Goal: Transaction & Acquisition: Obtain resource

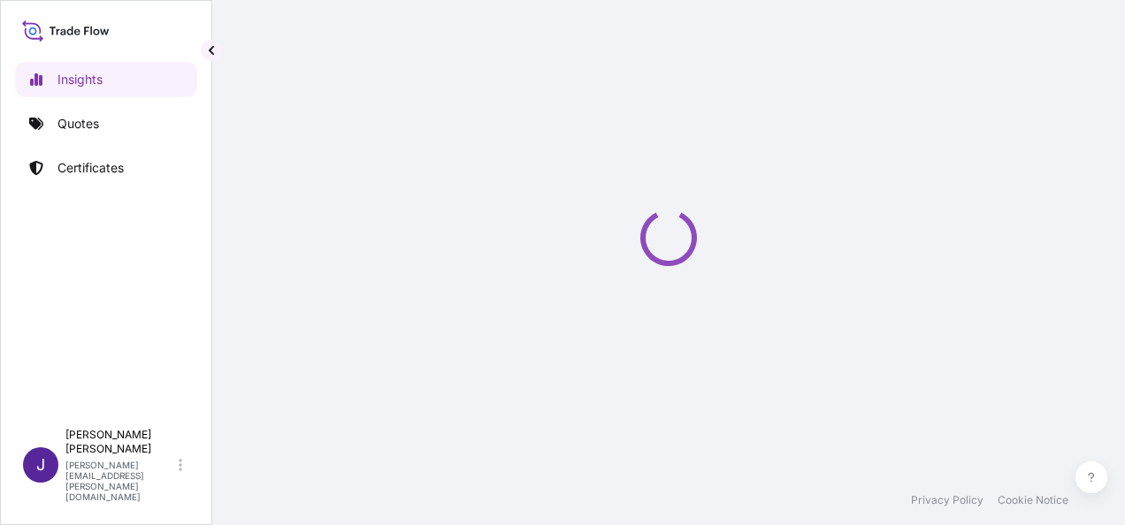
select select "2025"
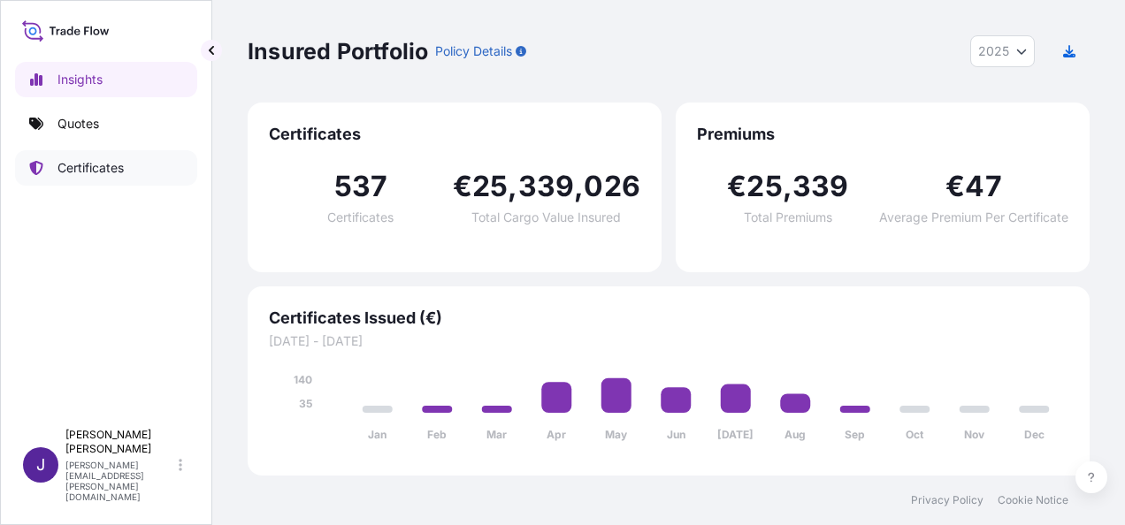
click at [112, 169] on p "Certificates" at bounding box center [90, 168] width 66 height 18
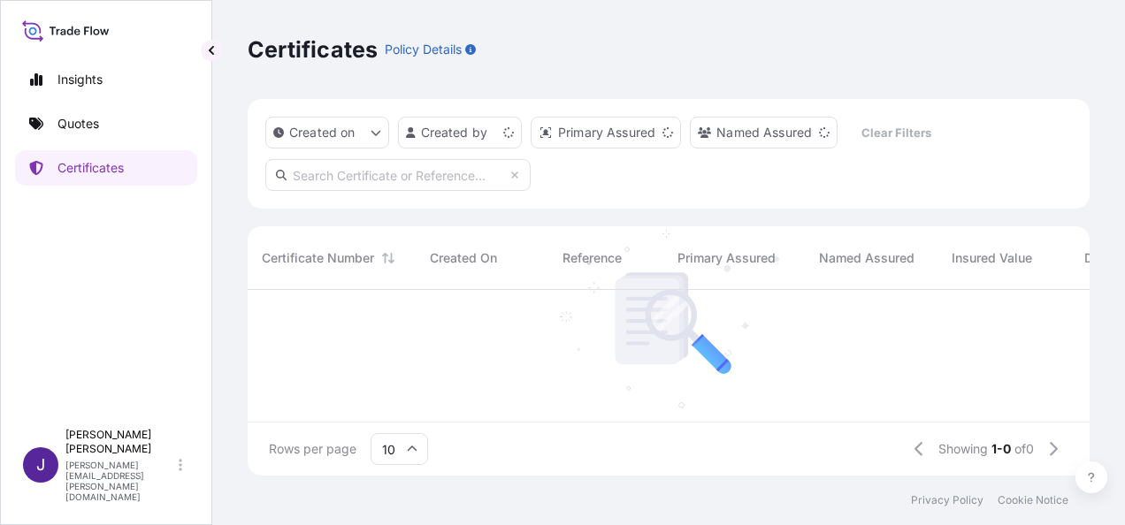
scroll to position [14, 14]
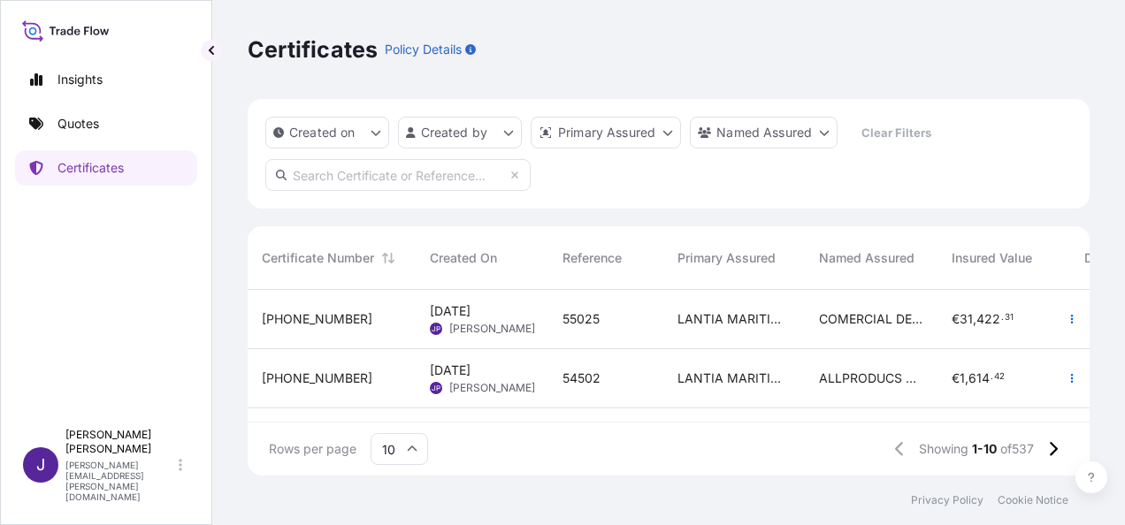
click at [589, 323] on span "55025" at bounding box center [580, 319] width 37 height 18
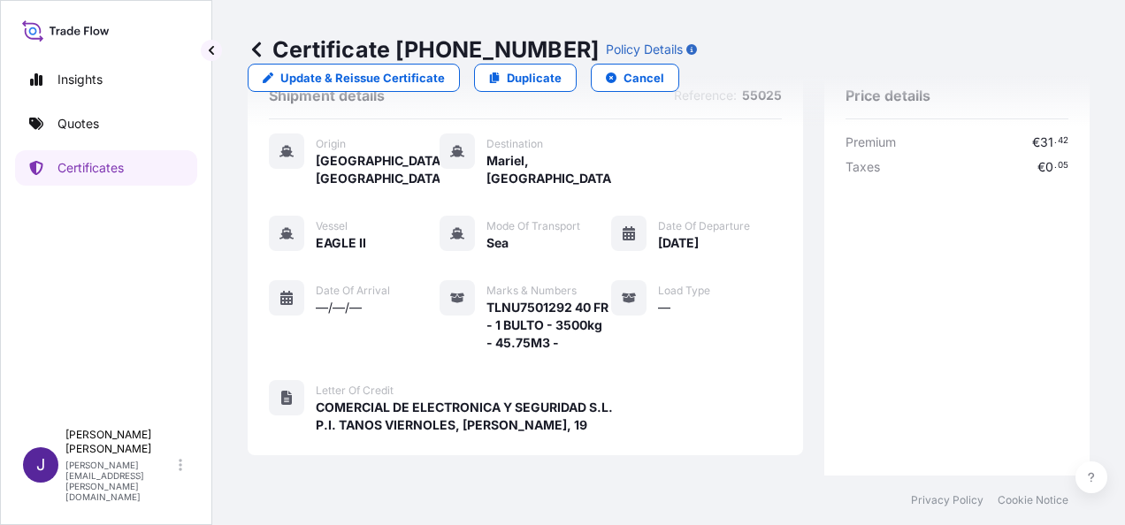
scroll to position [88, 0]
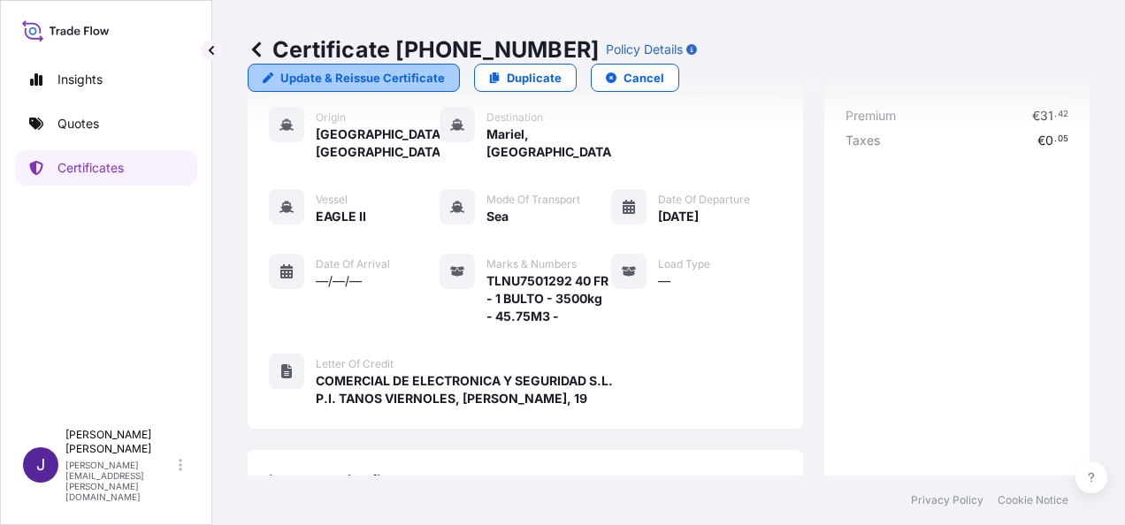
click at [445, 69] on p "Update & Reissue Certificate" at bounding box center [362, 78] width 164 height 18
select select "Sea"
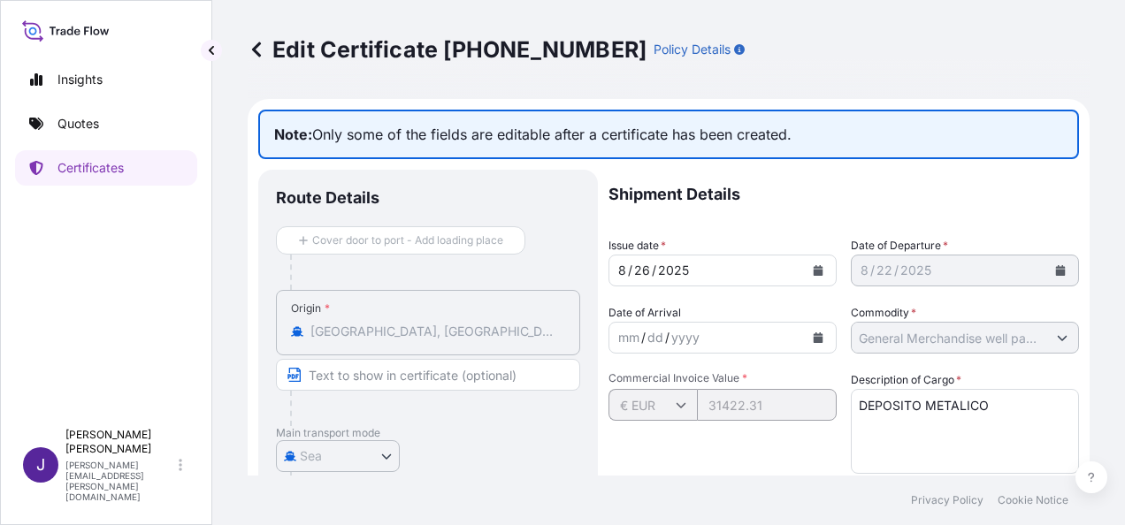
click at [251, 47] on icon at bounding box center [257, 50] width 18 height 18
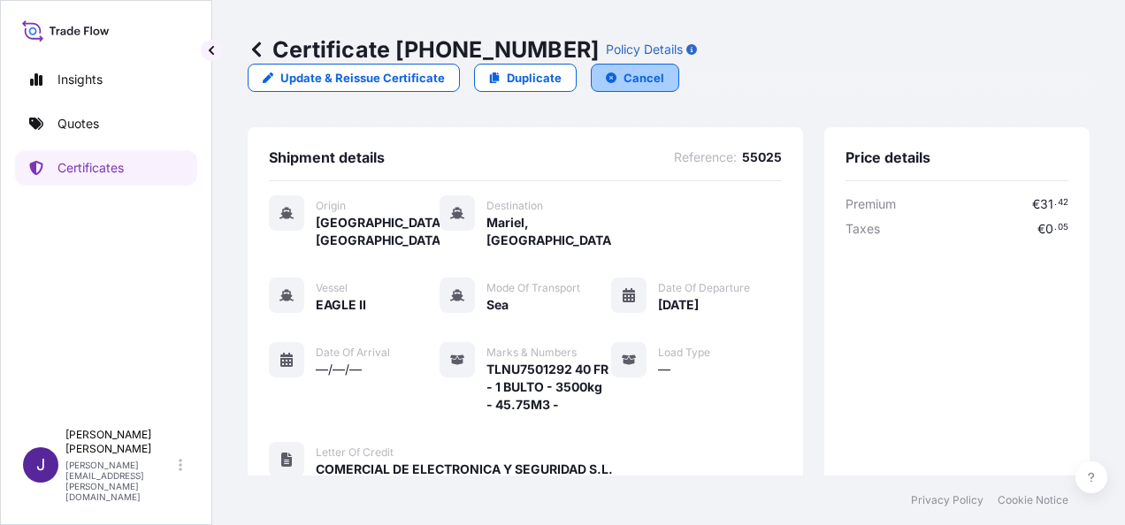
click at [664, 69] on p "Cancel" at bounding box center [643, 78] width 41 height 18
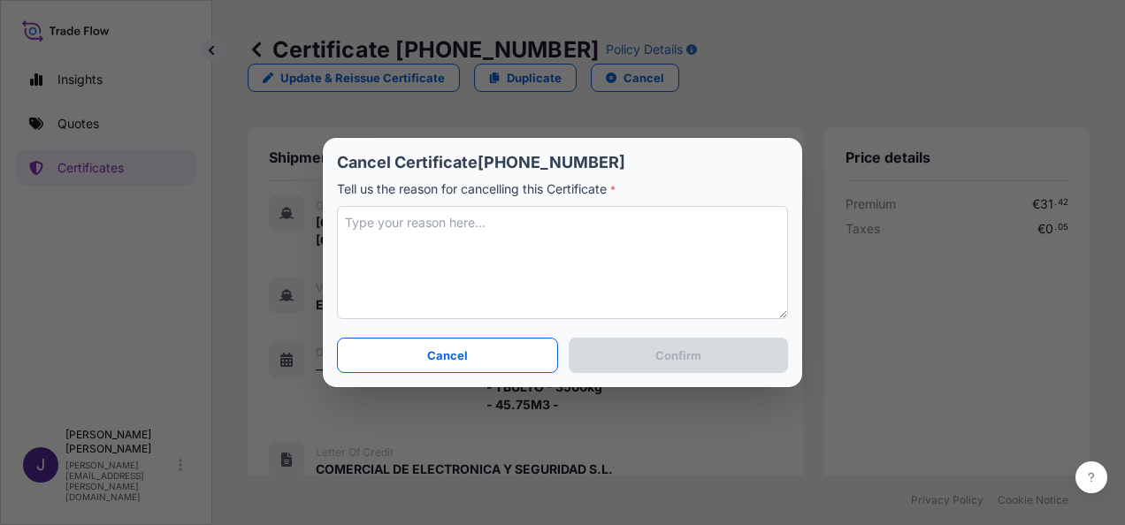
click at [493, 225] on textarea at bounding box center [562, 262] width 451 height 113
click at [435, 297] on textarea at bounding box center [562, 262] width 451 height 113
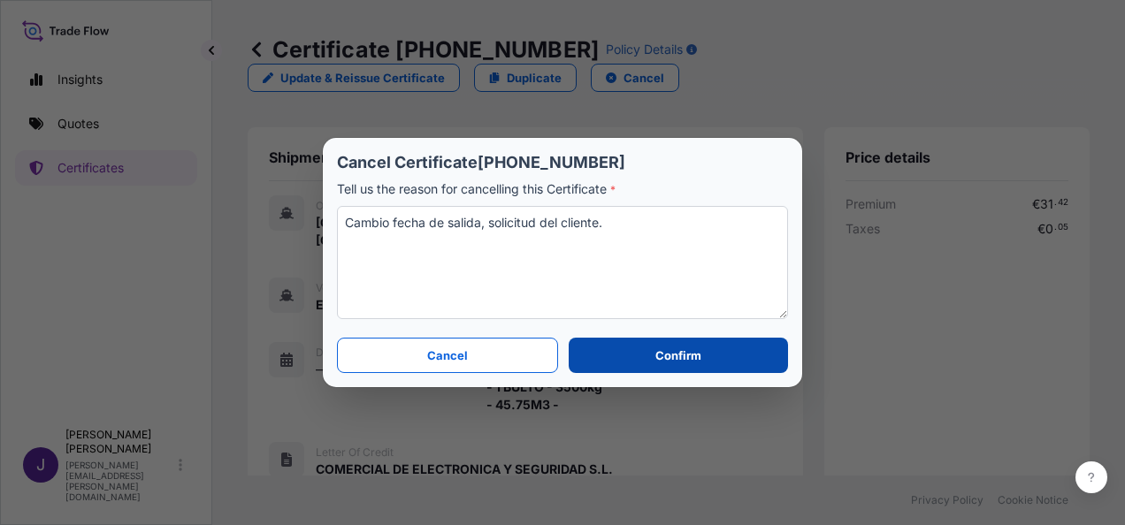
type textarea "Cambio fecha de salida, solicitud del cliente."
click at [652, 361] on button "Confirm" at bounding box center [677, 355] width 219 height 35
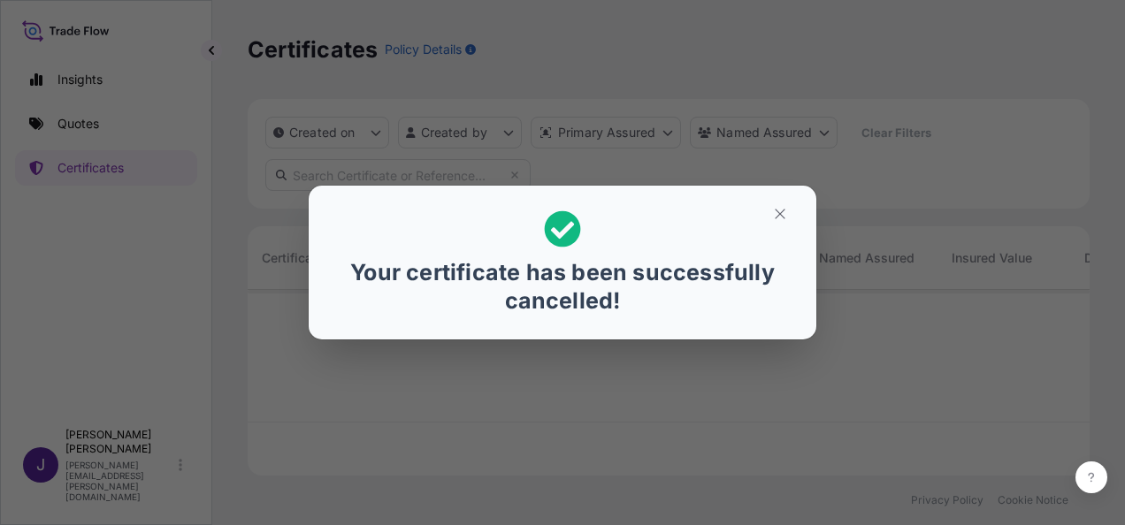
scroll to position [182, 828]
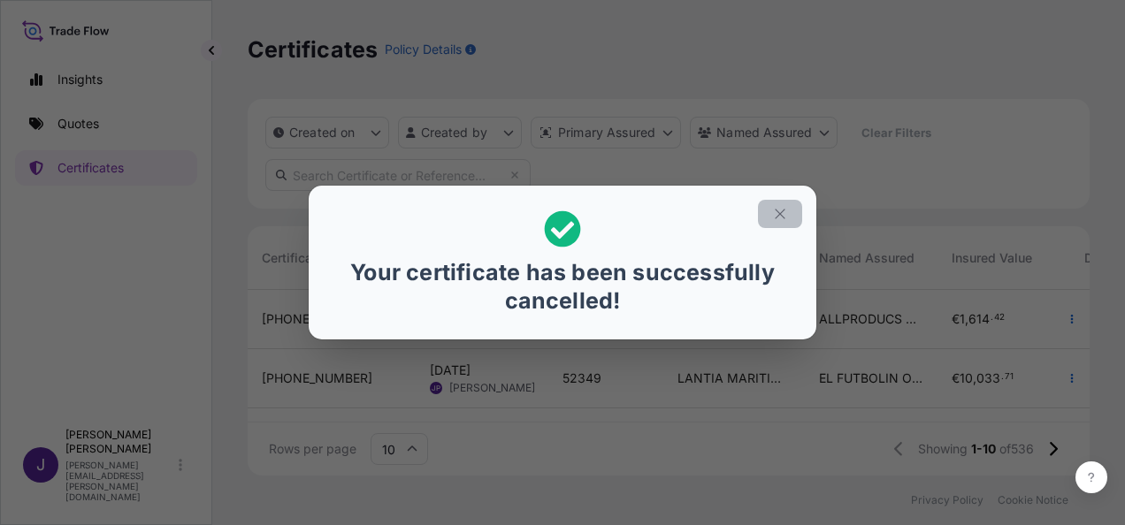
click at [778, 219] on icon "button" at bounding box center [780, 214] width 16 height 16
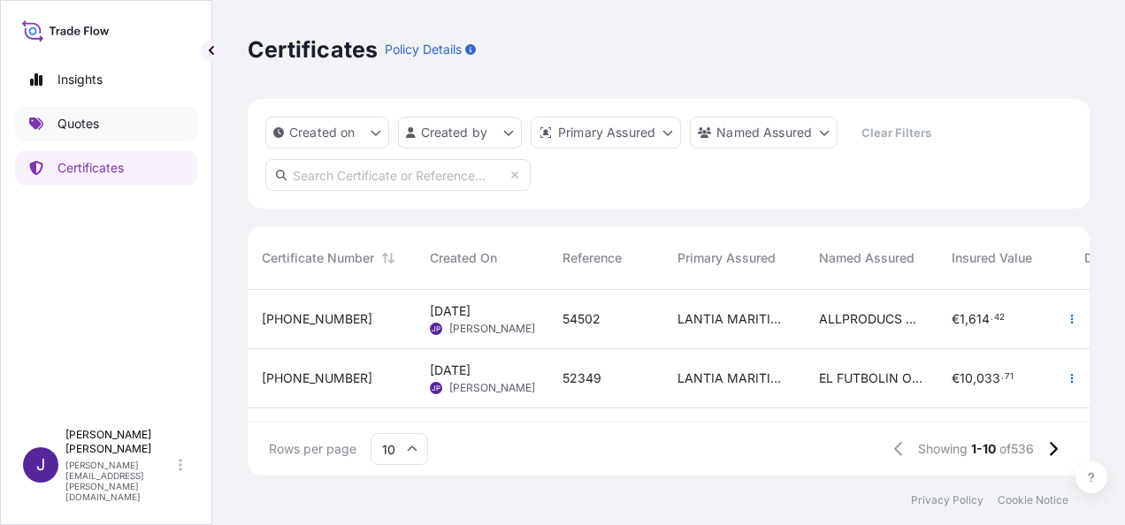
click at [78, 127] on p "Quotes" at bounding box center [78, 124] width 42 height 18
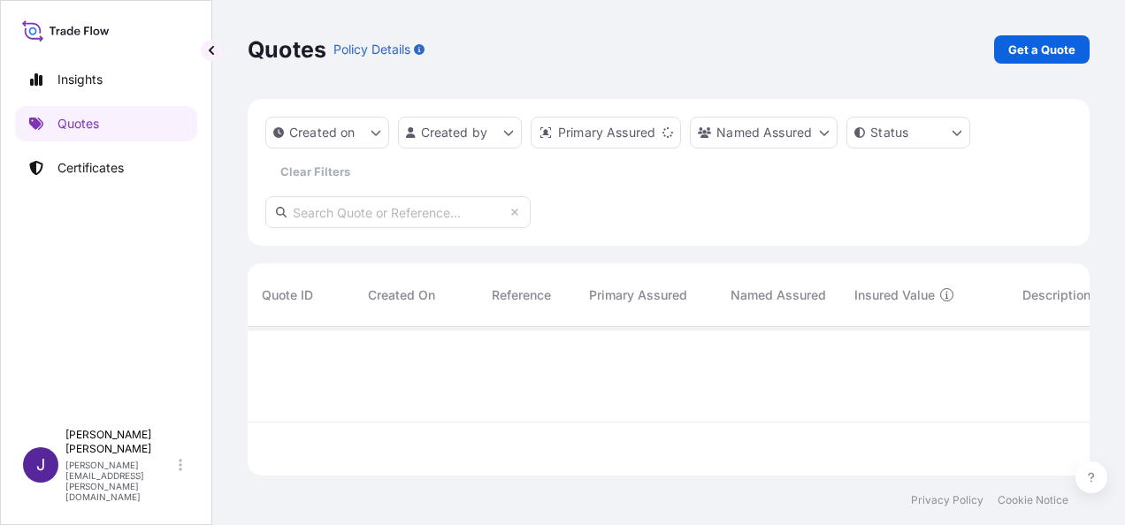
scroll to position [145, 828]
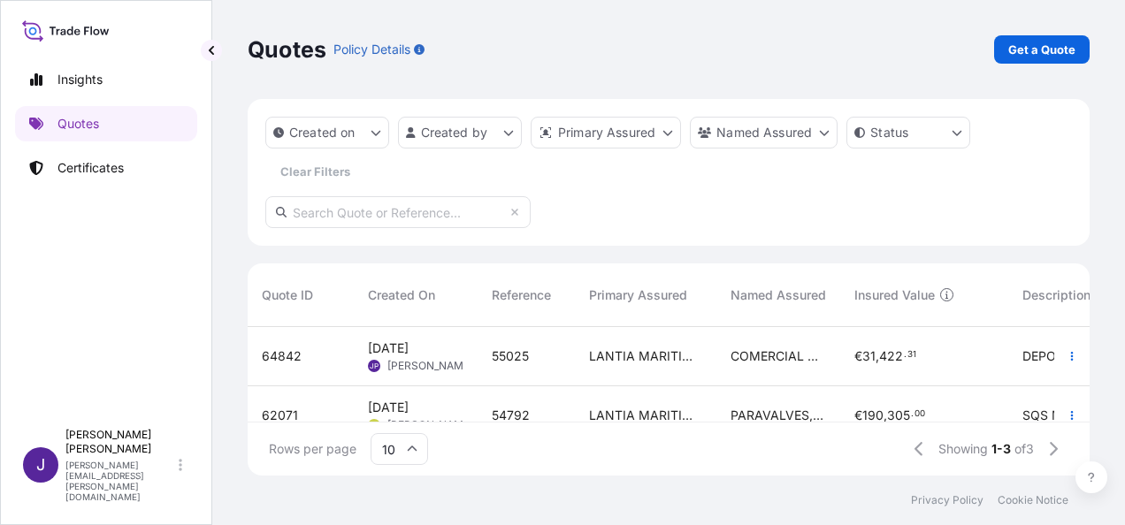
click at [583, 361] on div "LANTIA MARITIMA S.L." at bounding box center [645, 356] width 141 height 59
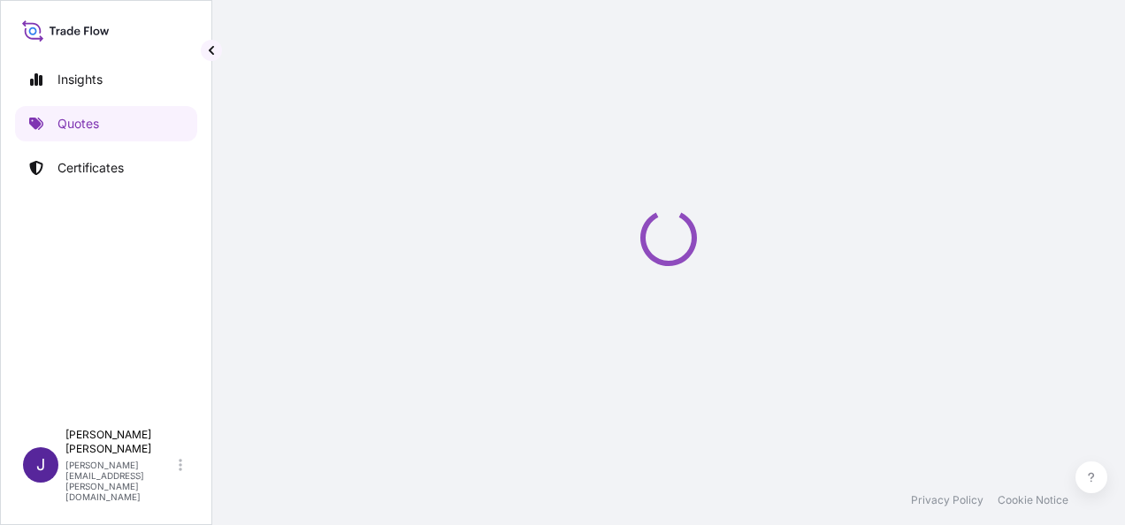
select select "Sea"
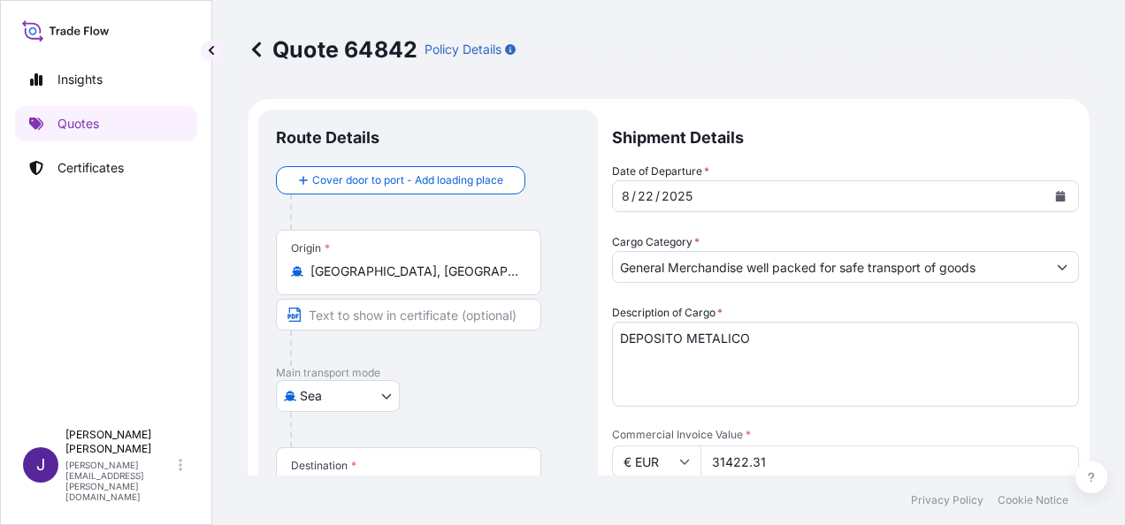
click at [1056, 198] on icon "Calendar" at bounding box center [1061, 196] width 10 height 11
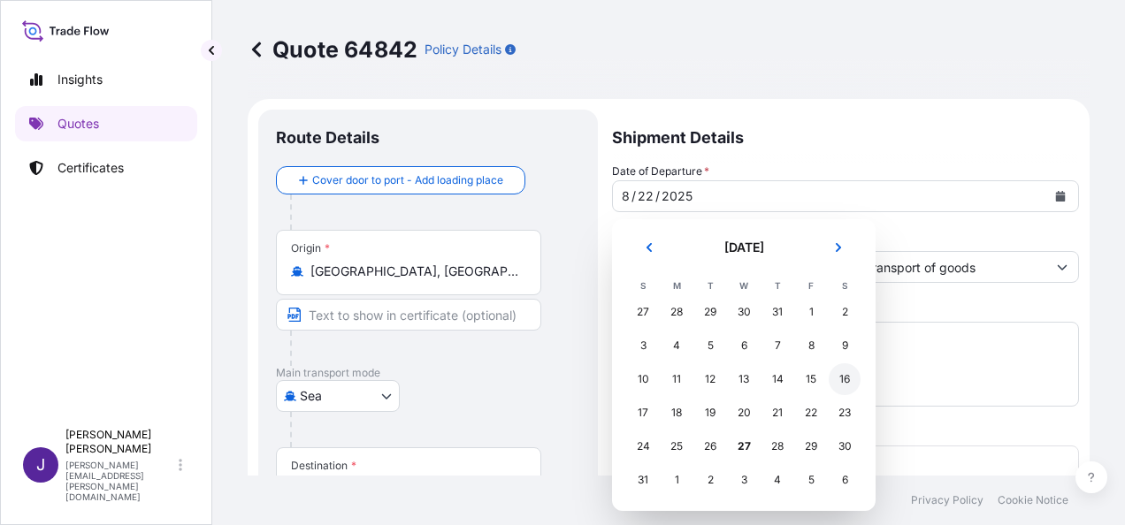
click at [840, 379] on div "16" at bounding box center [844, 379] width 32 height 32
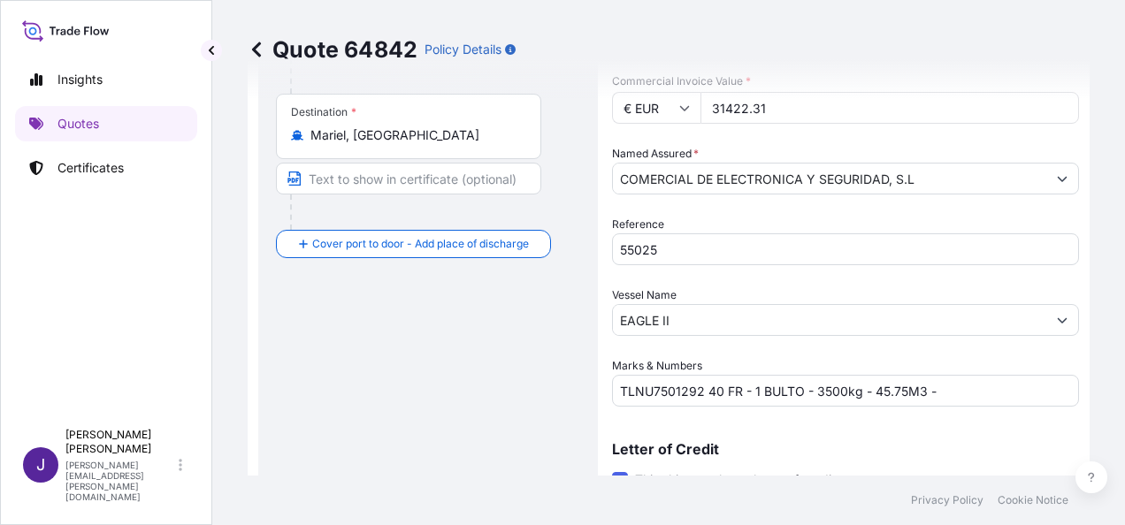
scroll to position [707, 0]
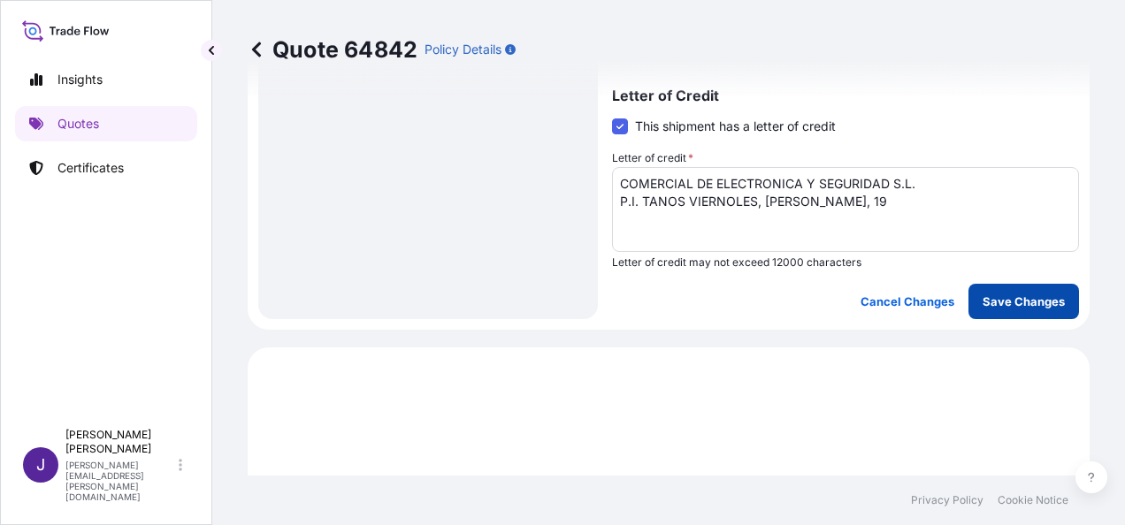
click at [1015, 306] on p "Save Changes" at bounding box center [1023, 302] width 82 height 18
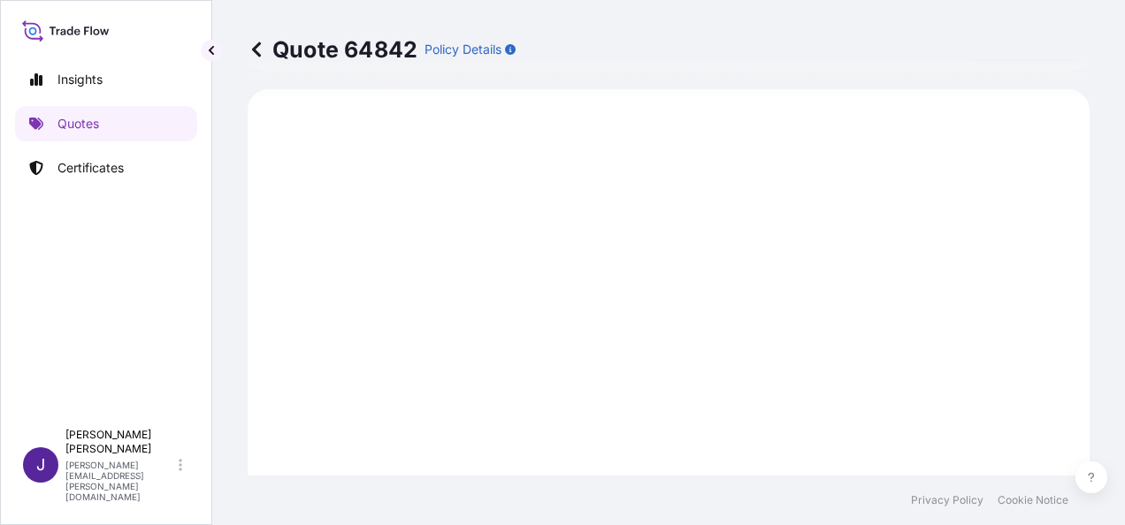
select select "Sea"
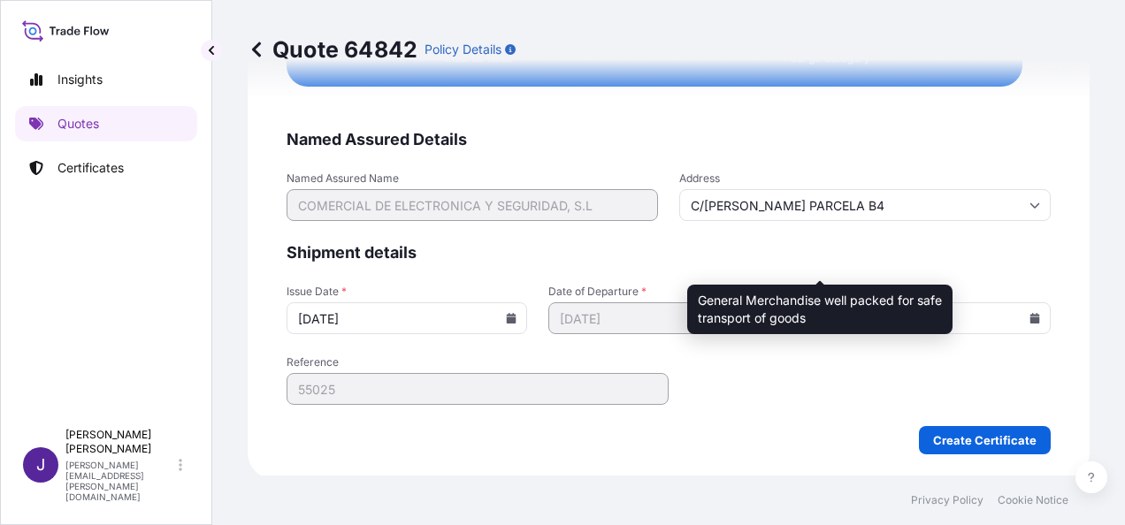
scroll to position [3610, 0]
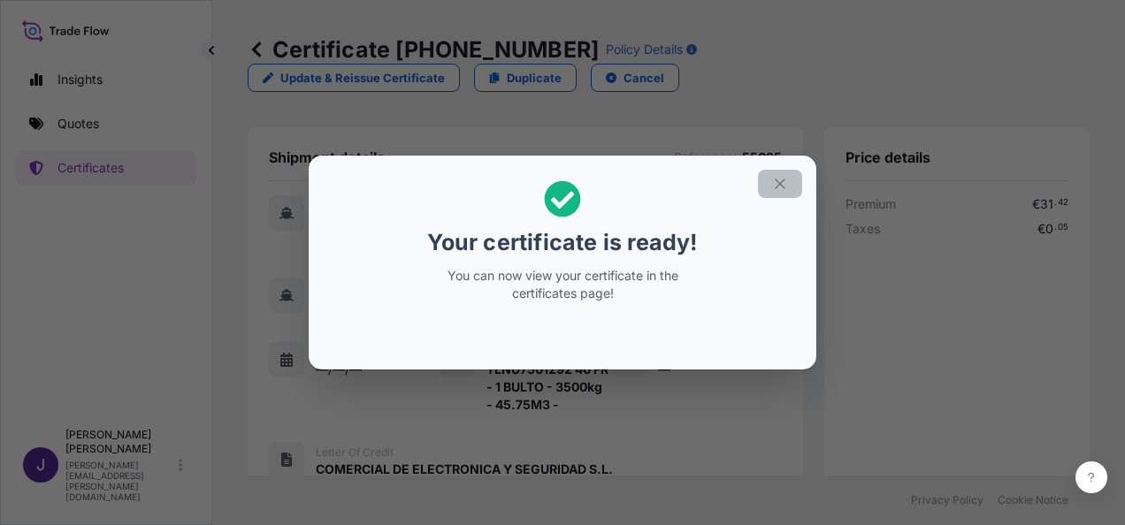
click at [781, 187] on icon "button" at bounding box center [780, 184] width 16 height 16
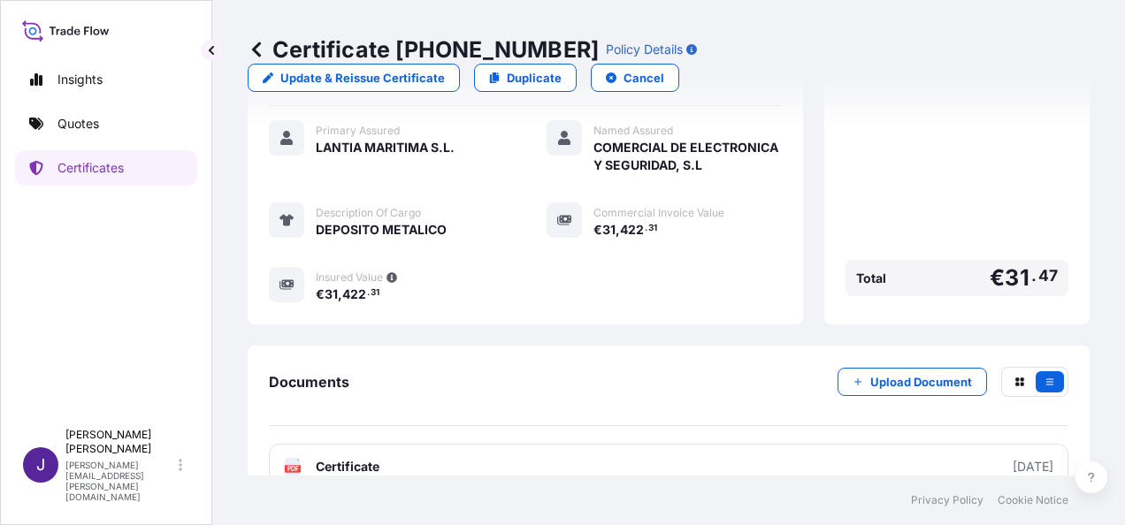
scroll to position [507, 0]
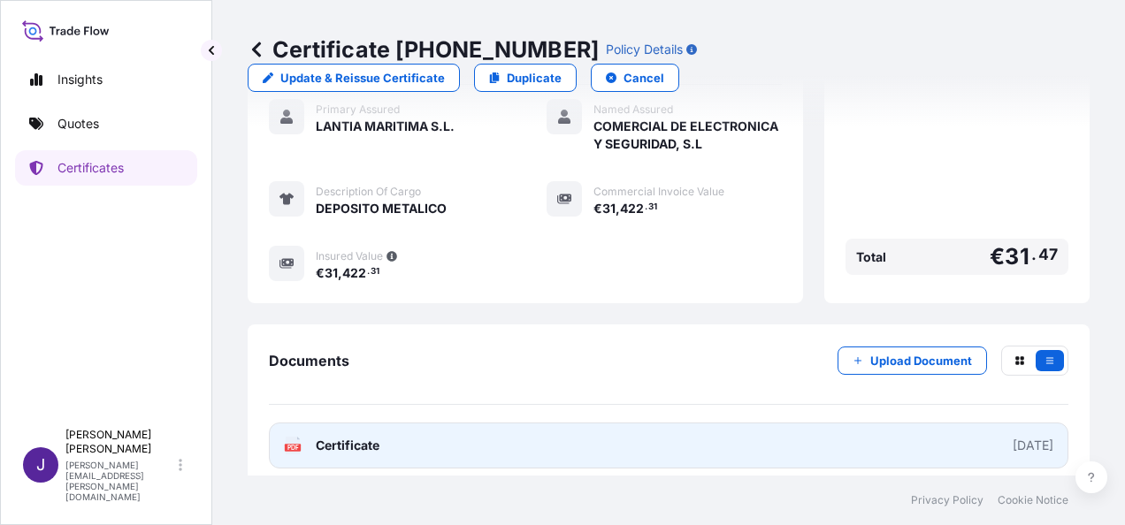
click at [561, 440] on link "PDF Certificate [DATE]" at bounding box center [668, 446] width 799 height 46
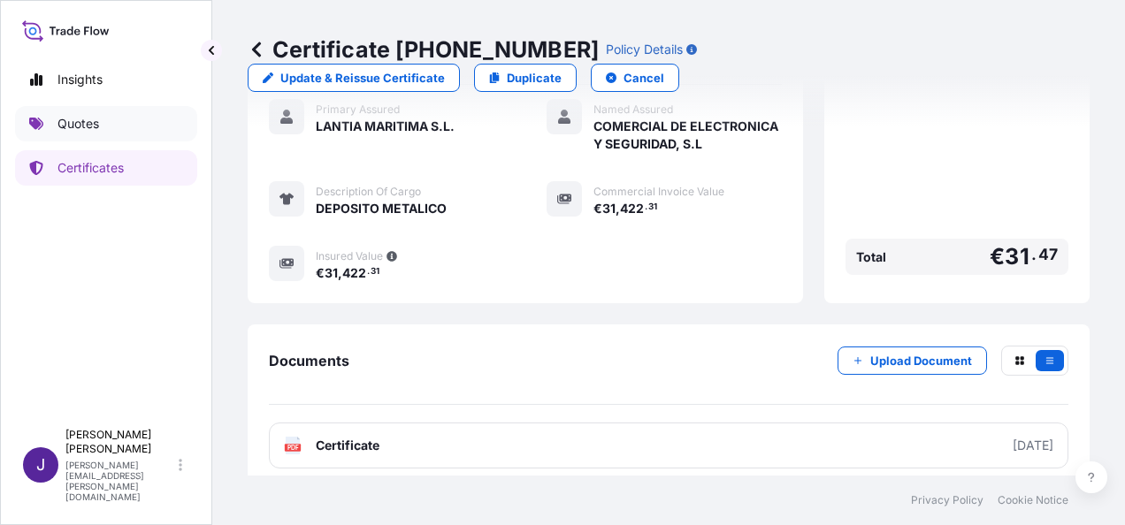
click at [95, 126] on p "Quotes" at bounding box center [78, 124] width 42 height 18
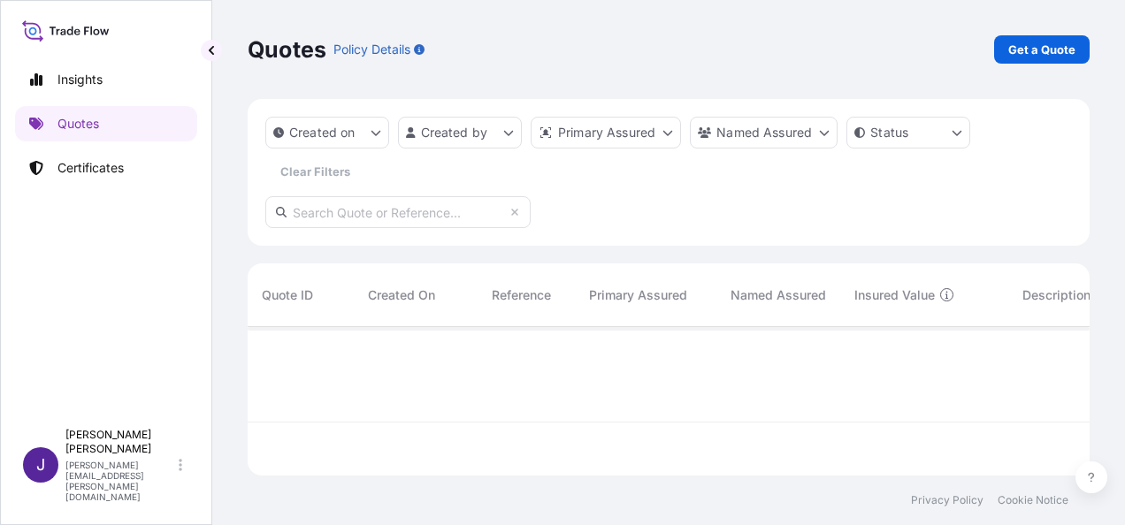
scroll to position [145, 828]
click at [1050, 50] on p "Get a Quote" at bounding box center [1041, 50] width 67 height 18
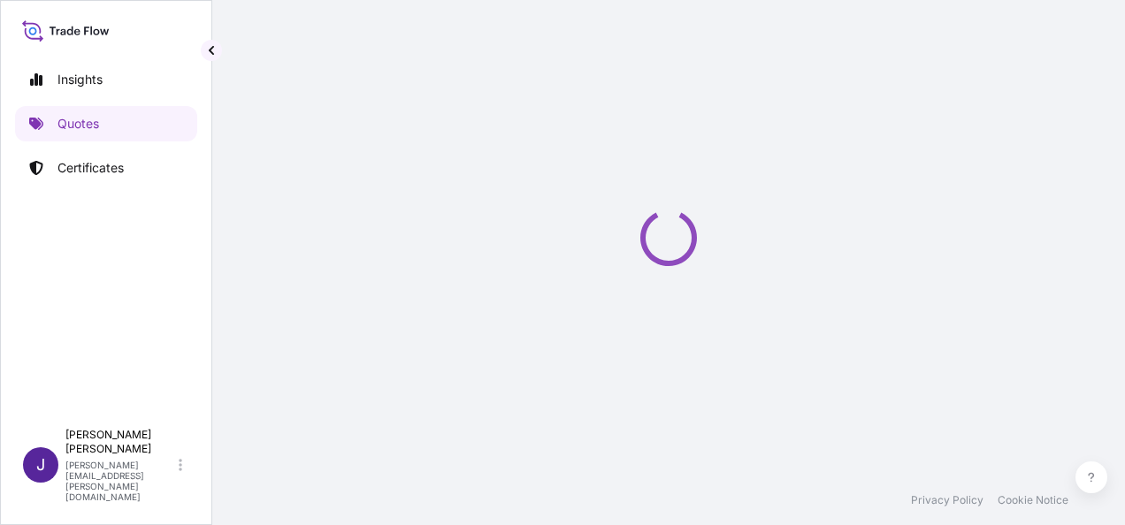
select select "Sea"
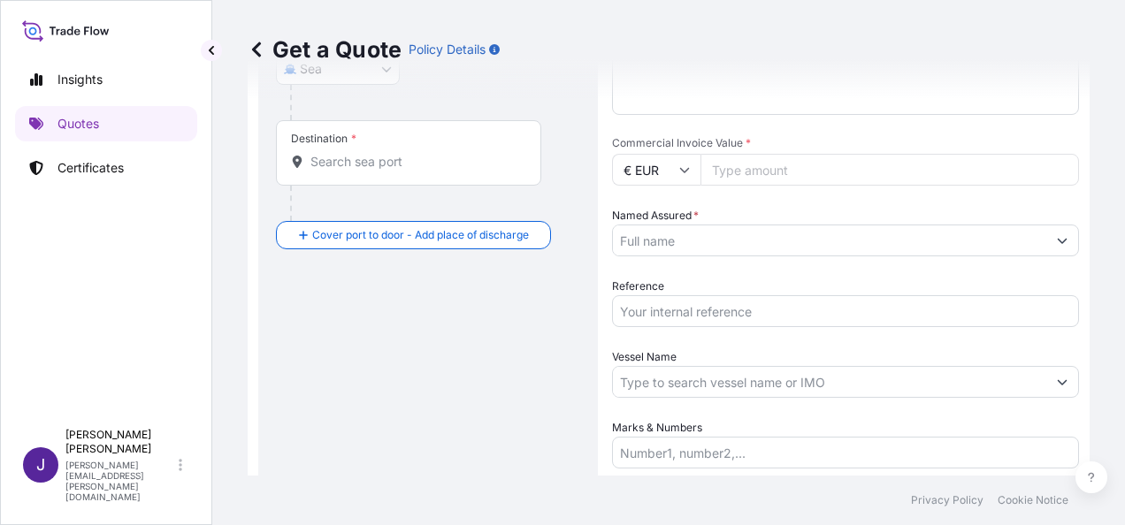
scroll to position [294, 0]
click at [696, 230] on input "Named Assured *" at bounding box center [823, 239] width 420 height 32
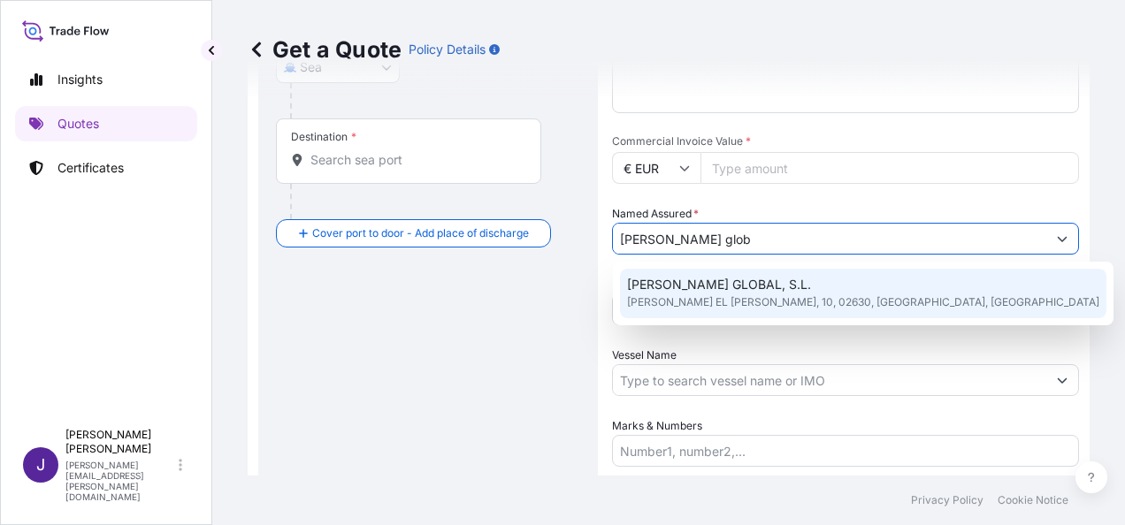
click at [708, 284] on span "[PERSON_NAME] GLOBAL, S.L." at bounding box center [719, 285] width 184 height 18
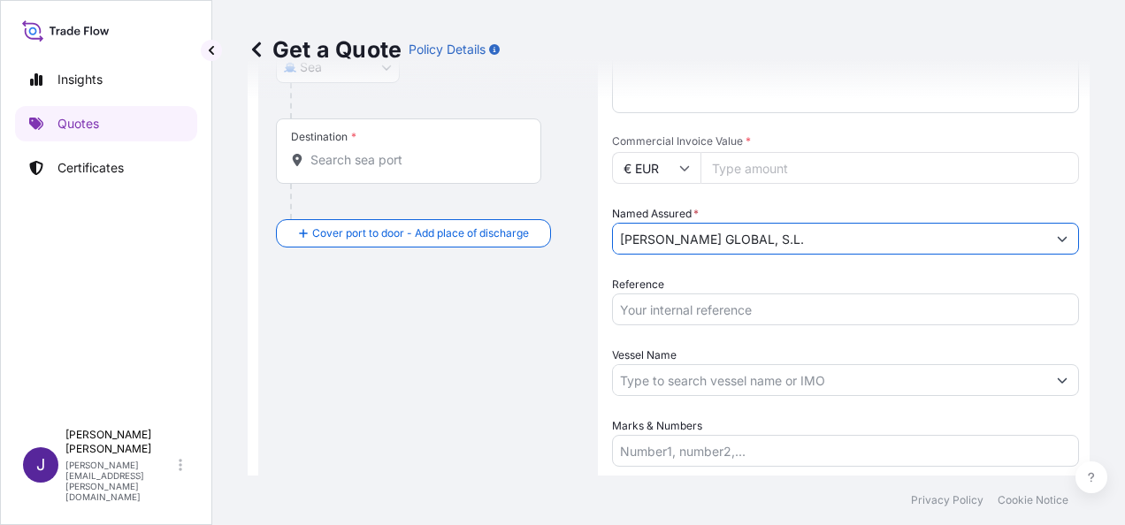
type input "[PERSON_NAME] GLOBAL, S.L."
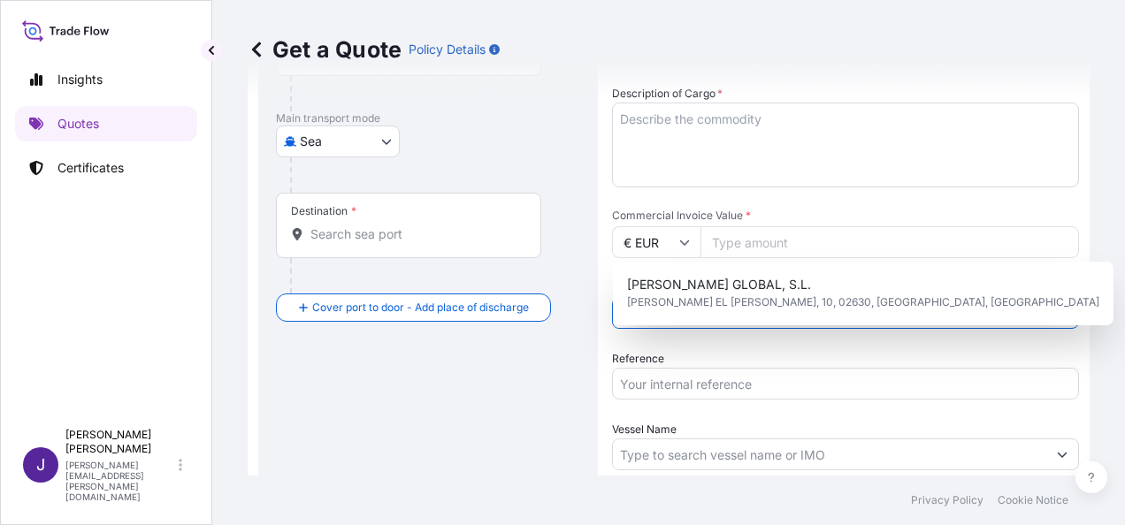
scroll to position [0, 0]
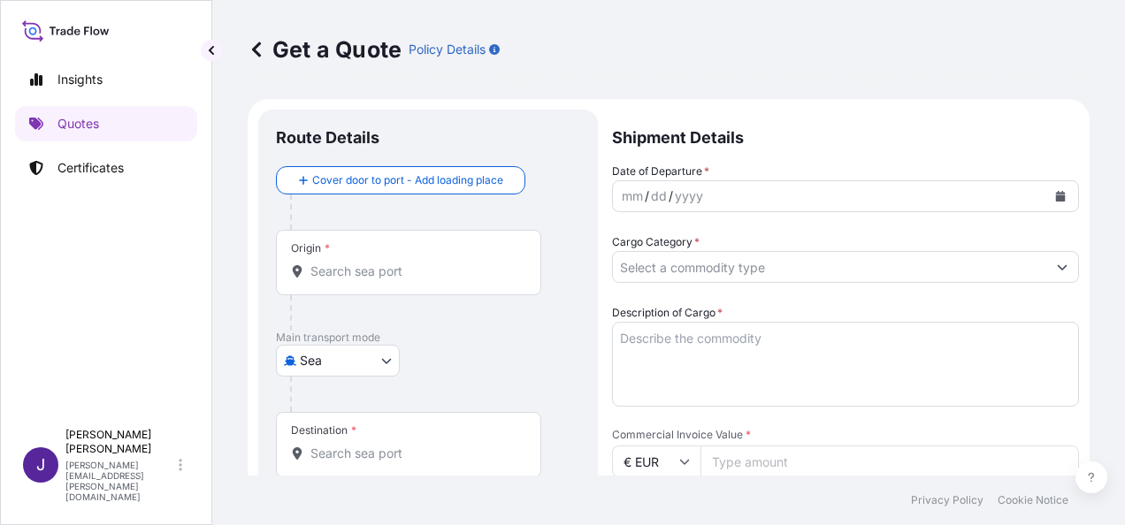
click at [384, 278] on input "Origin *" at bounding box center [414, 272] width 209 height 18
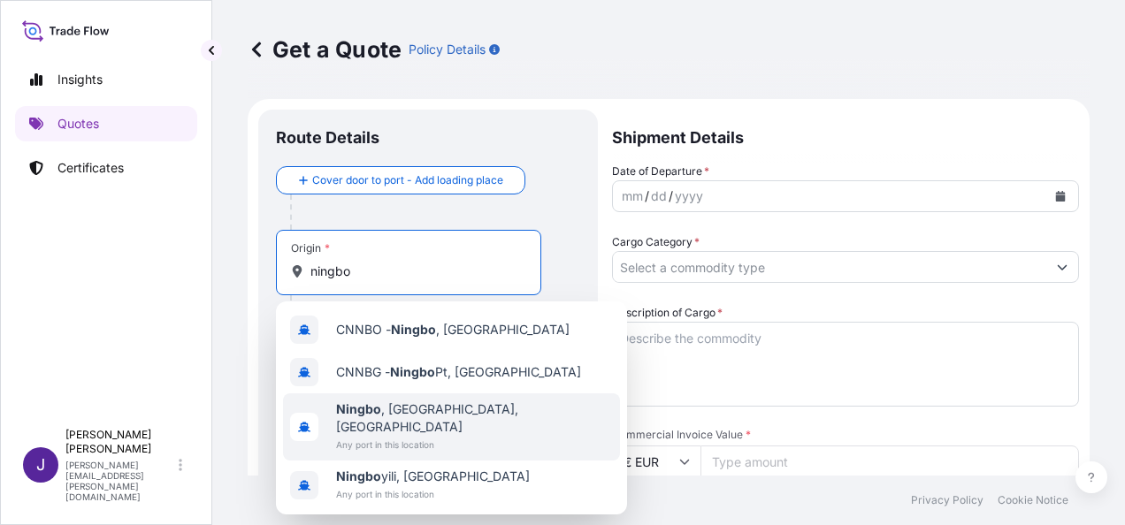
click at [419, 414] on span "[GEOGRAPHIC_DATA] , [GEOGRAPHIC_DATA], [GEOGRAPHIC_DATA]" at bounding box center [474, 417] width 277 height 35
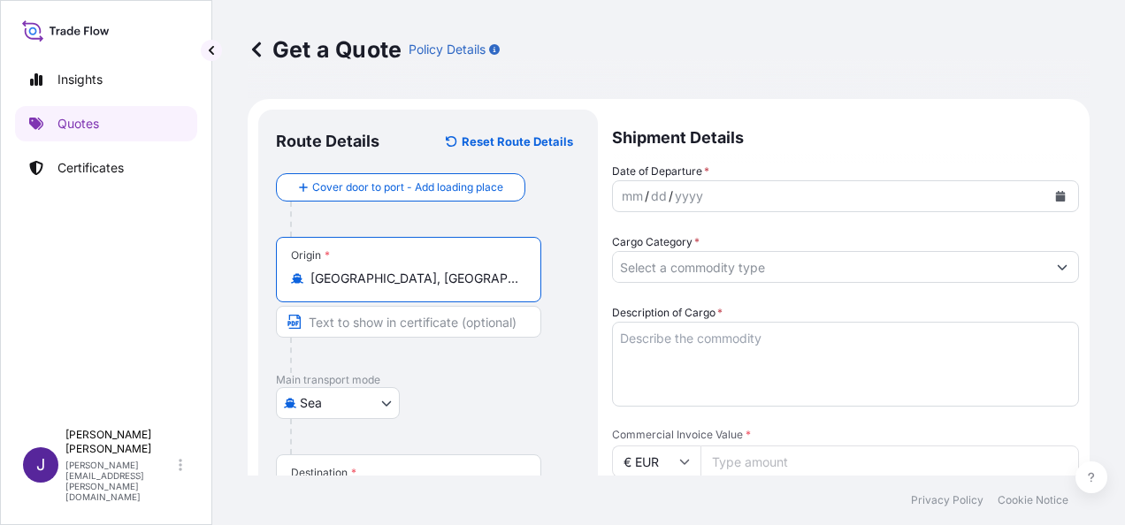
scroll to position [88, 0]
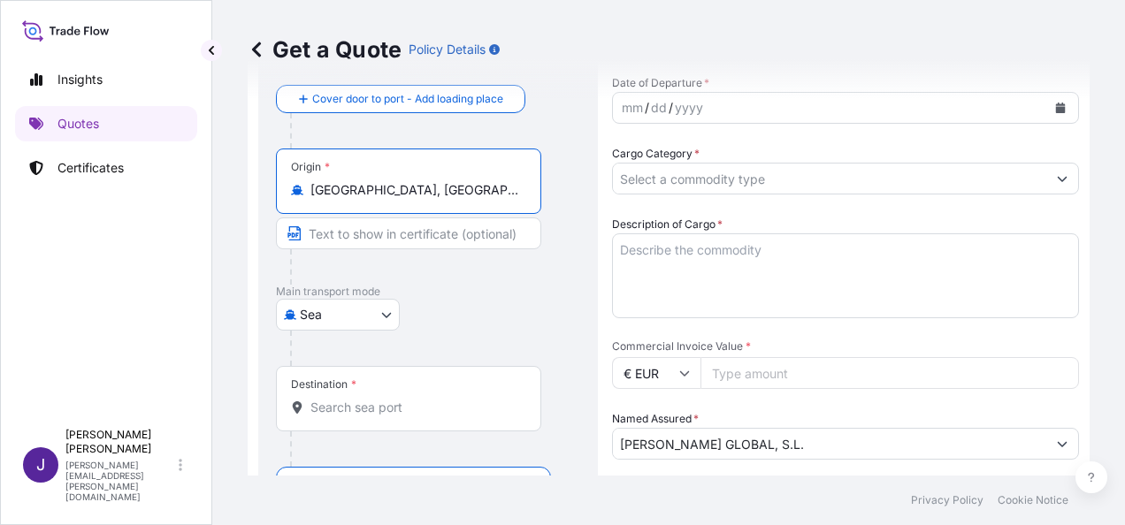
type input "[GEOGRAPHIC_DATA], [GEOGRAPHIC_DATA], [GEOGRAPHIC_DATA]"
click at [371, 410] on input "Destination *" at bounding box center [414, 408] width 209 height 18
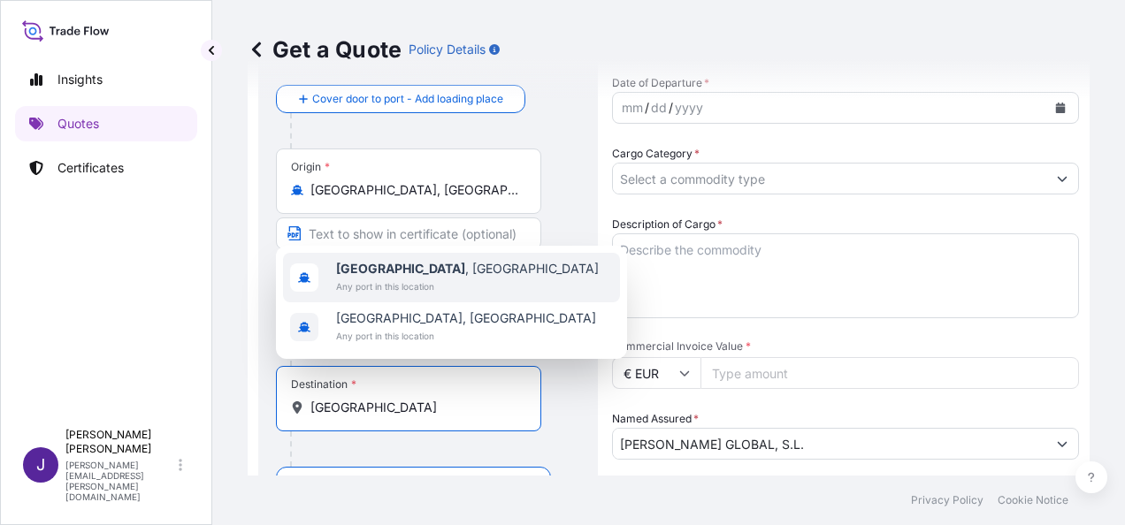
click at [396, 279] on span "Any port in this location" at bounding box center [467, 287] width 263 height 18
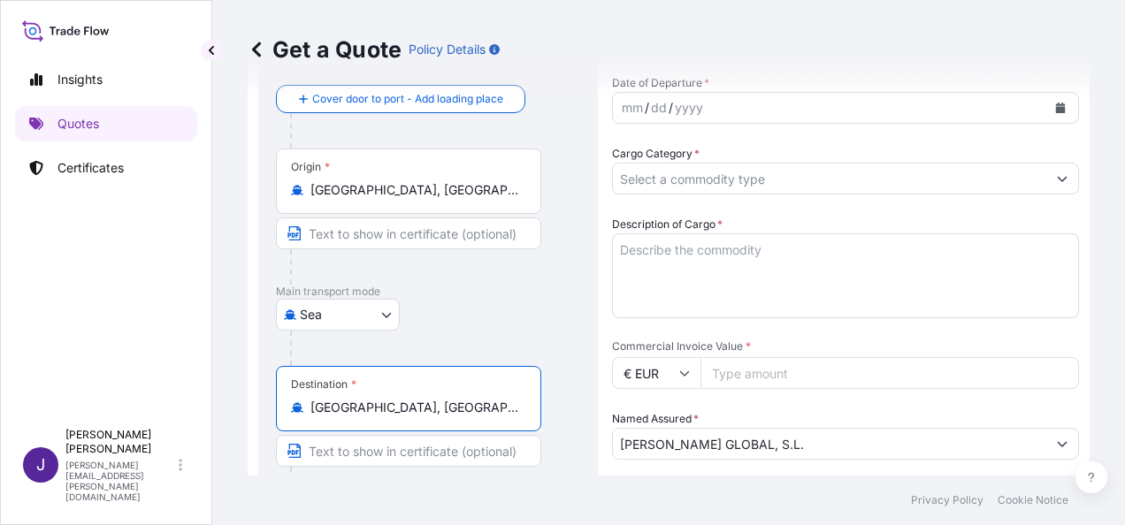
type input "[GEOGRAPHIC_DATA], [GEOGRAPHIC_DATA]"
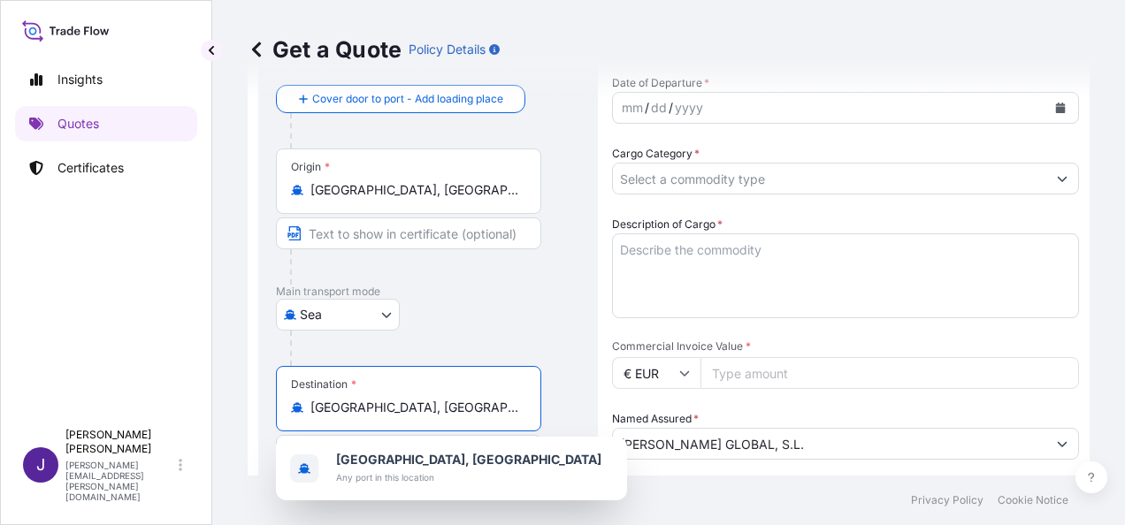
click at [1056, 104] on icon "Calendar" at bounding box center [1061, 108] width 10 height 11
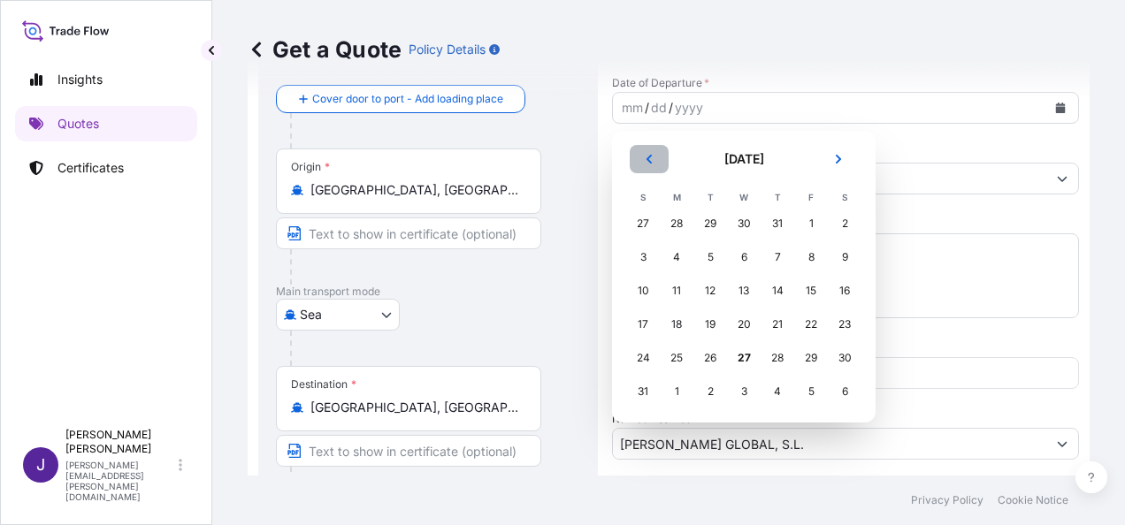
click at [654, 161] on button "Previous" at bounding box center [648, 159] width 39 height 28
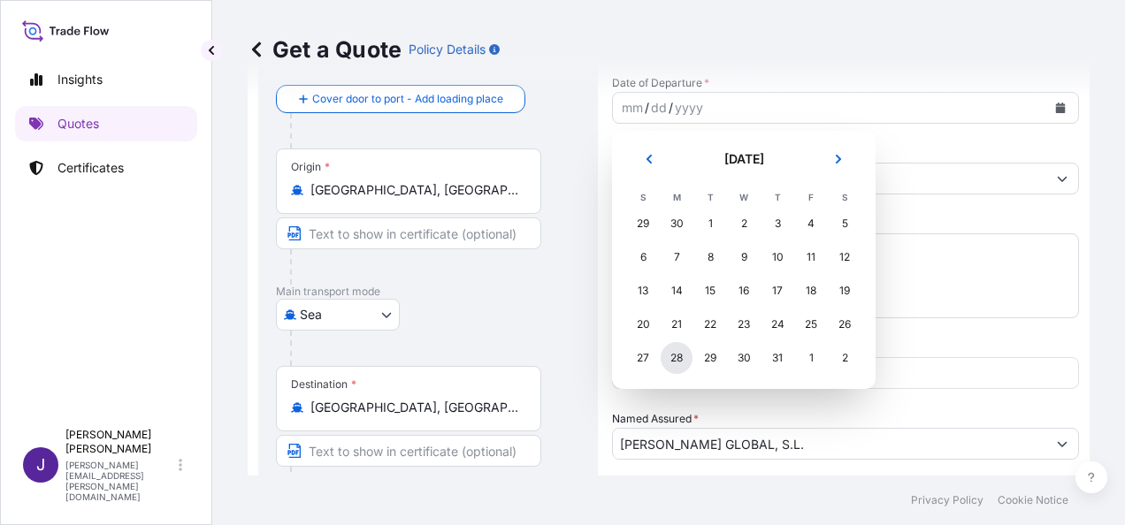
click at [675, 365] on div "28" at bounding box center [676, 358] width 32 height 32
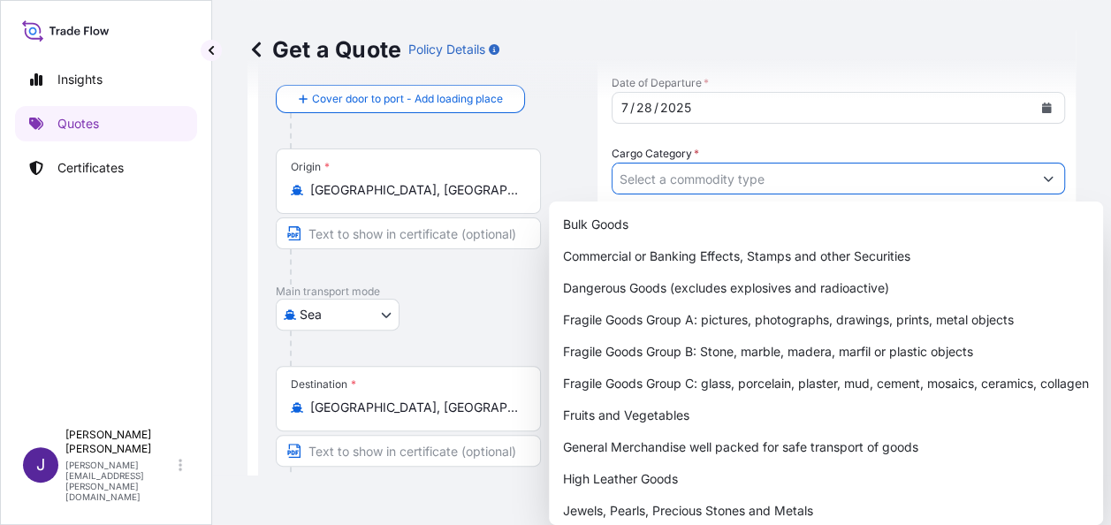
click at [743, 172] on input "Cargo Category *" at bounding box center [823, 179] width 420 height 32
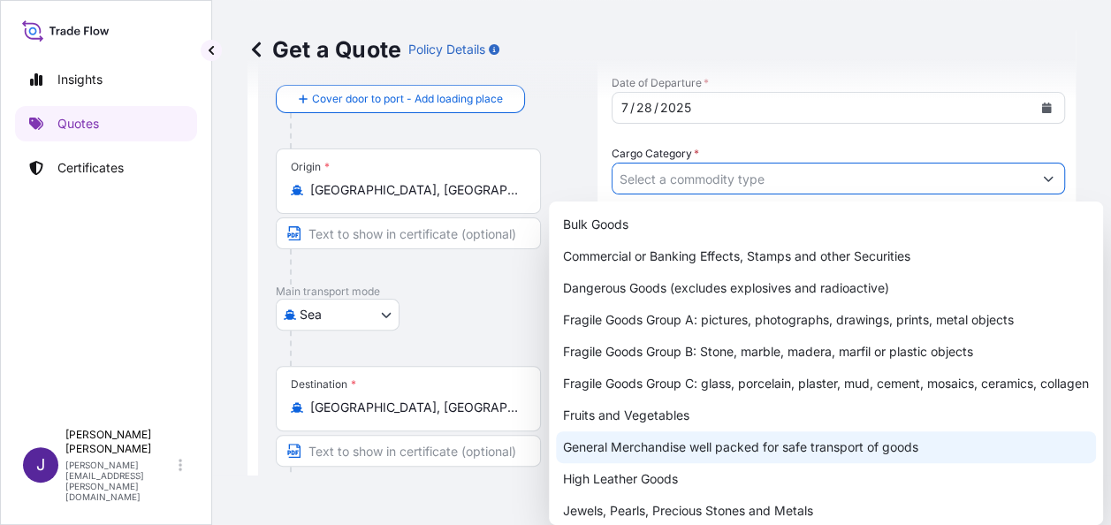
click at [630, 461] on div "General Merchandise well packed for safe transport of goods" at bounding box center [826, 447] width 540 height 32
type input "General Merchandise well packed for safe transport of goods"
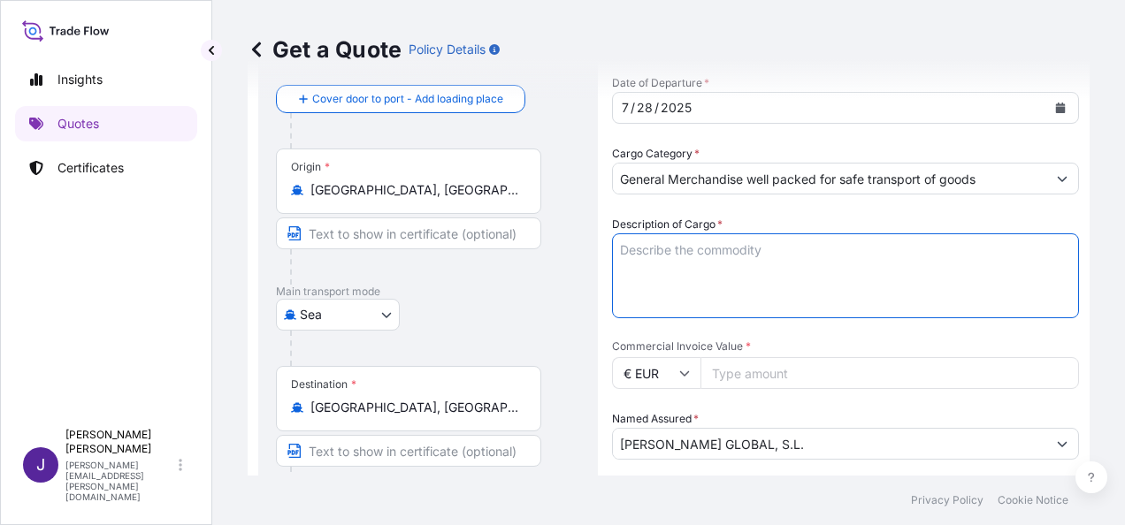
click at [693, 254] on textarea "Description of Cargo *" at bounding box center [845, 275] width 467 height 85
click at [713, 251] on textarea "Description of Cargo *" at bounding box center [845, 275] width 467 height 85
paste textarea "WOODEN CHAIR IN [GEOGRAPHIC_DATA] RATTAN SEAT STACKABLE"
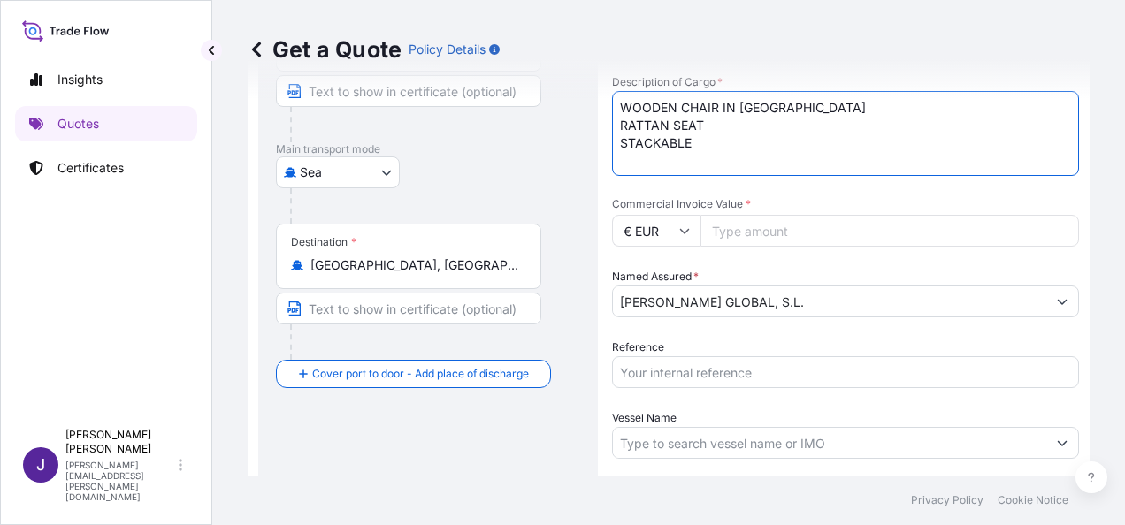
scroll to position [265, 0]
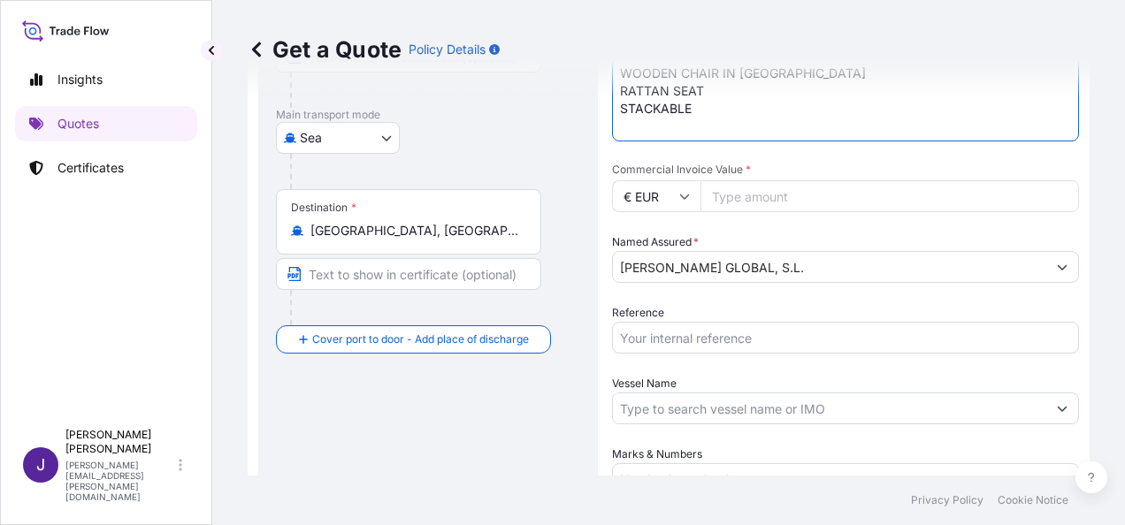
type textarea "WOODEN CHAIR IN [GEOGRAPHIC_DATA] RATTAN SEAT STACKABLE"
click at [778, 196] on input "Commercial Invoice Value *" at bounding box center [889, 196] width 378 height 32
type input "28102.44"
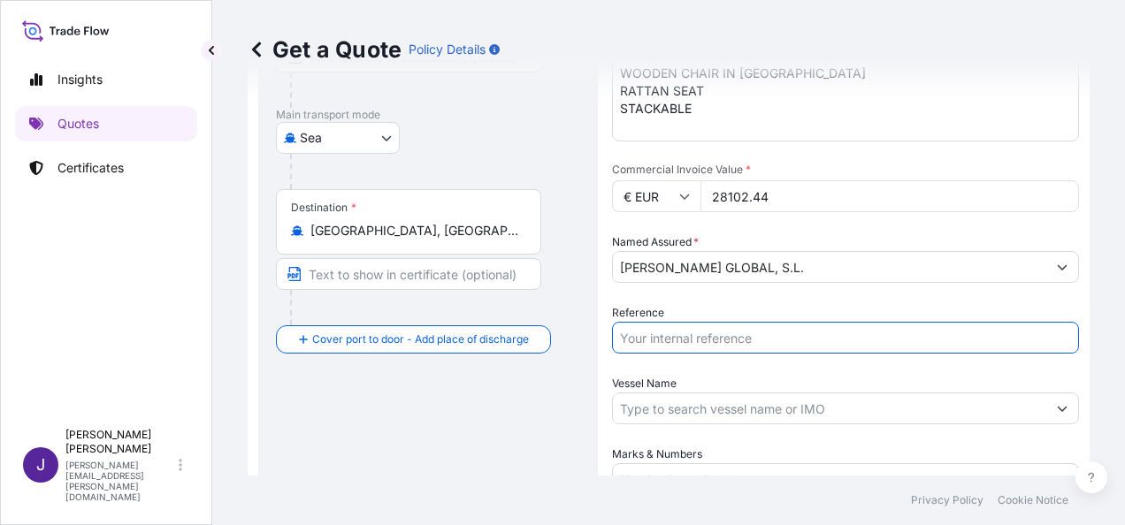
drag, startPoint x: 772, startPoint y: 343, endPoint x: 804, endPoint y: 400, distance: 64.9
click at [772, 343] on input "Reference" at bounding box center [845, 338] width 467 height 32
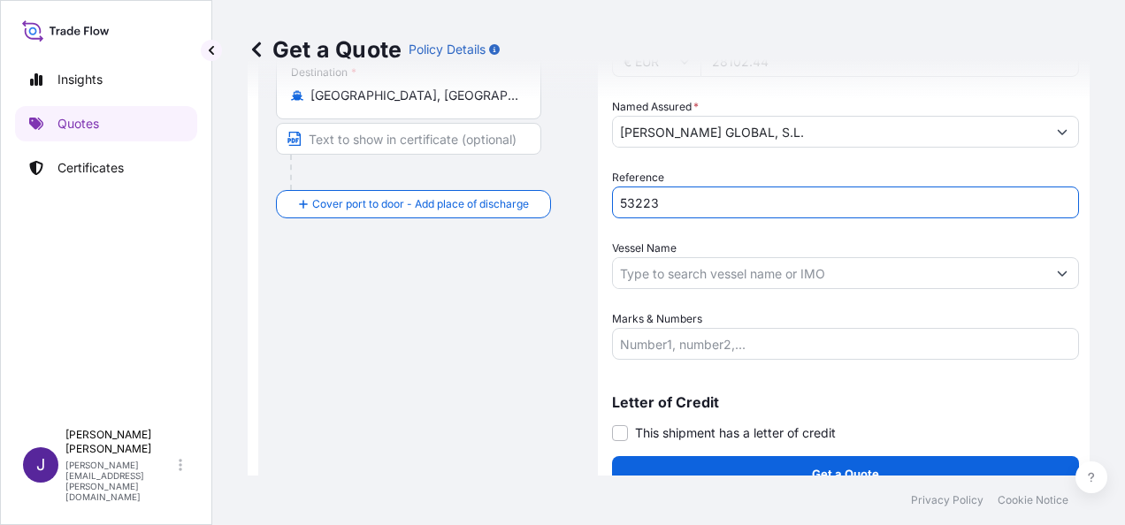
scroll to position [426, 0]
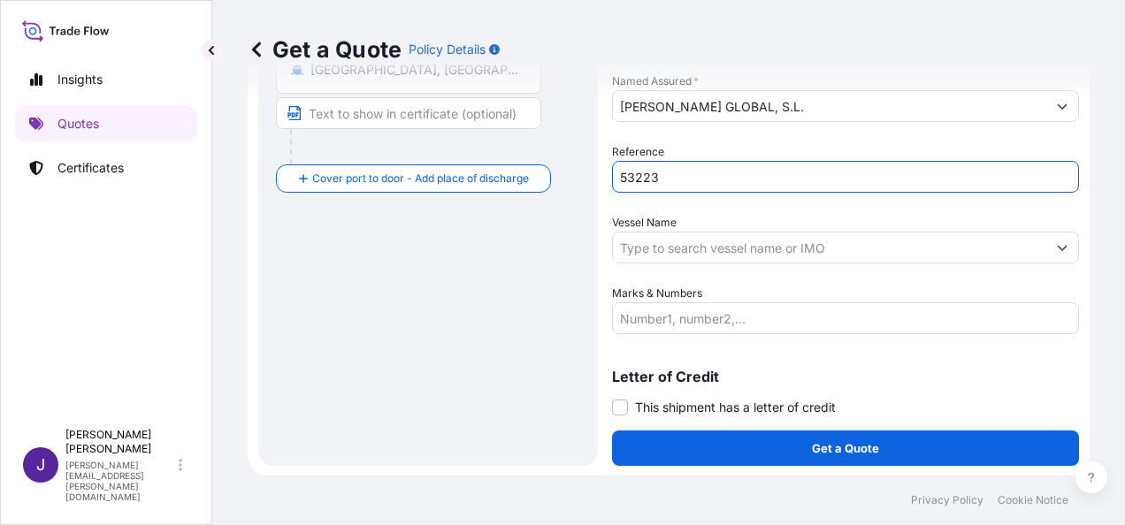
type input "53223"
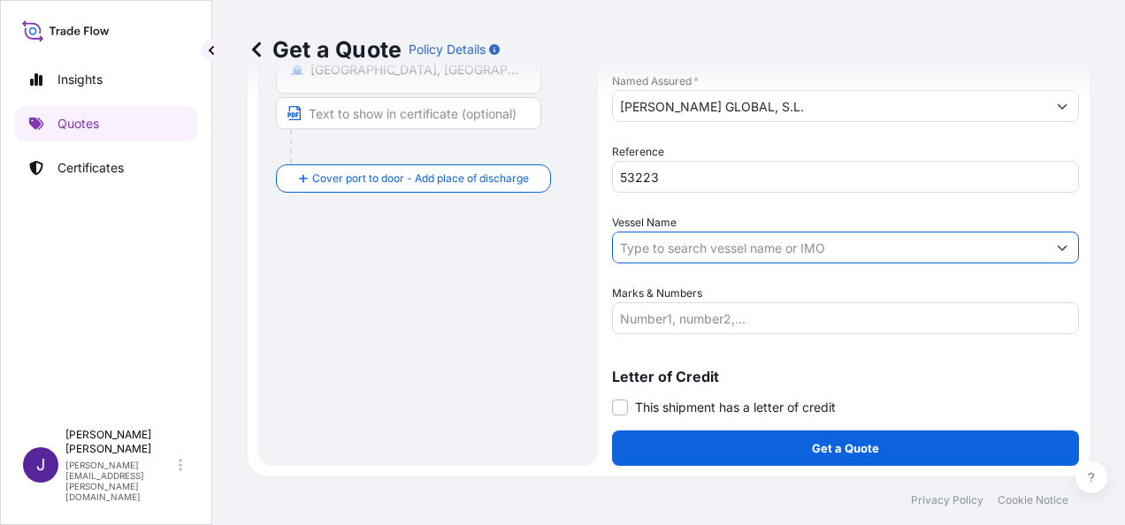
click at [750, 245] on input "Vessel Name" at bounding box center [829, 248] width 433 height 32
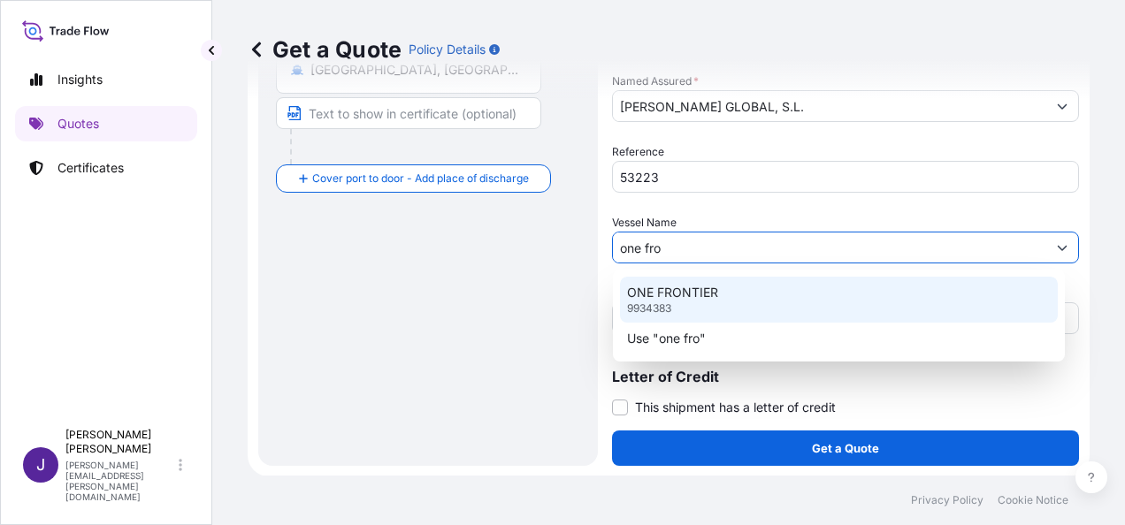
click at [739, 295] on div "ONE FRONTIER 9934383" at bounding box center [839, 300] width 438 height 46
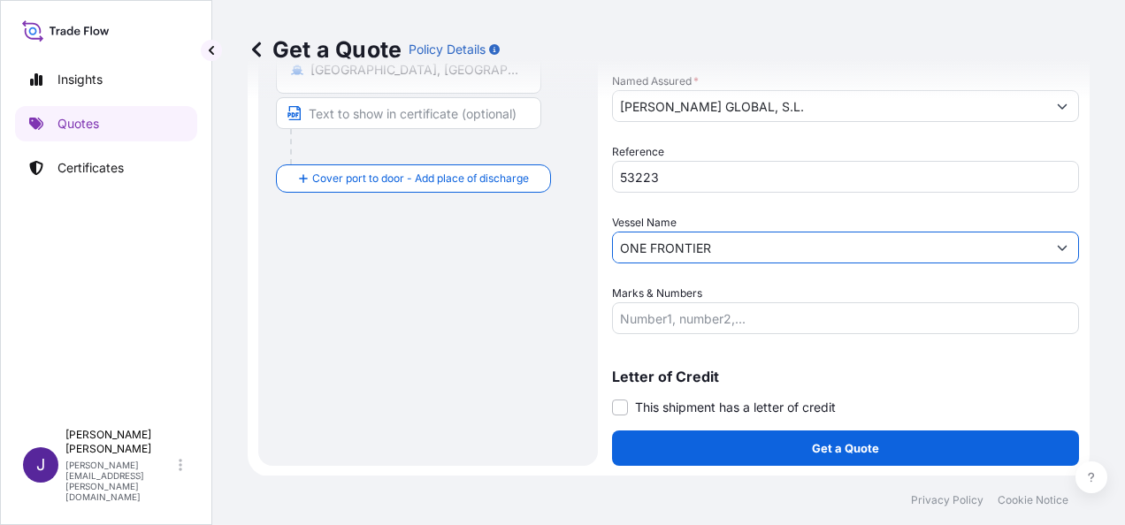
type input "ONE FRONTIER"
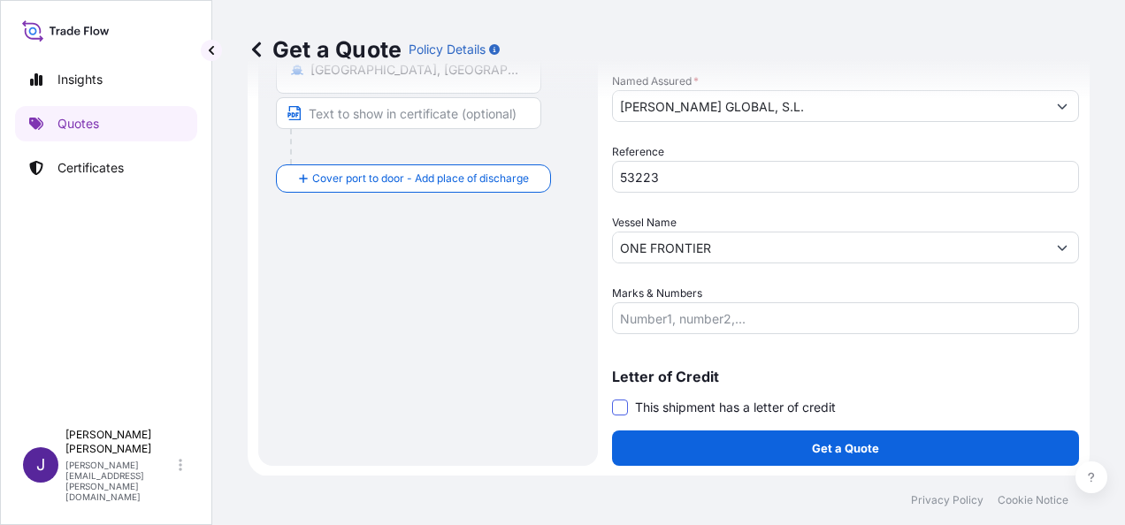
click at [625, 407] on span at bounding box center [620, 408] width 16 height 16
click at [612, 398] on input "This shipment has a letter of credit" at bounding box center [612, 398] width 0 height 0
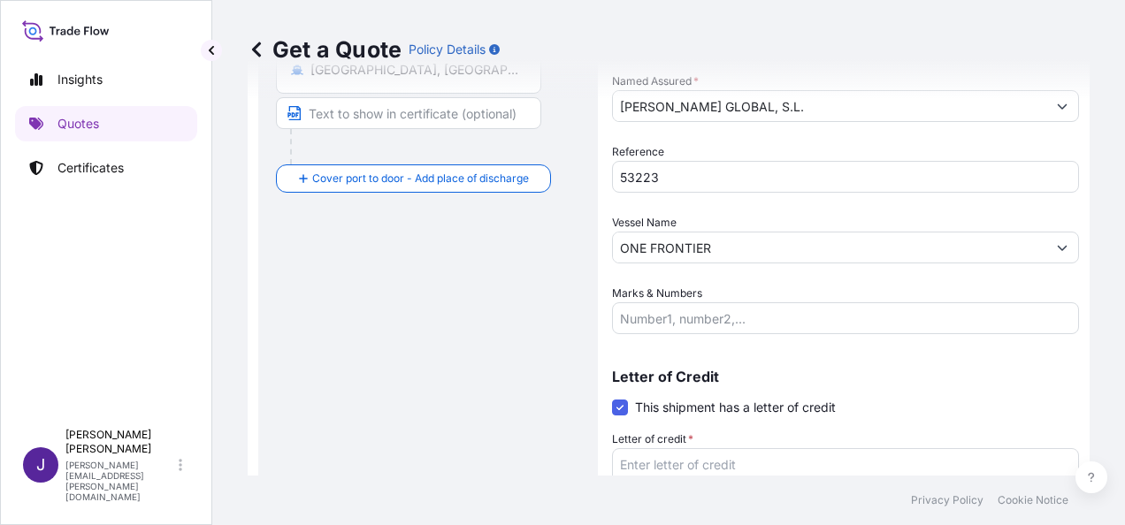
click at [661, 467] on textarea "Letter of credit *" at bounding box center [845, 490] width 467 height 85
paste textarea "[PERSON_NAME] GLOBAL S.L. CL/[PERSON_NAME] EL [PERSON_NAME], 10"
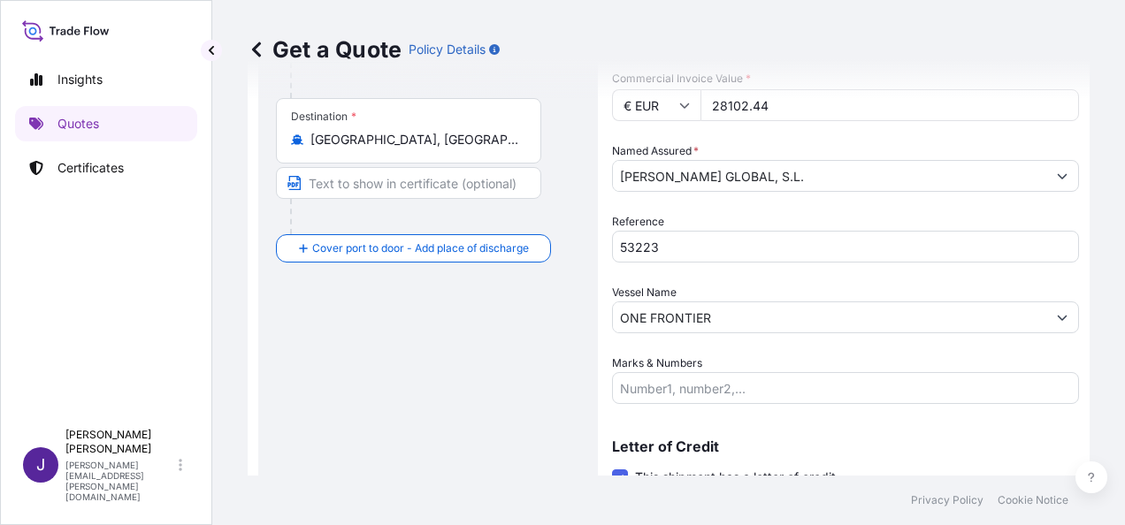
scroll to position [263, 0]
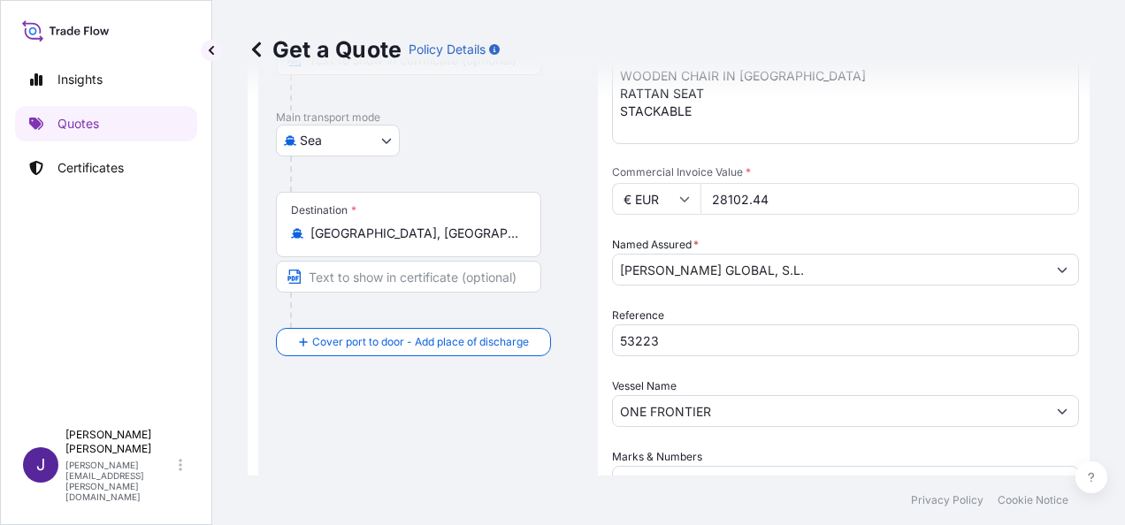
type textarea "[PERSON_NAME] GLOBAL S.L. CL/[PERSON_NAME] EL [PERSON_NAME], 10"
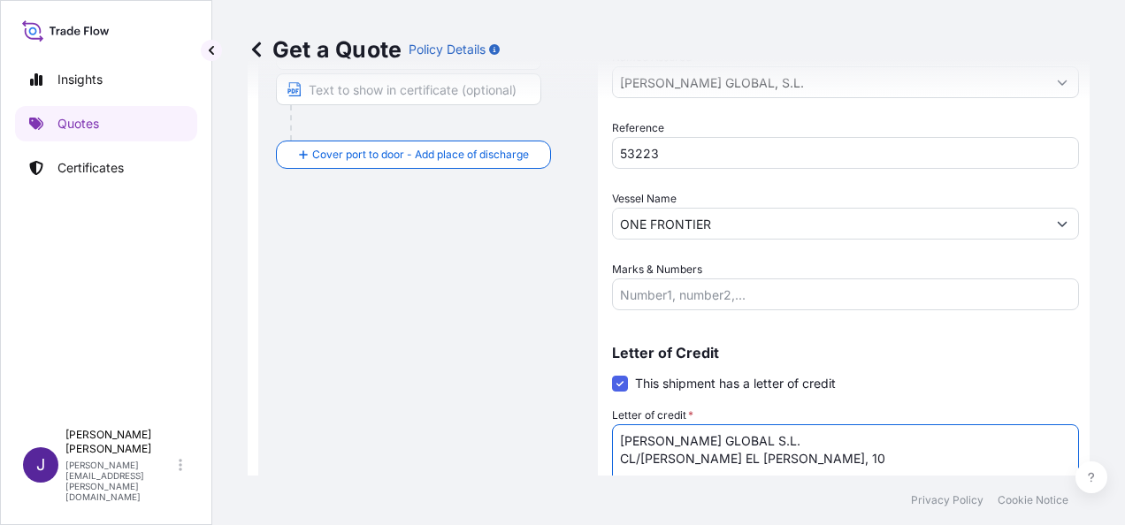
scroll to position [561, 0]
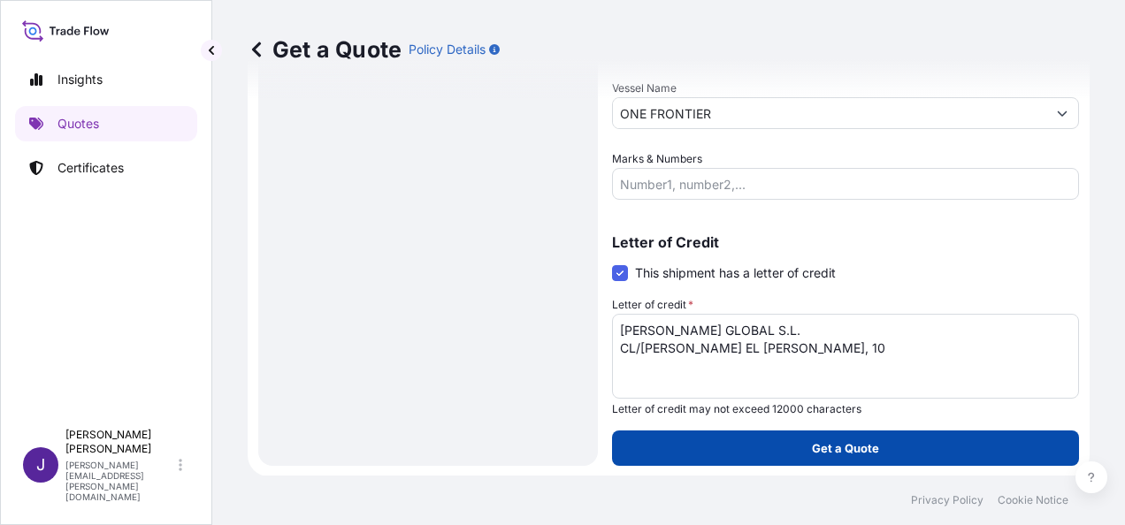
click at [873, 444] on button "Get a Quote" at bounding box center [845, 448] width 467 height 35
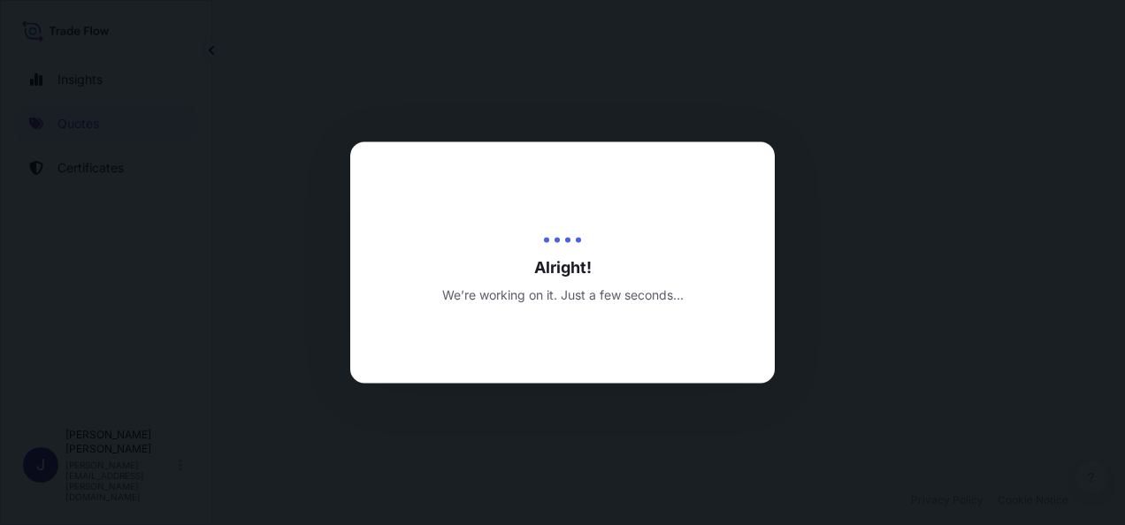
select select "Sea"
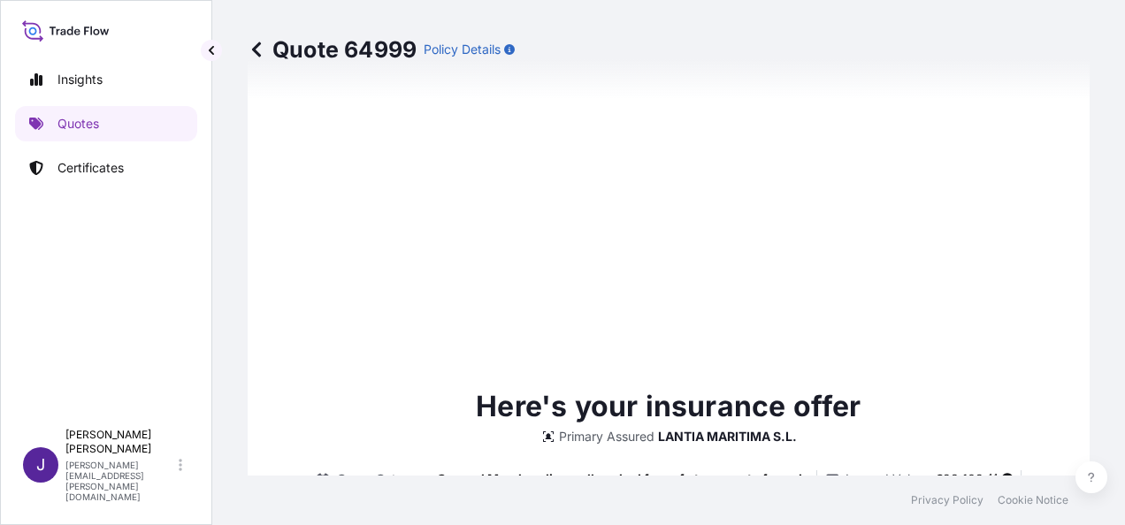
scroll to position [1319, 0]
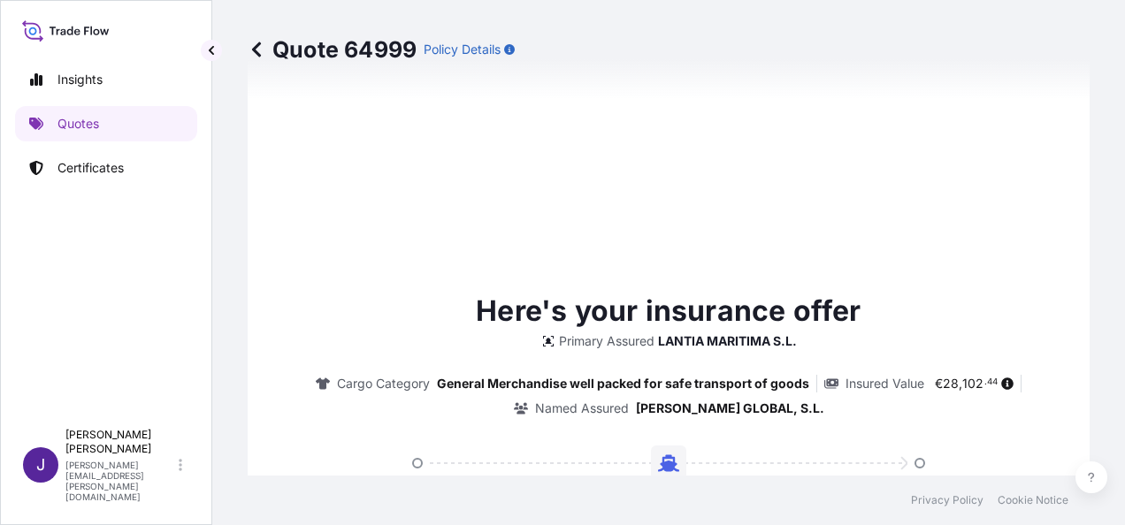
type input "[DATE]"
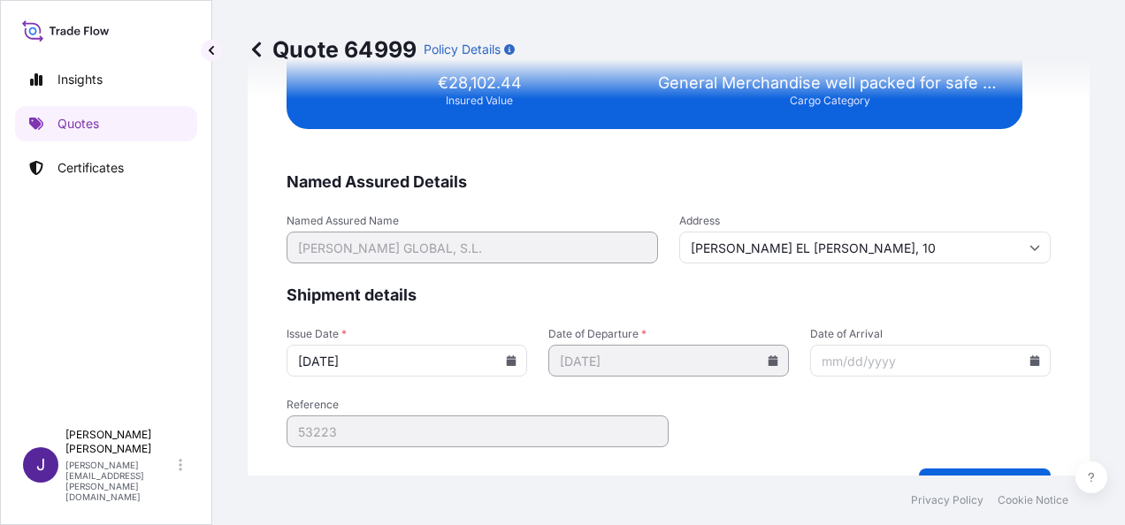
scroll to position [3610, 0]
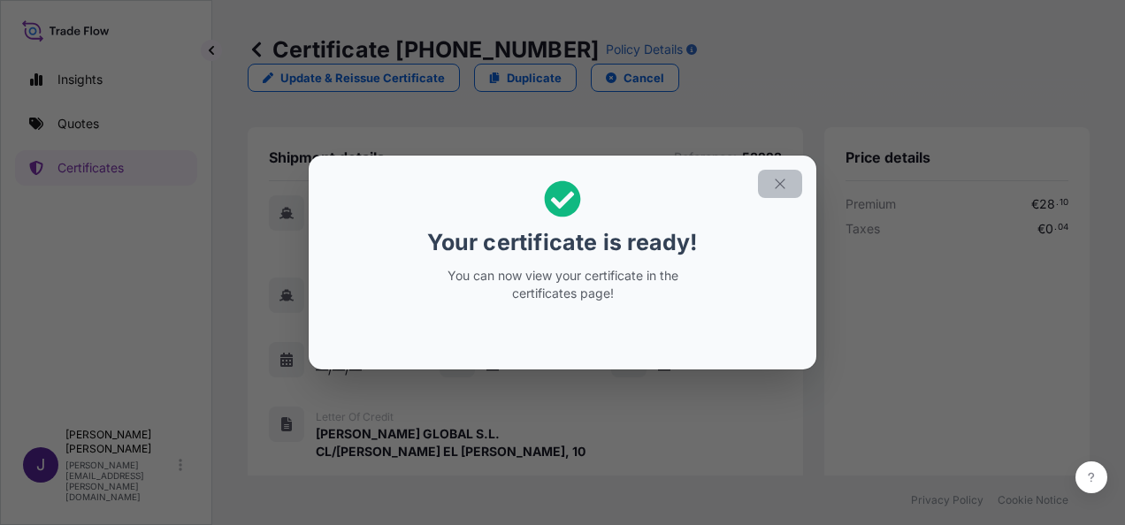
click at [774, 186] on icon "button" at bounding box center [780, 184] width 16 height 16
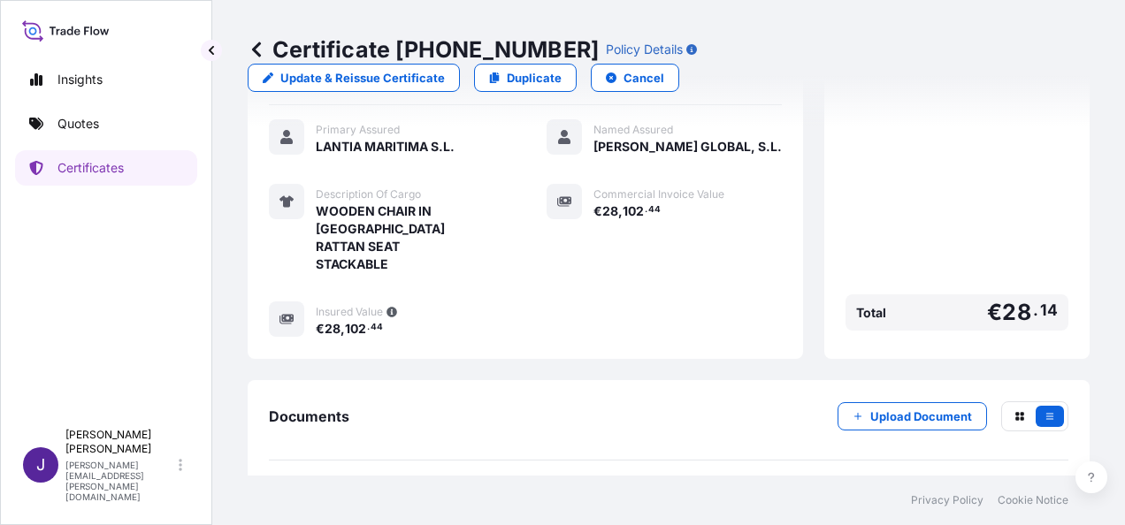
scroll to position [454, 0]
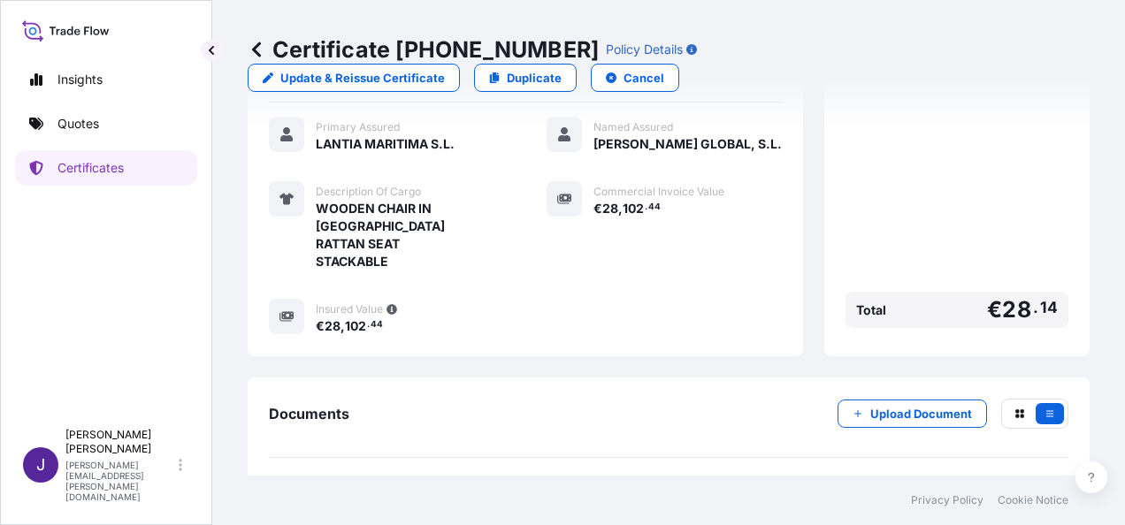
click at [541, 476] on link "PDF Certificate [DATE]" at bounding box center [668, 499] width 799 height 46
click at [71, 126] on p "Quotes" at bounding box center [78, 124] width 42 height 18
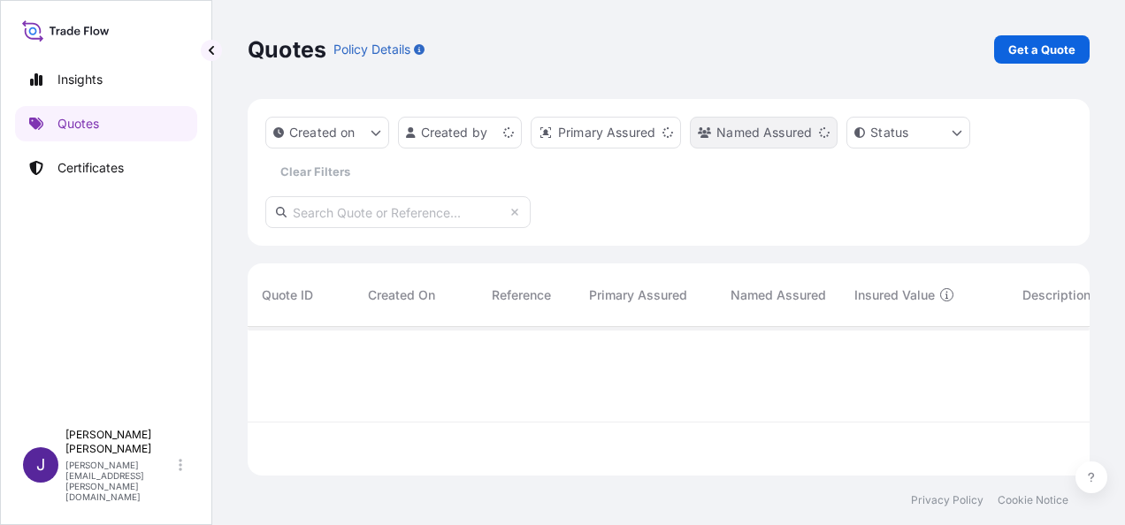
scroll to position [145, 828]
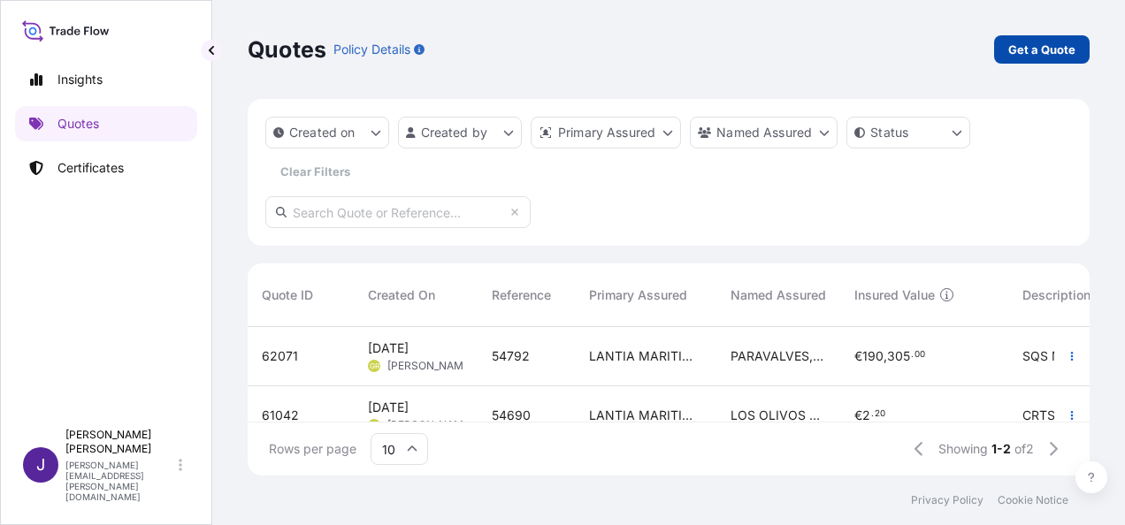
click at [1041, 47] on p "Get a Quote" at bounding box center [1041, 50] width 67 height 18
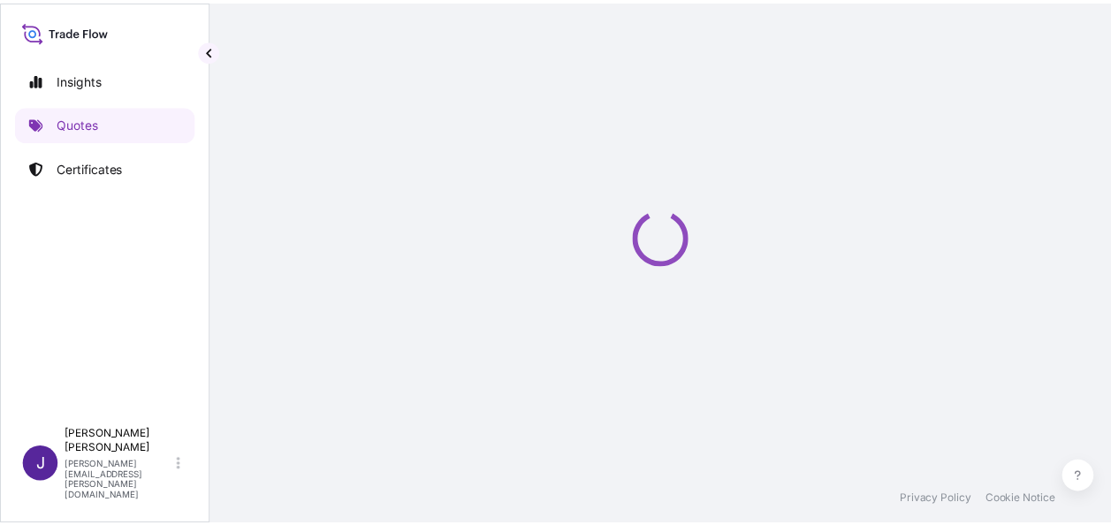
scroll to position [28, 0]
select select "Sea"
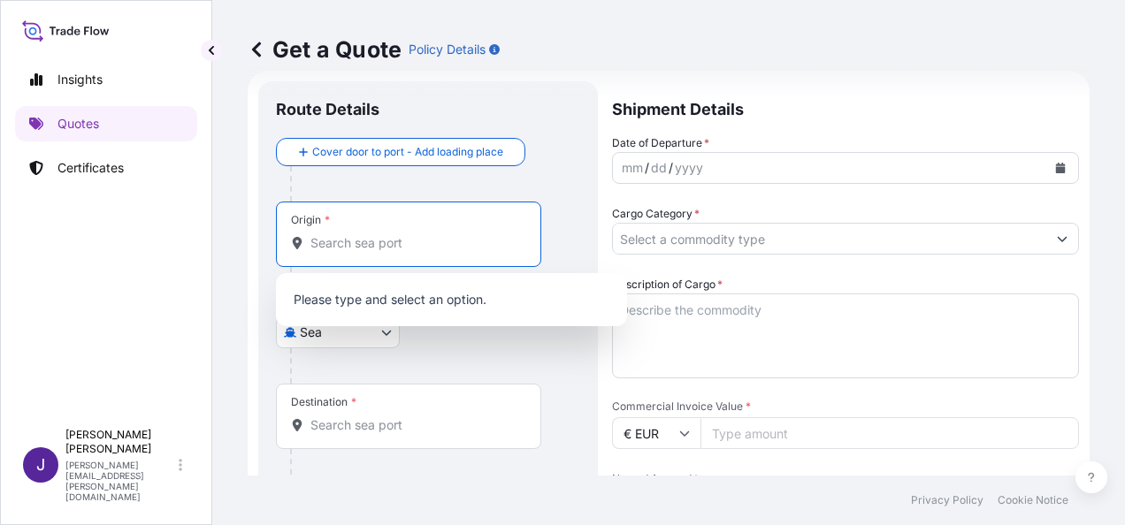
click at [428, 249] on input "Origin *" at bounding box center [414, 243] width 209 height 18
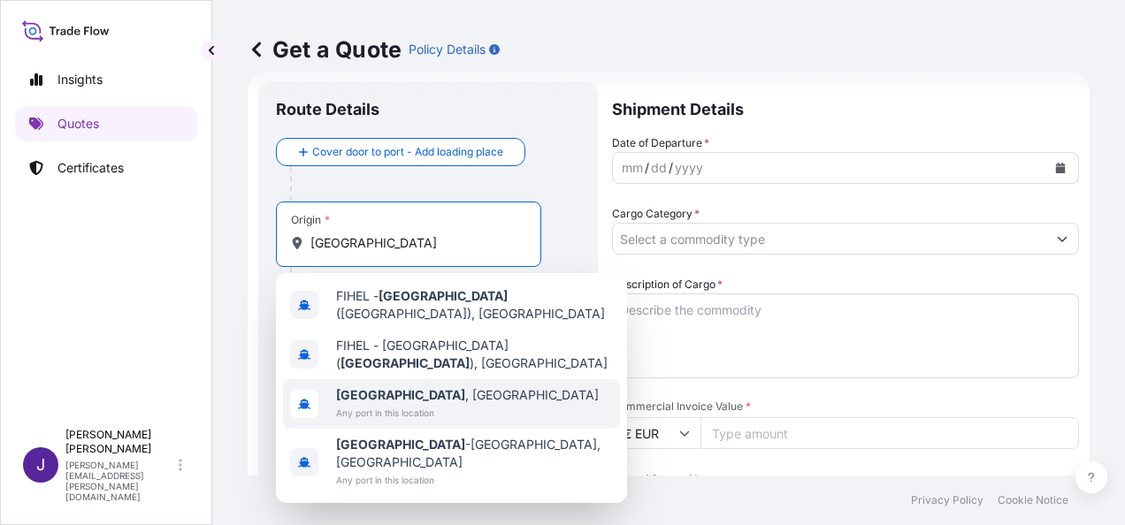
click at [430, 386] on span "[GEOGRAPHIC_DATA] , [GEOGRAPHIC_DATA]" at bounding box center [467, 395] width 263 height 18
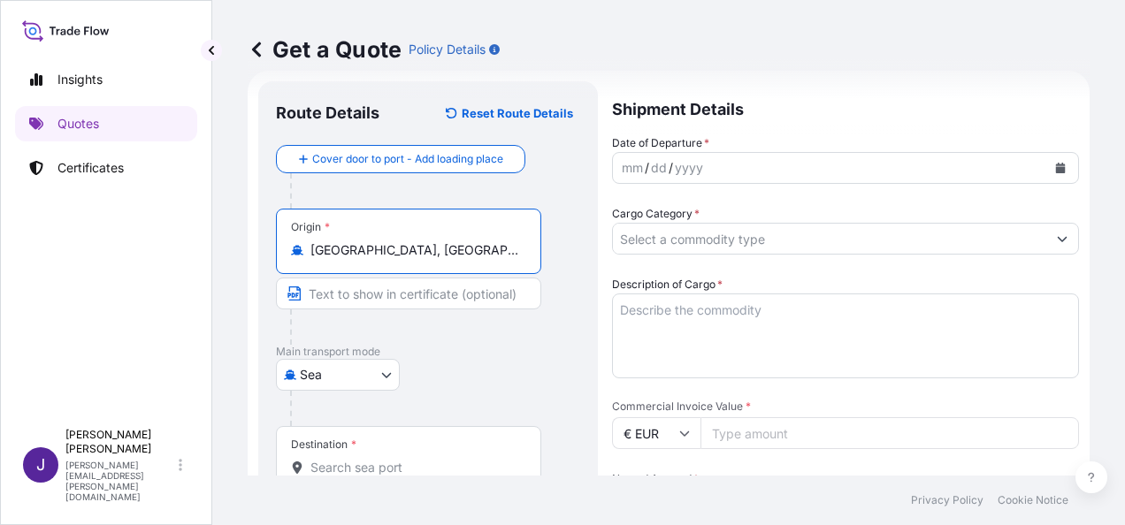
type input "[GEOGRAPHIC_DATA], [GEOGRAPHIC_DATA]"
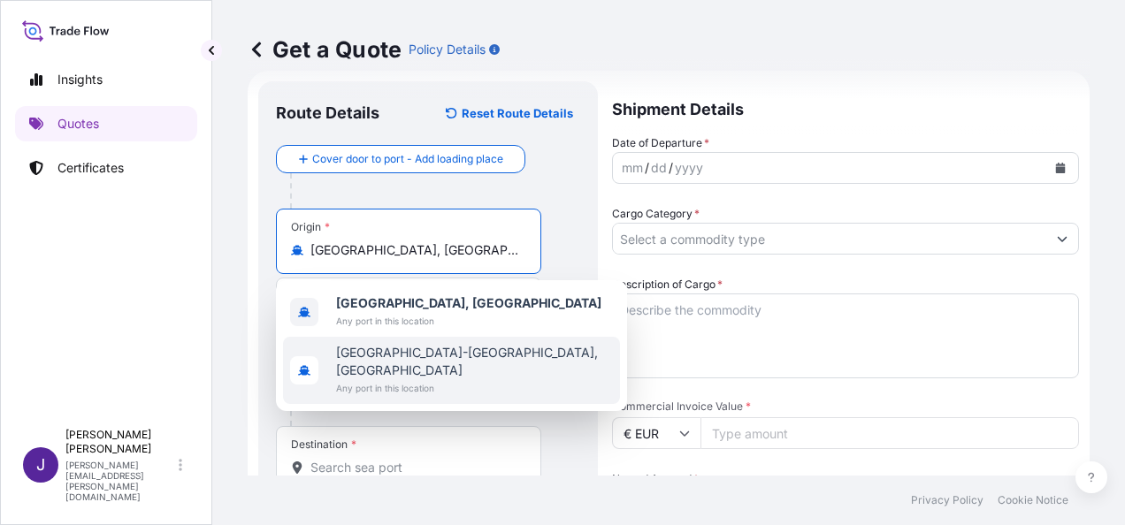
click at [347, 472] on input "Destination *" at bounding box center [414, 468] width 209 height 18
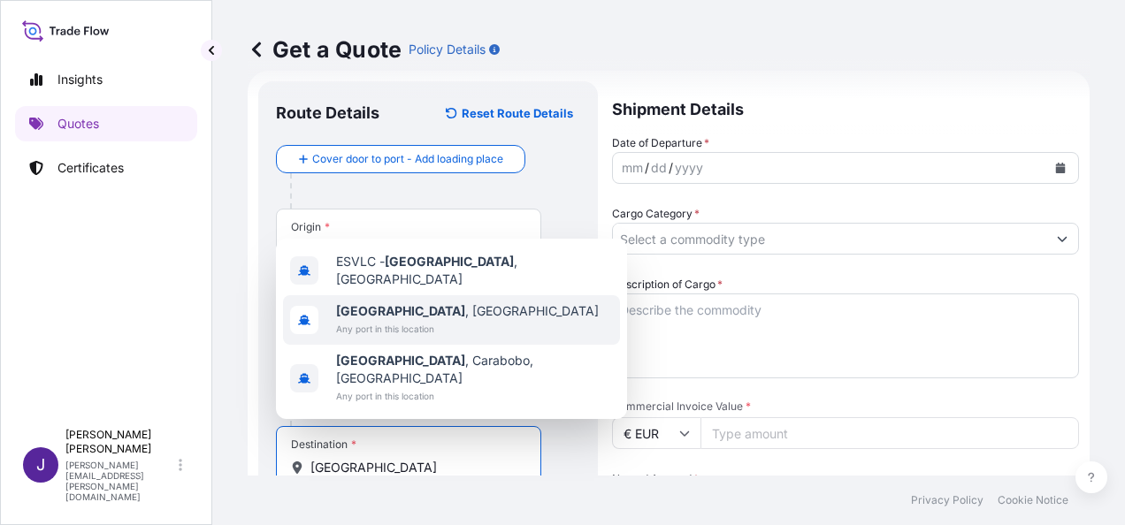
click at [386, 320] on span "[GEOGRAPHIC_DATA] , [GEOGRAPHIC_DATA]" at bounding box center [467, 311] width 263 height 18
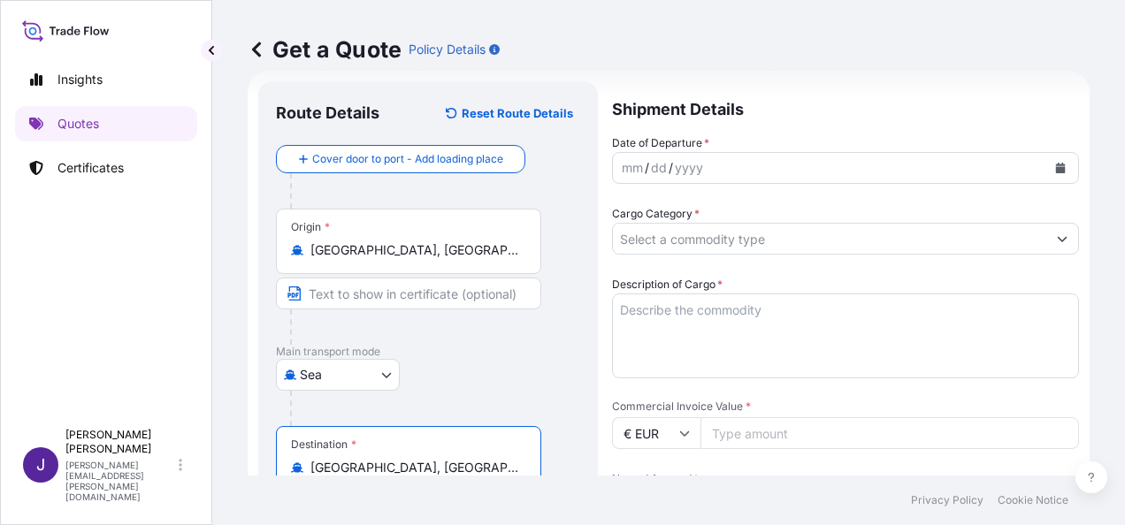
type input "[GEOGRAPHIC_DATA], [GEOGRAPHIC_DATA]"
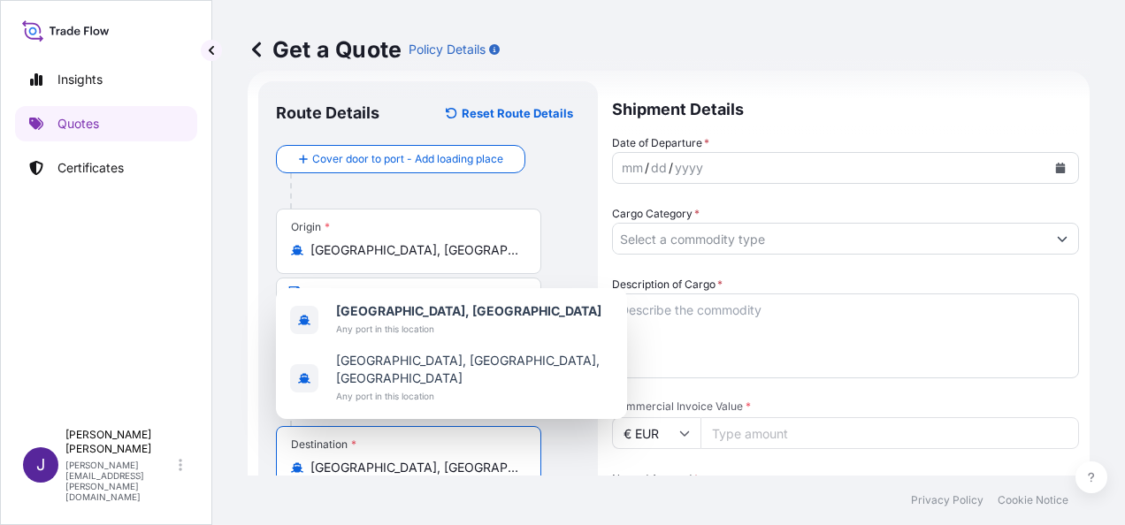
click at [1056, 171] on icon "Calendar" at bounding box center [1061, 168] width 10 height 11
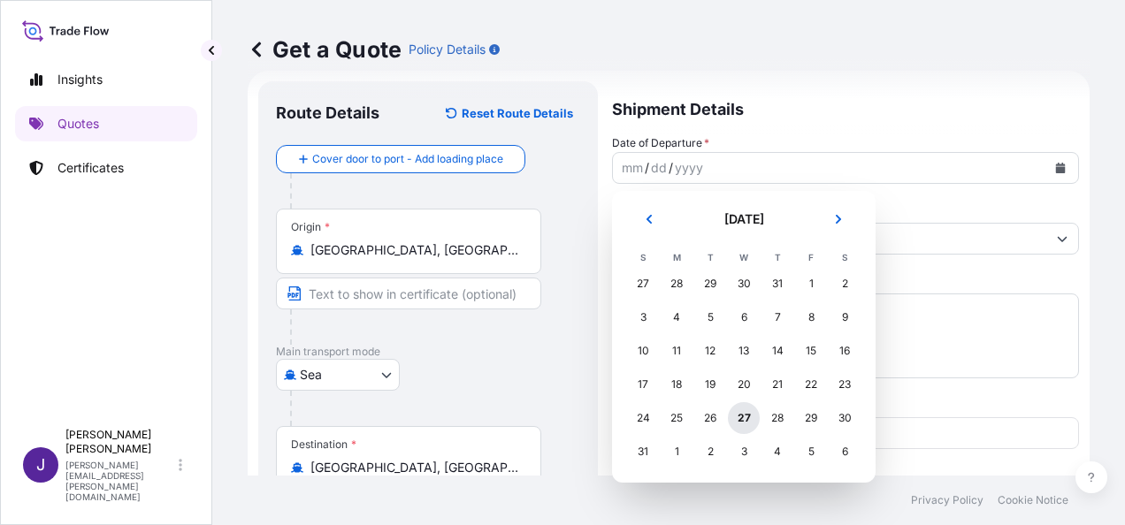
click at [745, 416] on div "27" at bounding box center [744, 418] width 32 height 32
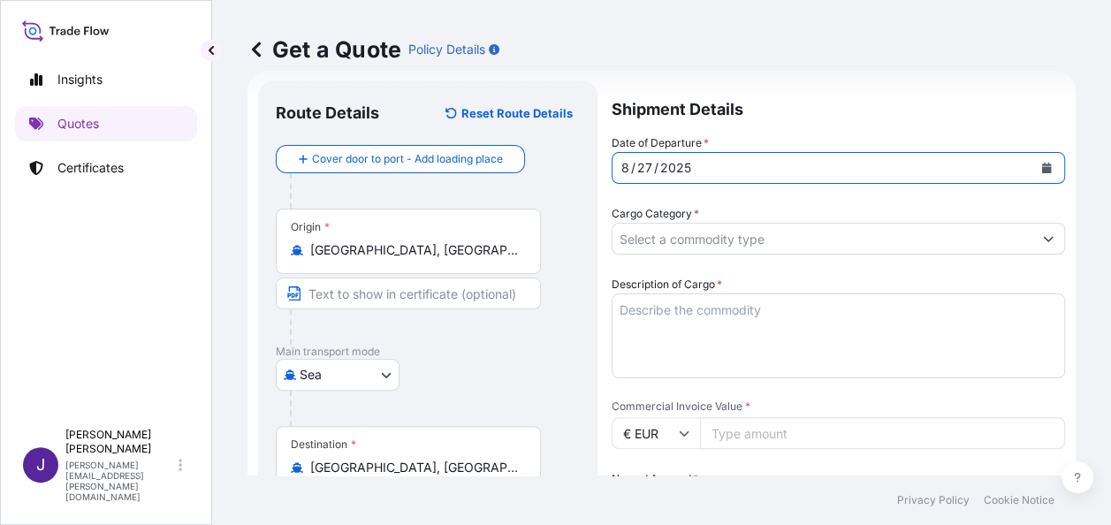
click at [820, 246] on input "Cargo Category *" at bounding box center [823, 239] width 420 height 32
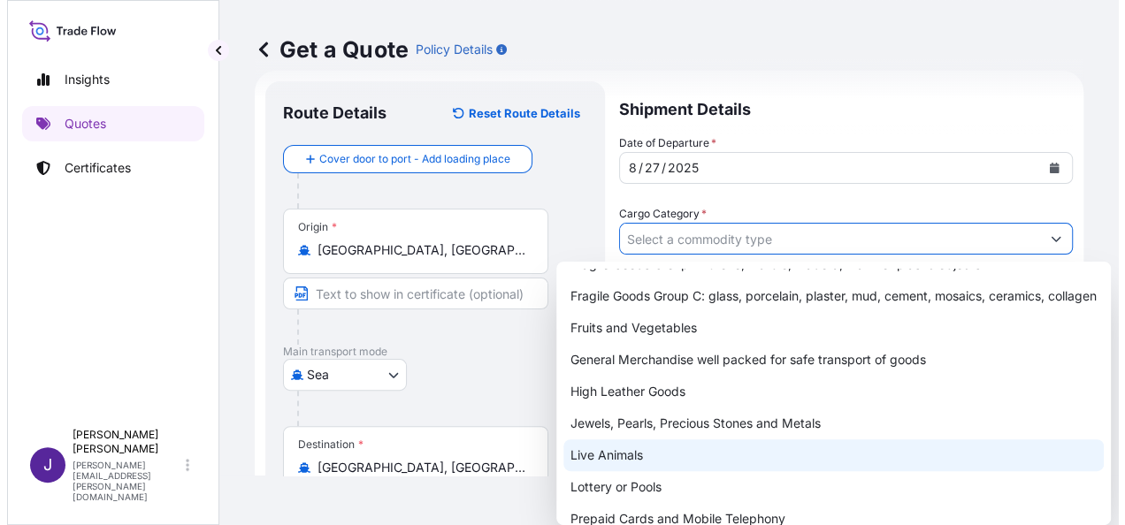
scroll to position [219, 0]
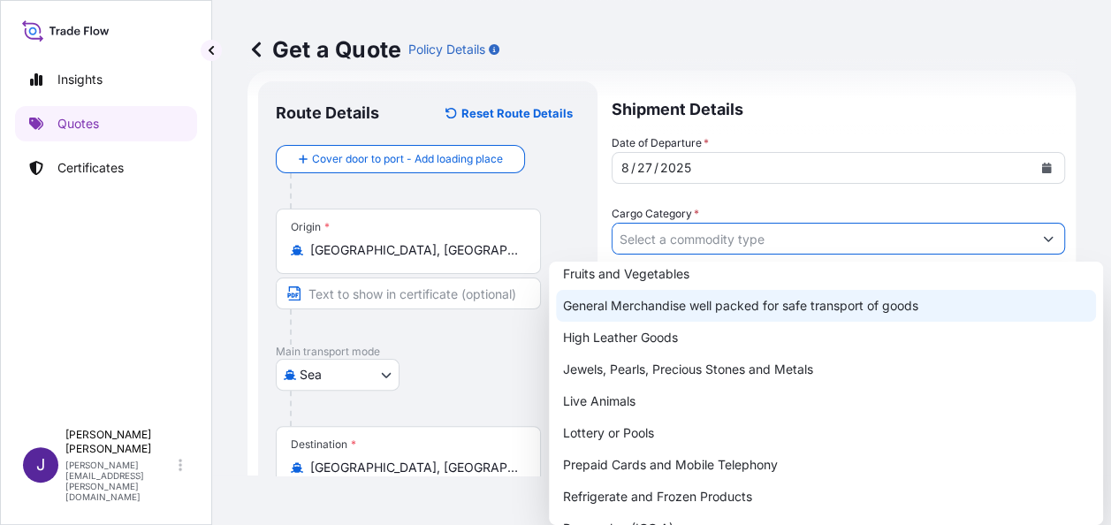
click at [652, 310] on div "General Merchandise well packed for safe transport of goods" at bounding box center [826, 306] width 540 height 32
type input "General Merchandise well packed for safe transport of goods"
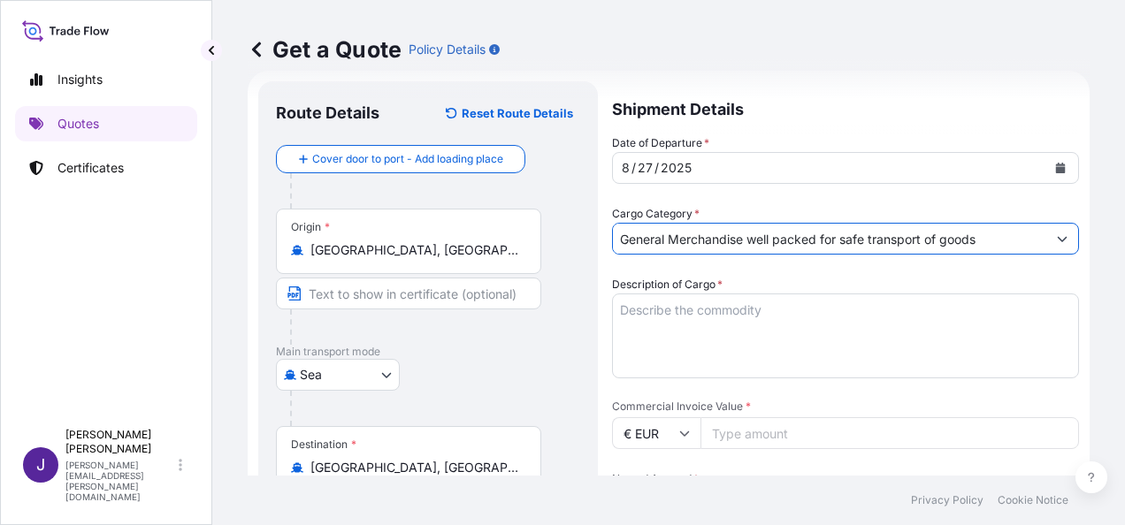
click at [652, 309] on textarea "Description of Cargo *" at bounding box center [845, 336] width 467 height 85
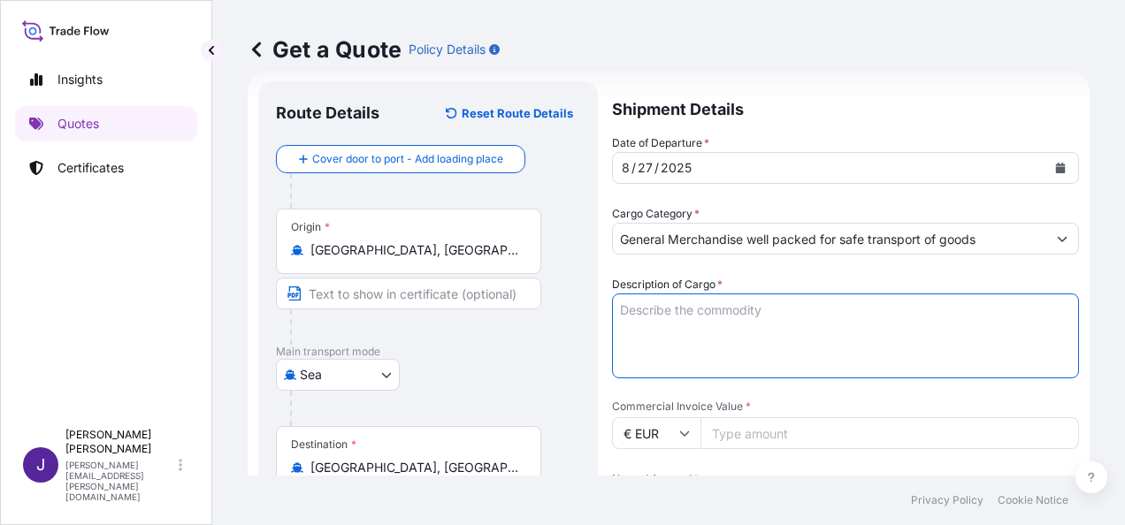
click at [664, 309] on textarea "Description of Cargo *" at bounding box center [845, 336] width 467 height 85
paste textarea "ALUMINIUM CAN"
type textarea "ALUMINIUM CAN"
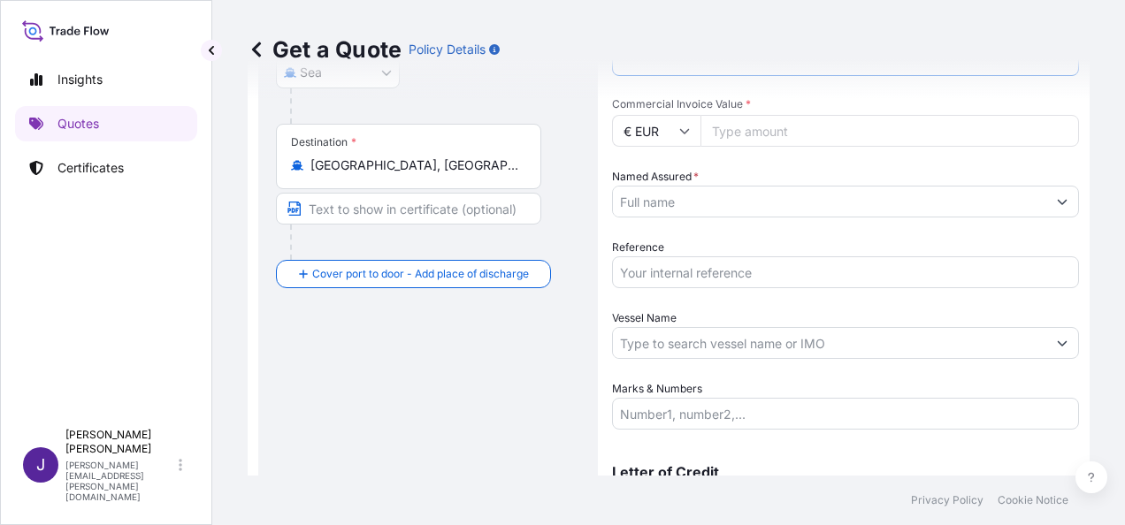
scroll to position [294, 0]
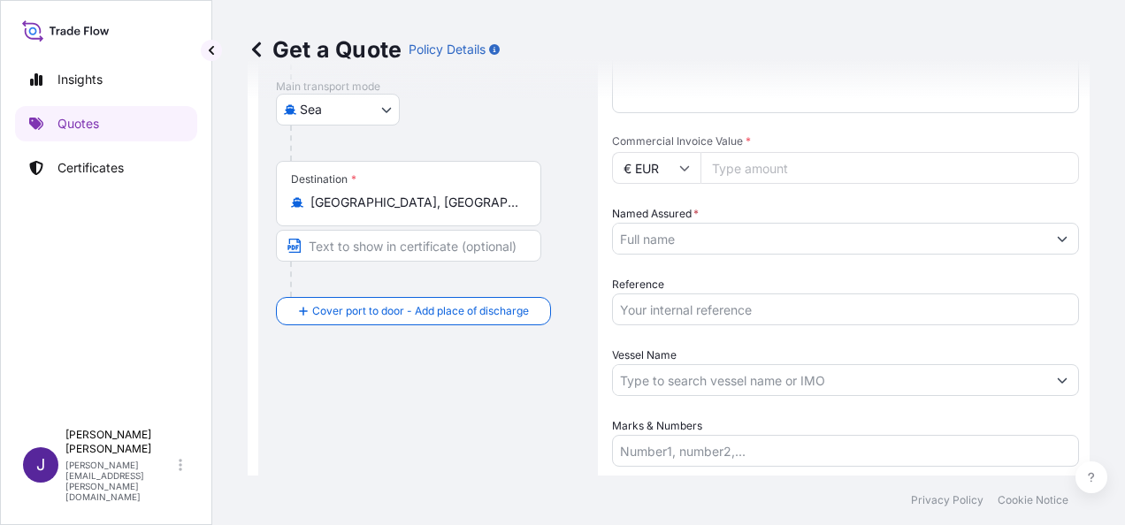
click at [800, 173] on input "Commercial Invoice Value *" at bounding box center [889, 168] width 378 height 32
type input "50504.03"
click at [695, 235] on input "Named Assured *" at bounding box center [823, 239] width 420 height 32
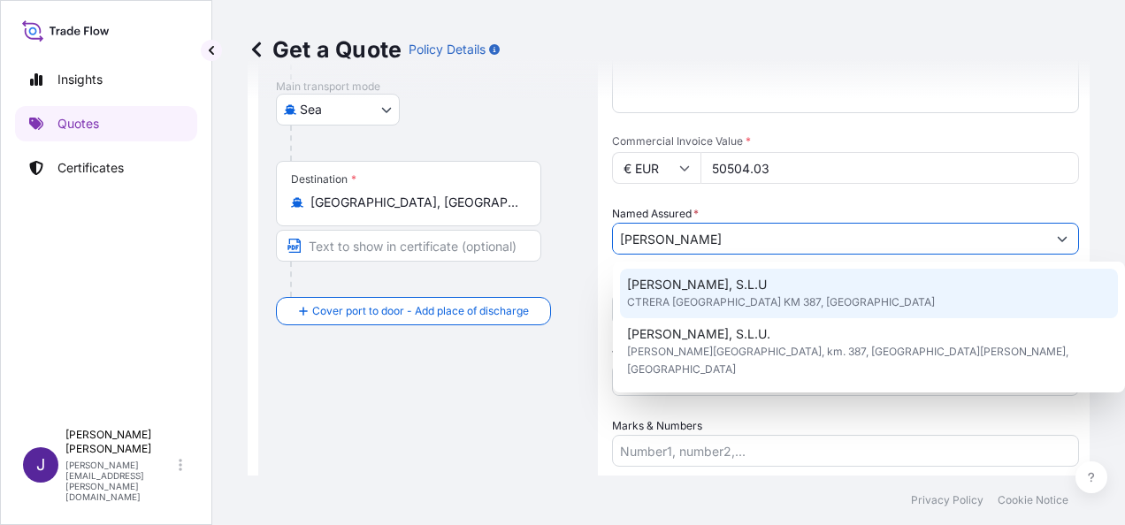
click at [721, 292] on span "[PERSON_NAME], S.L.U" at bounding box center [697, 285] width 140 height 18
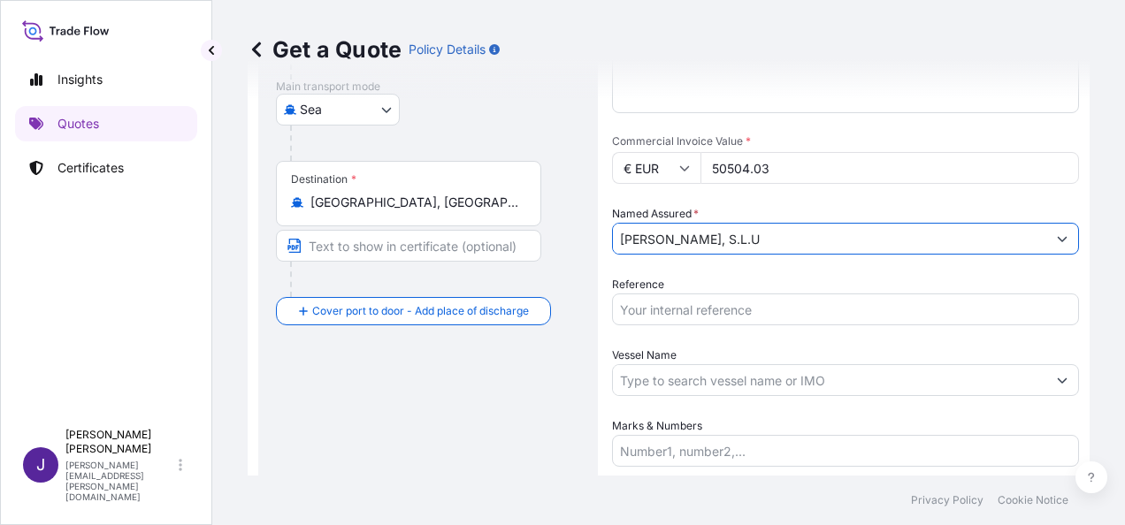
type input "[PERSON_NAME], S.L.U"
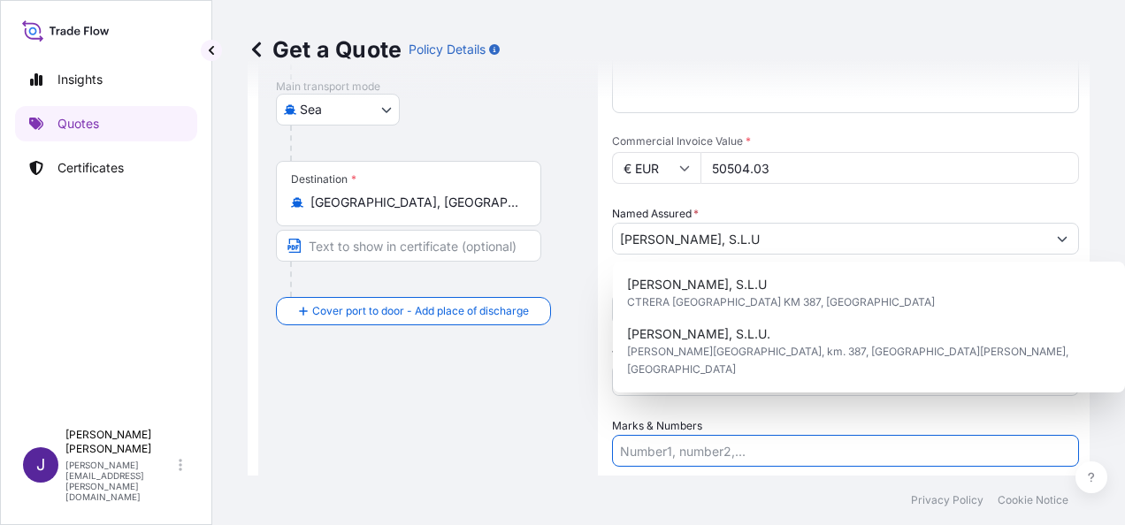
click at [694, 454] on input "Marks & Numbers" at bounding box center [845, 451] width 467 height 32
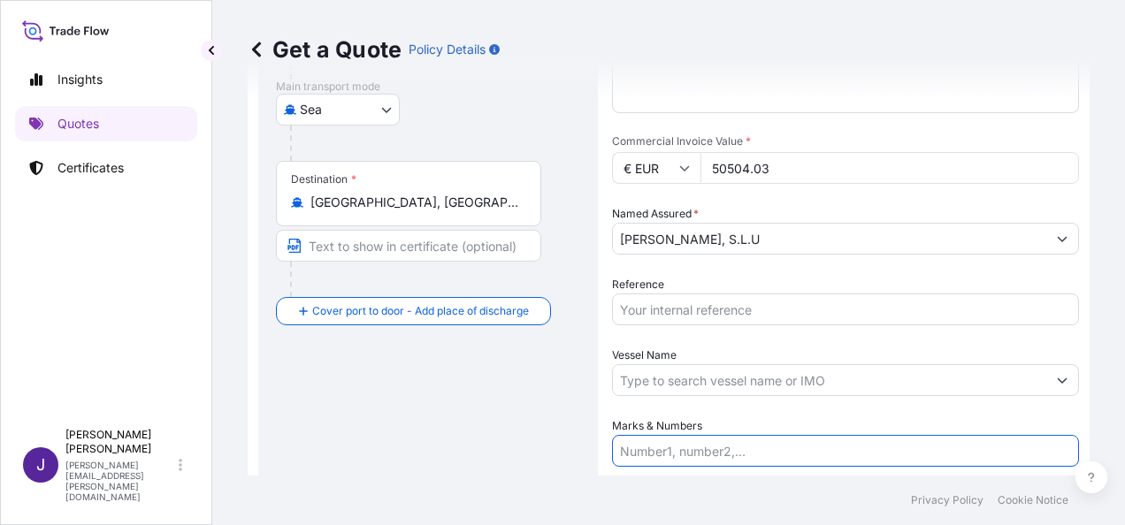
paste input "1x20std - GLDU3662188 - Seal nro EU30309420 - 20 pallet 4480Kgs 25,68CBM"
type input "1x20std - GLDU3662188 - Seal nro EU30309420 - 20 pallet 4480Kgs 25,68CBM"
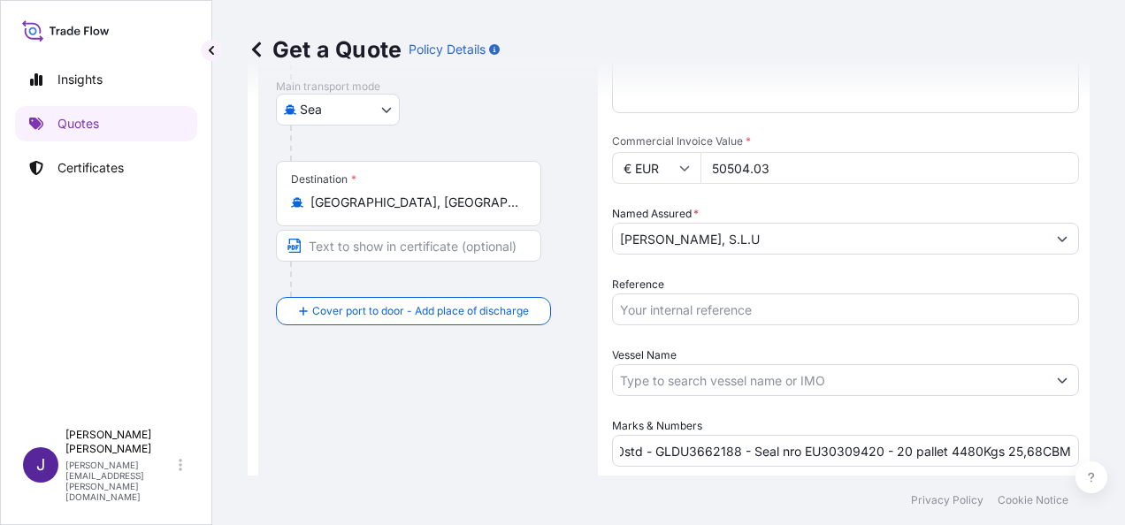
scroll to position [0, 0]
click at [645, 302] on input "Reference" at bounding box center [845, 310] width 467 height 32
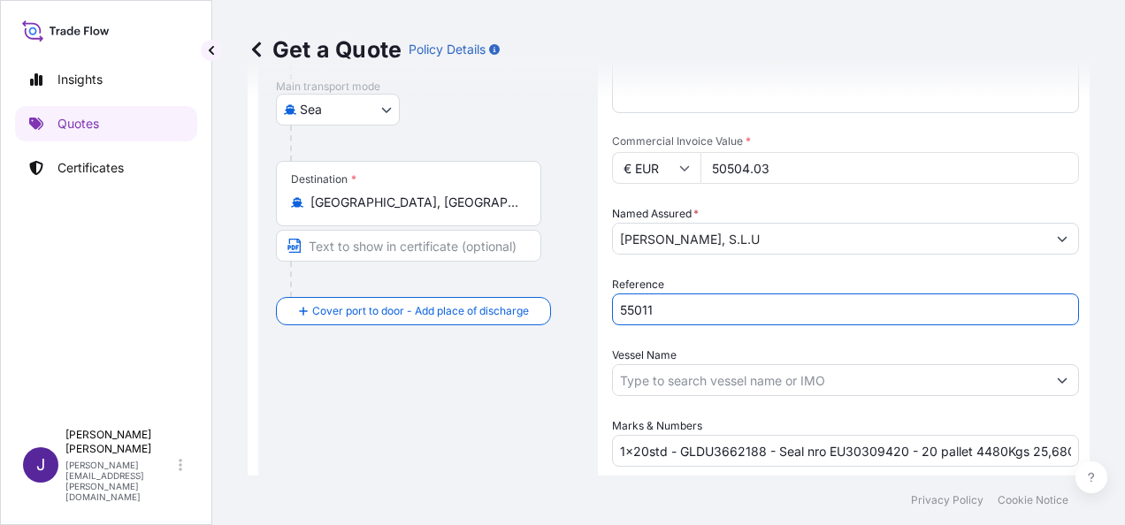
type input "55011"
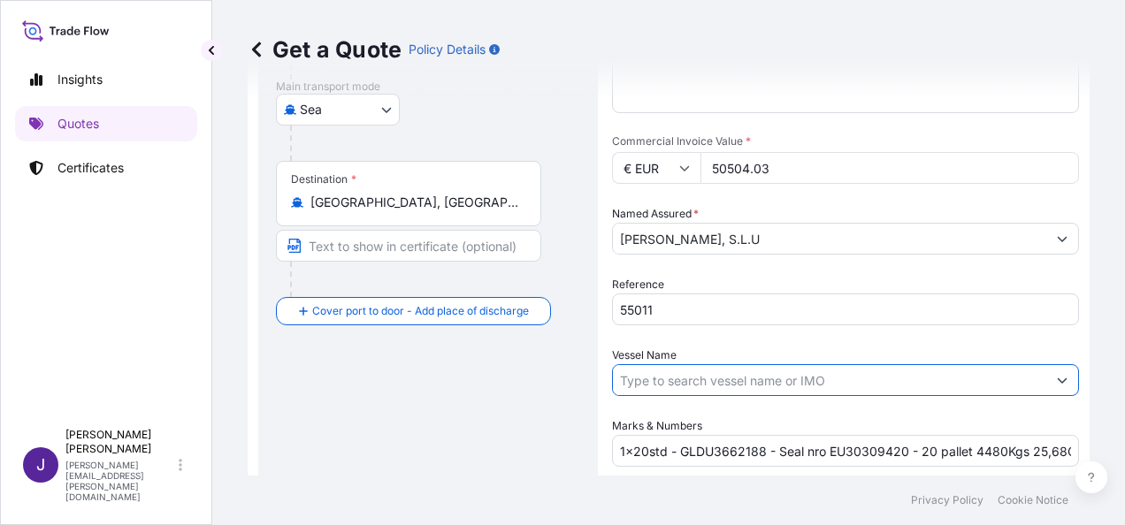
click at [690, 386] on input "Vessel Name" at bounding box center [829, 380] width 433 height 32
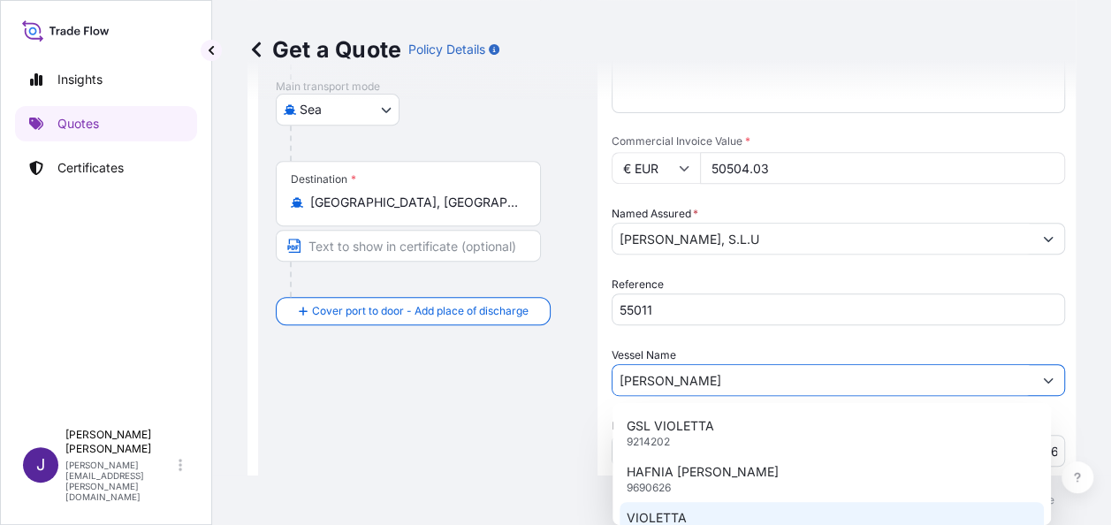
click at [685, 511] on p "VIOLETTA" at bounding box center [657, 518] width 60 height 18
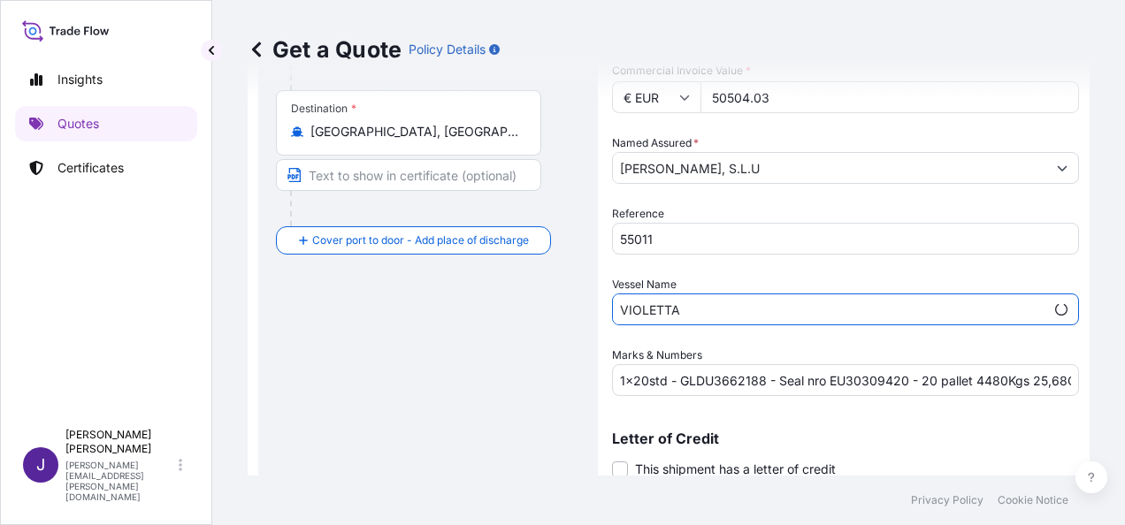
scroll to position [426, 0]
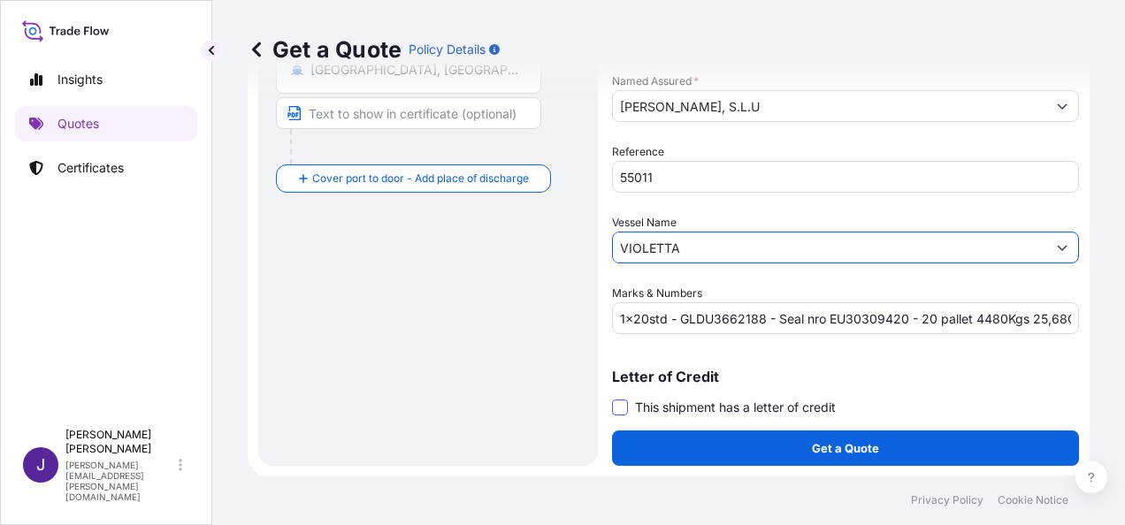
type input "VIOLETTA"
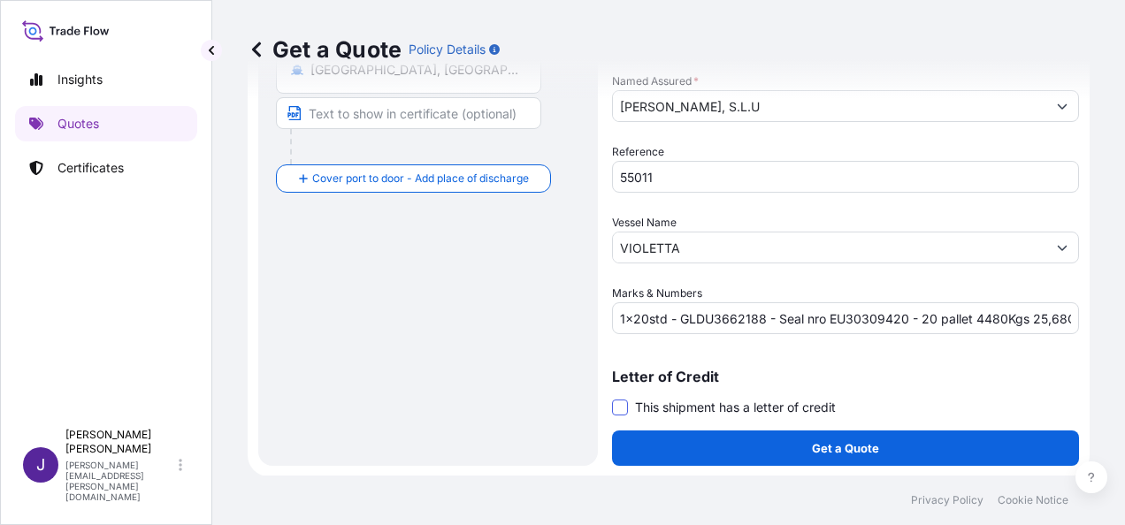
click at [619, 404] on span at bounding box center [620, 408] width 16 height 16
click at [612, 398] on input "This shipment has a letter of credit" at bounding box center [612, 398] width 0 height 0
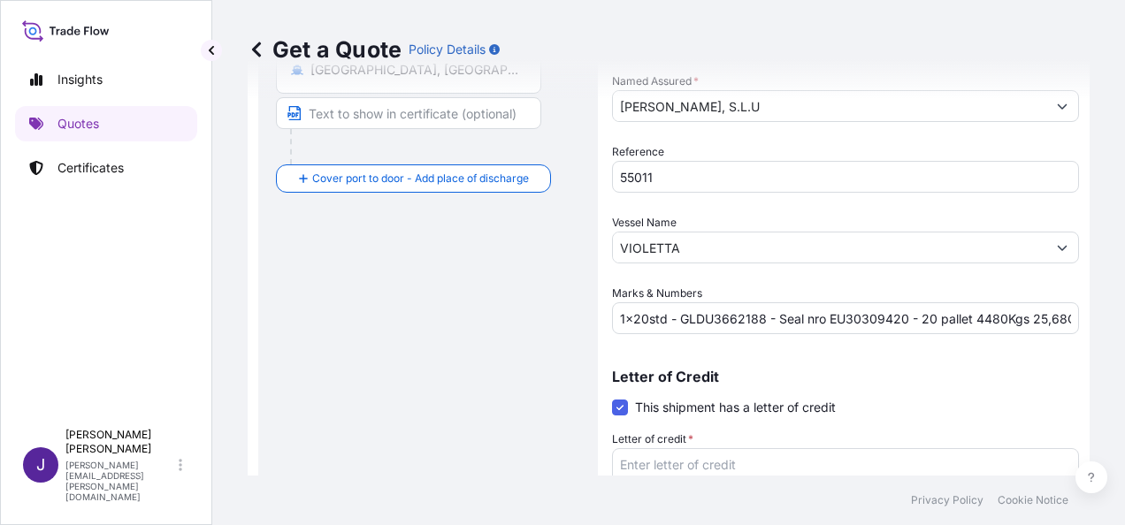
click at [632, 466] on textarea "Letter of credit *" at bounding box center [845, 490] width 467 height 85
paste textarea "[PERSON_NAME], S.L.U. CTRA [GEOGRAPHIC_DATA], KM 387"
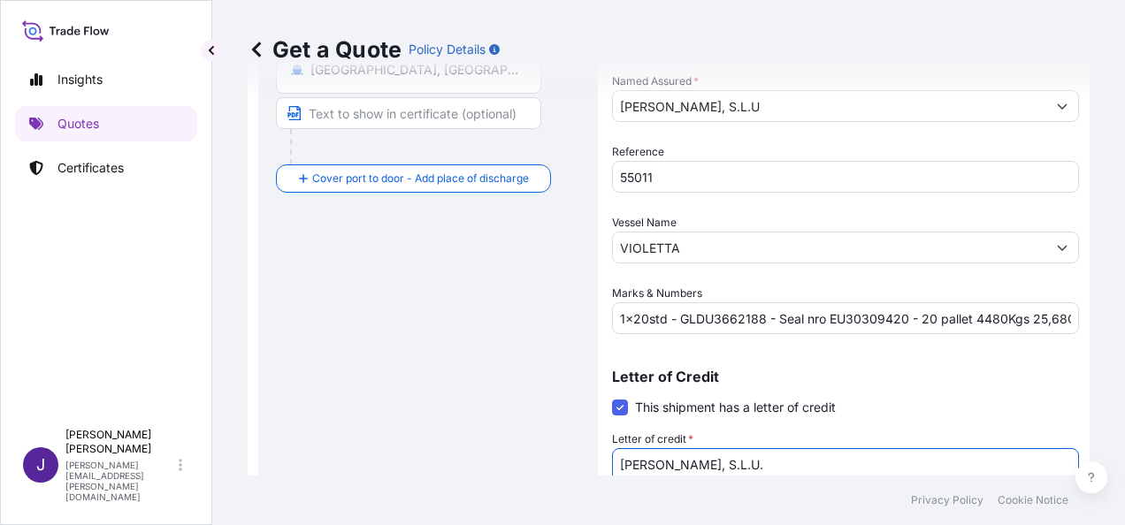
scroll to position [439, 0]
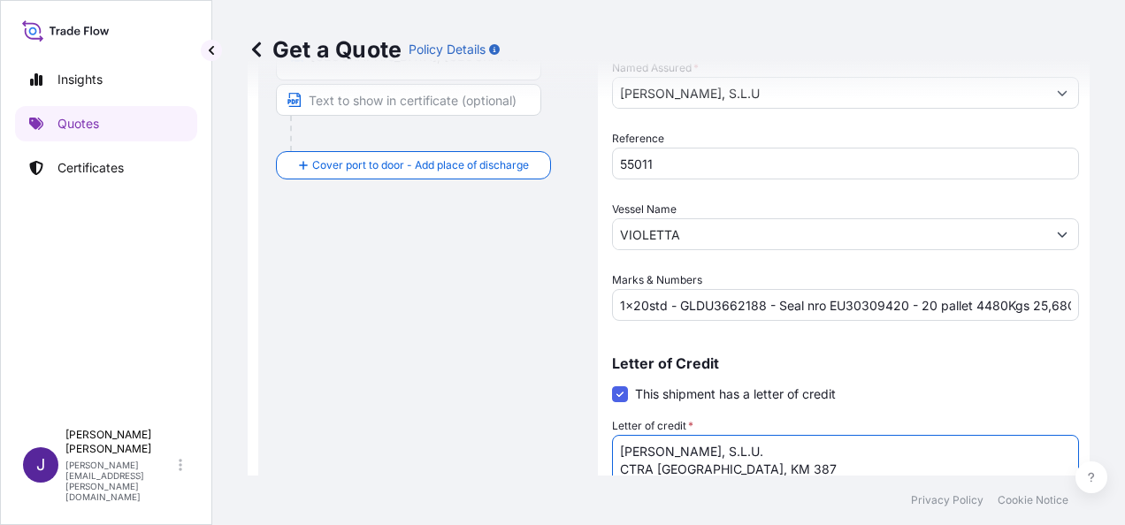
type textarea "[PERSON_NAME], S.L.U. CTRA [GEOGRAPHIC_DATA], KM 387"
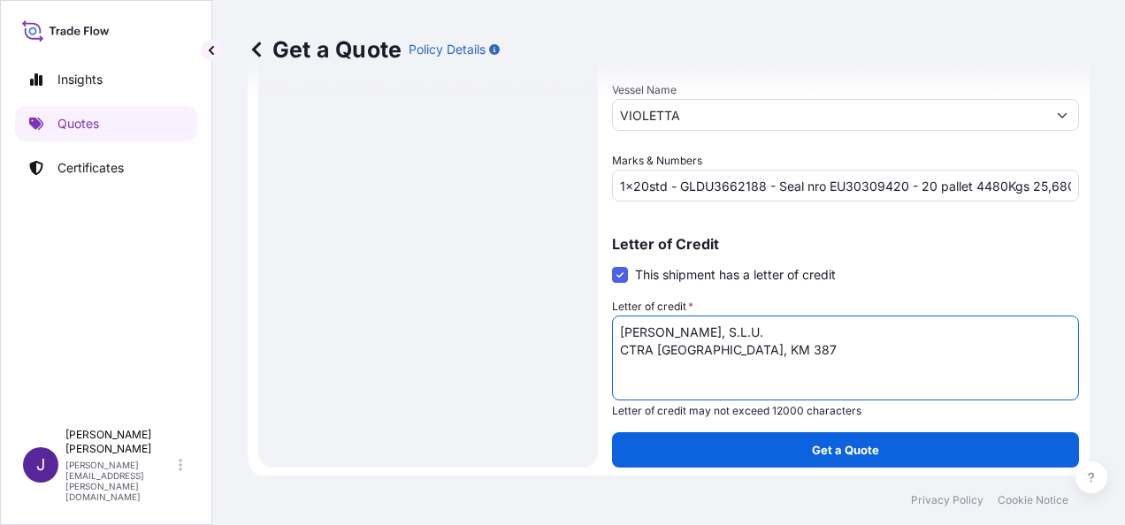
scroll to position [561, 0]
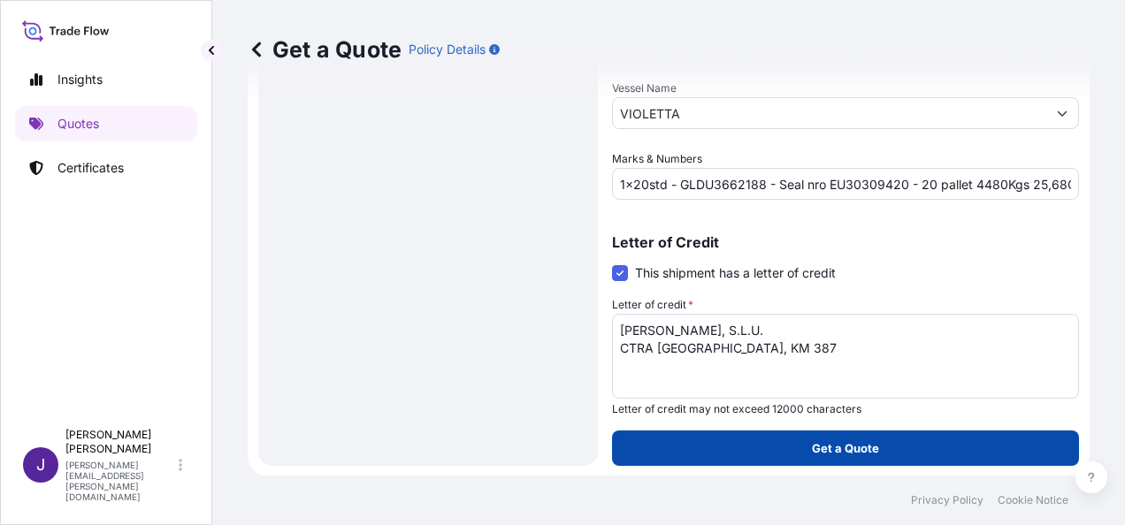
click at [866, 452] on p "Get a Quote" at bounding box center [845, 448] width 67 height 18
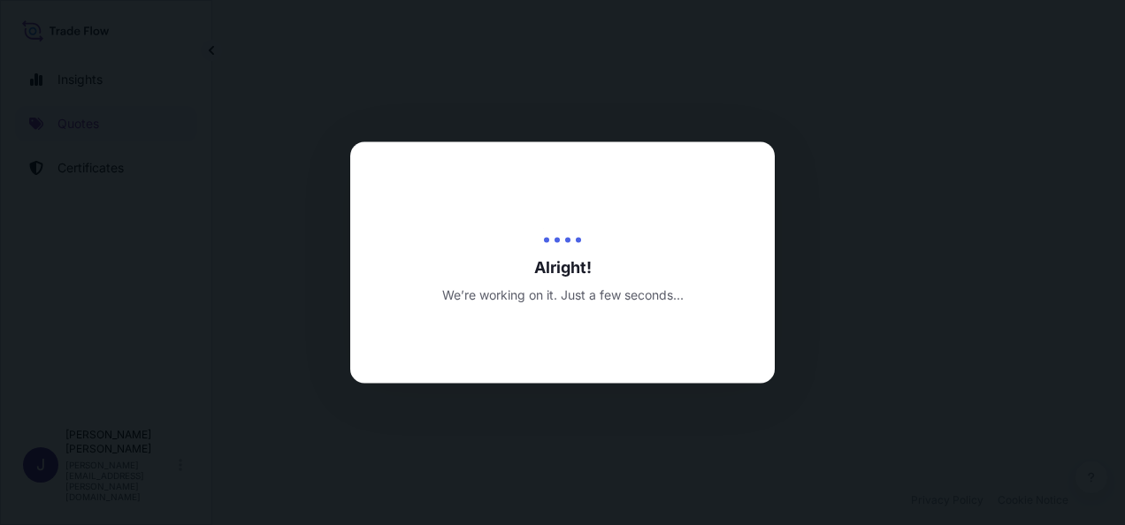
select select "Sea"
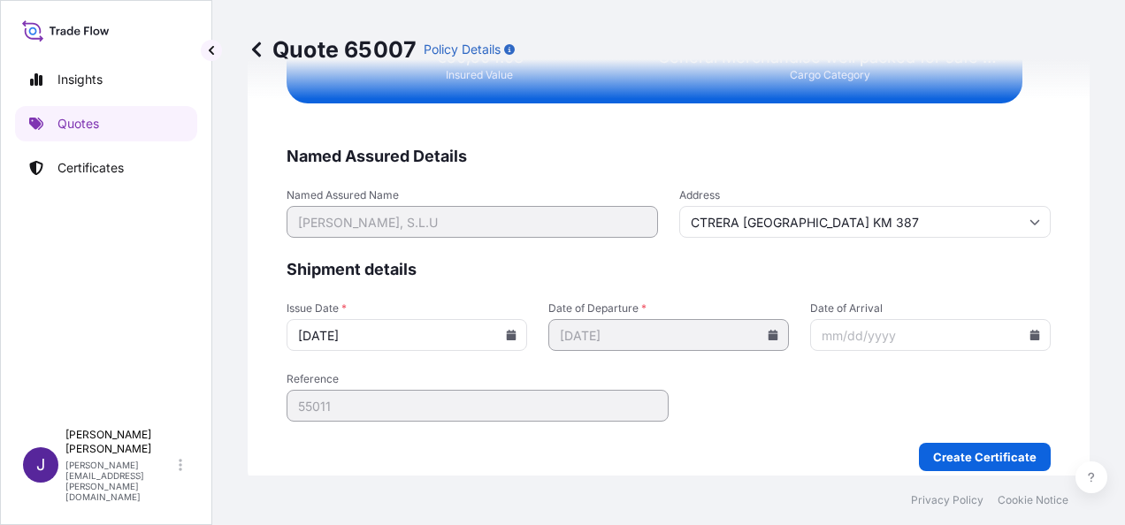
scroll to position [3610, 0]
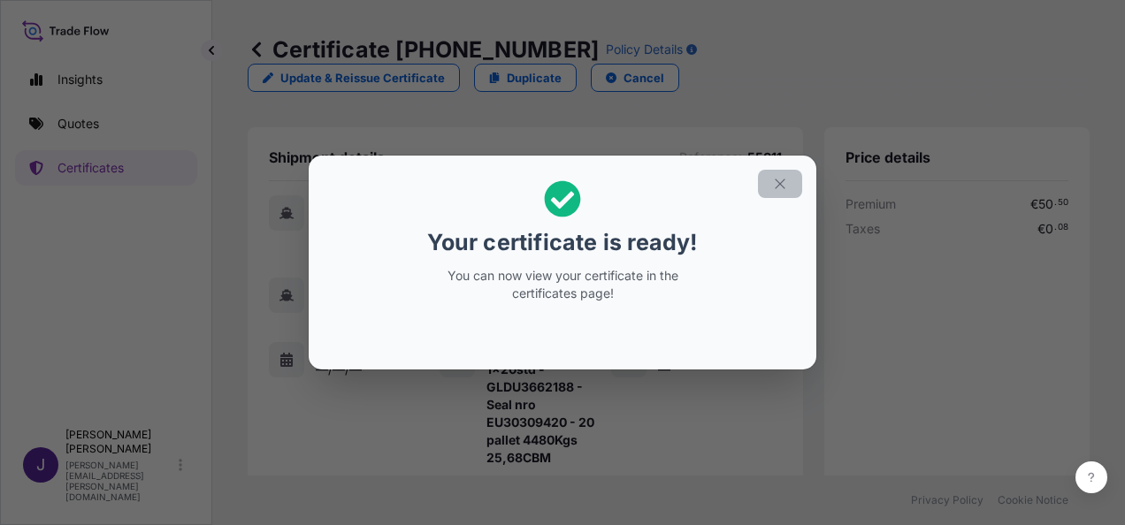
click at [776, 182] on icon "button" at bounding box center [780, 184] width 16 height 16
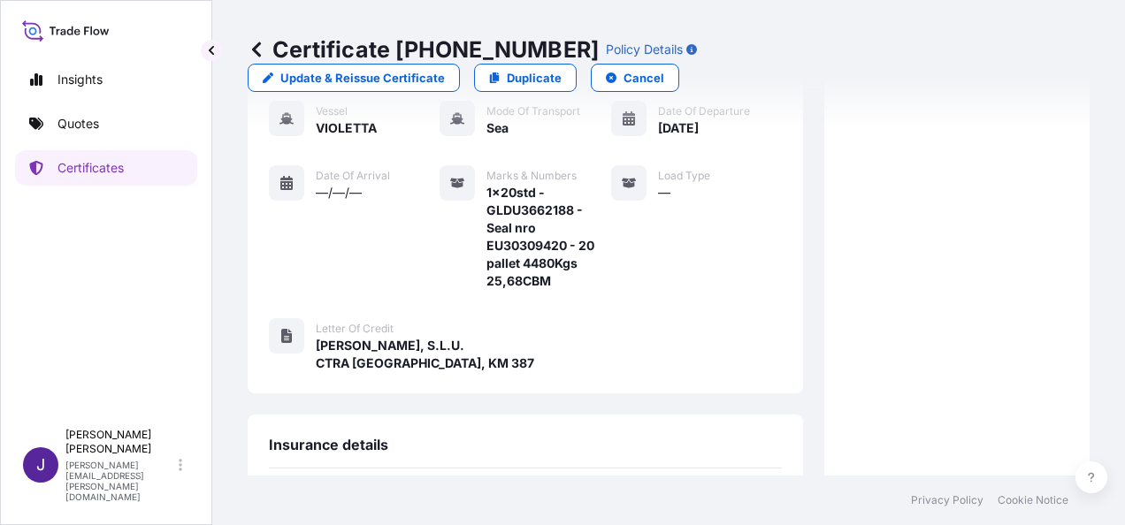
scroll to position [507, 0]
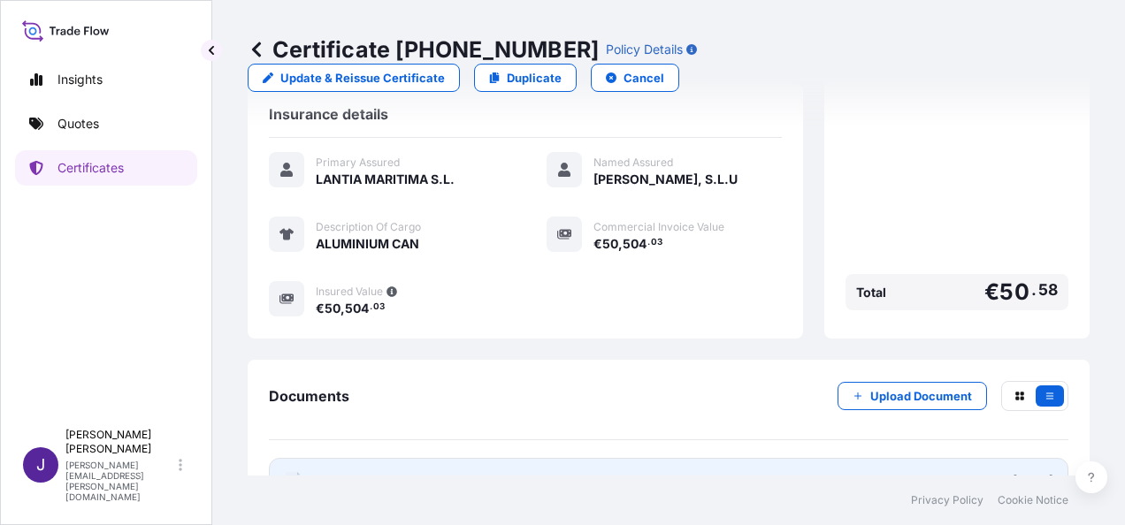
click at [514, 458] on link "PDF Certificate [DATE]" at bounding box center [668, 481] width 799 height 46
click at [675, 458] on link "PDF Certificate [DATE]" at bounding box center [668, 481] width 799 height 46
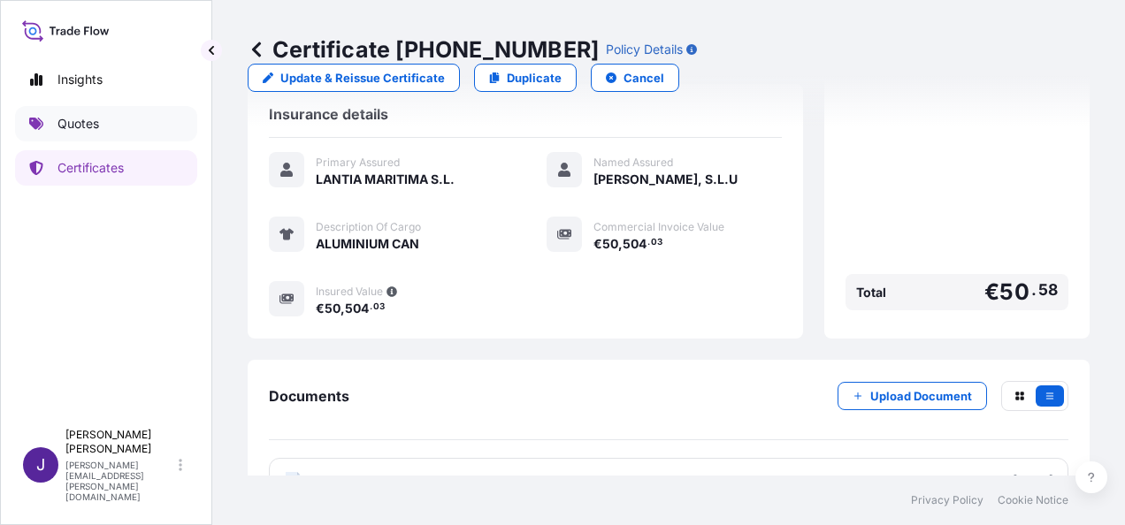
click at [90, 129] on p "Quotes" at bounding box center [78, 124] width 42 height 18
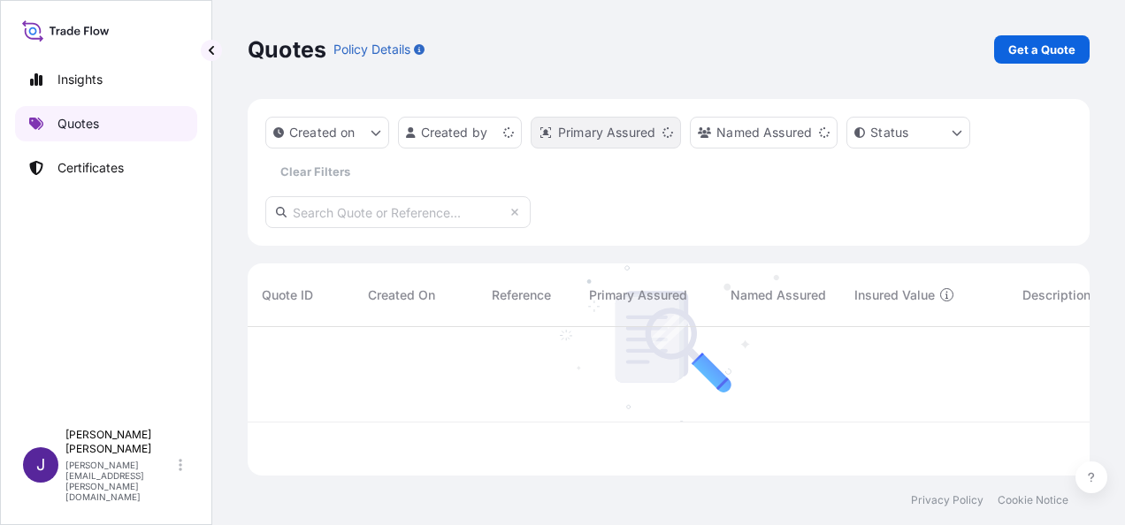
scroll to position [145, 828]
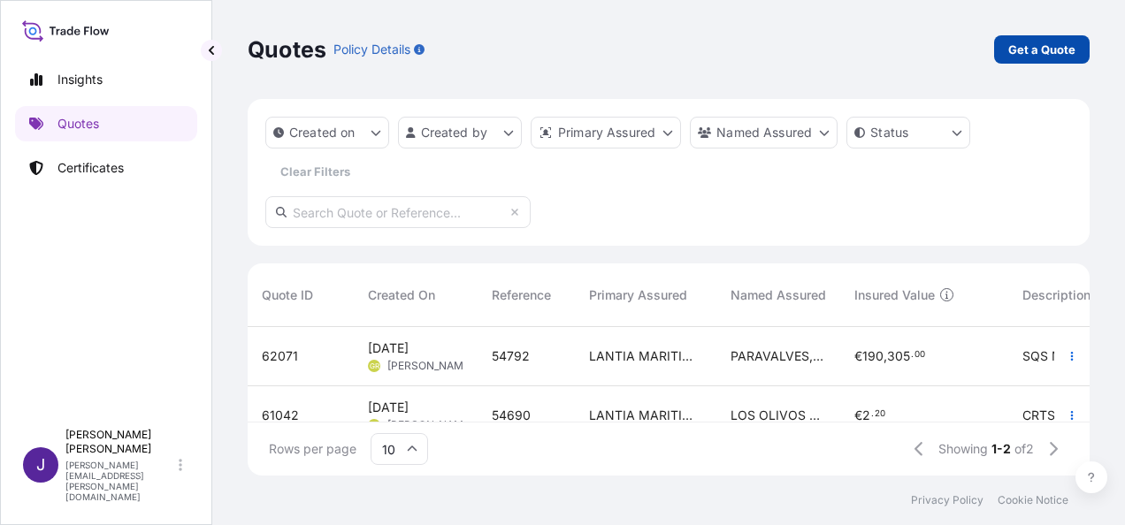
click at [1056, 45] on p "Get a Quote" at bounding box center [1041, 50] width 67 height 18
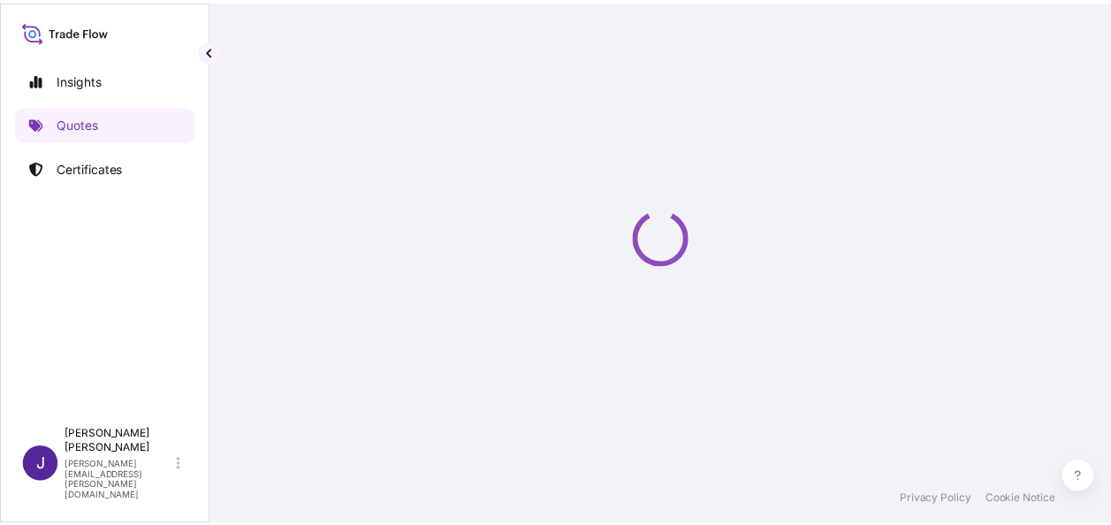
scroll to position [28, 0]
select select "Sea"
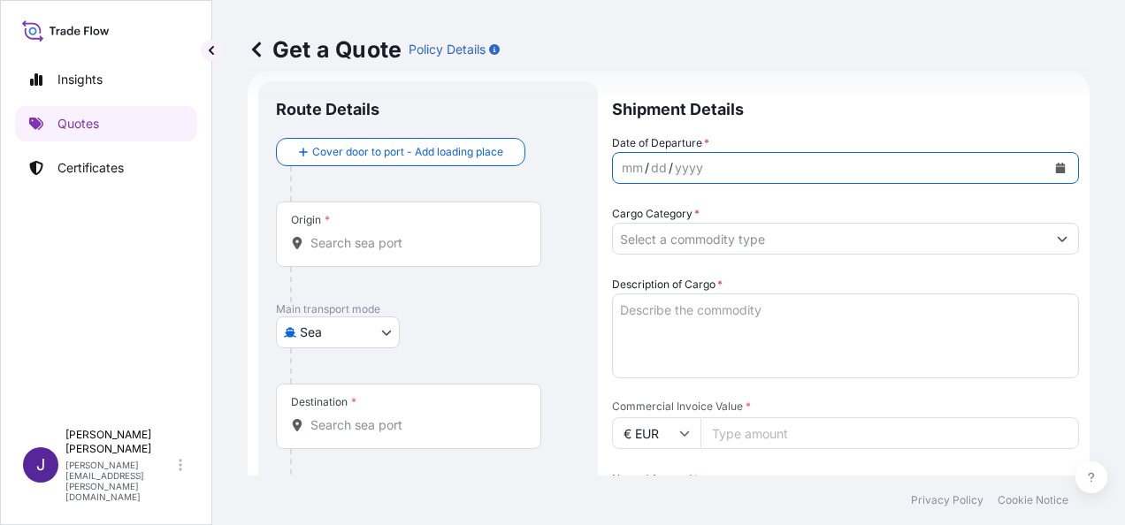
click at [1055, 166] on icon "Calendar" at bounding box center [1060, 168] width 11 height 11
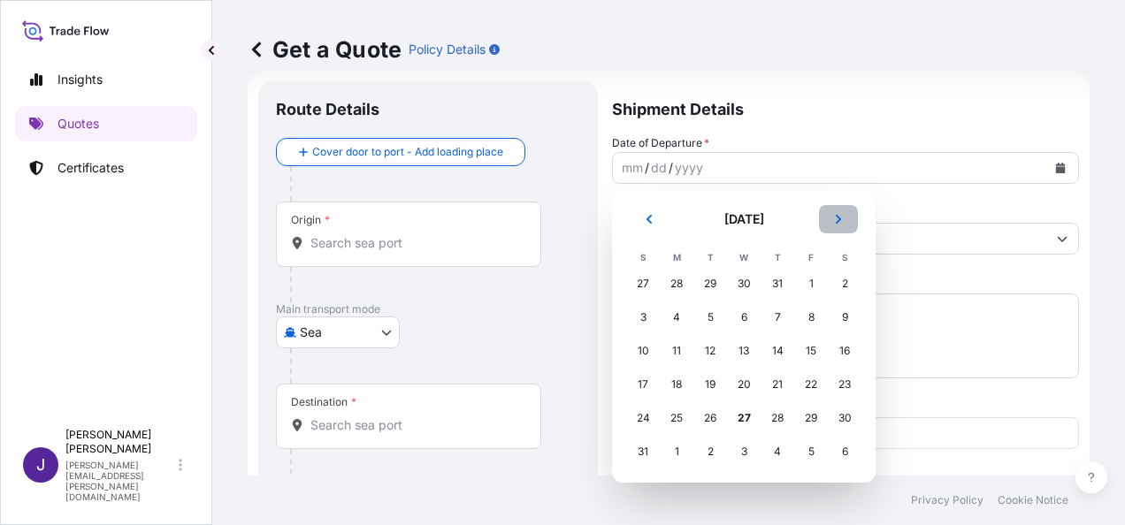
click at [839, 226] on button "Next" at bounding box center [838, 219] width 39 height 28
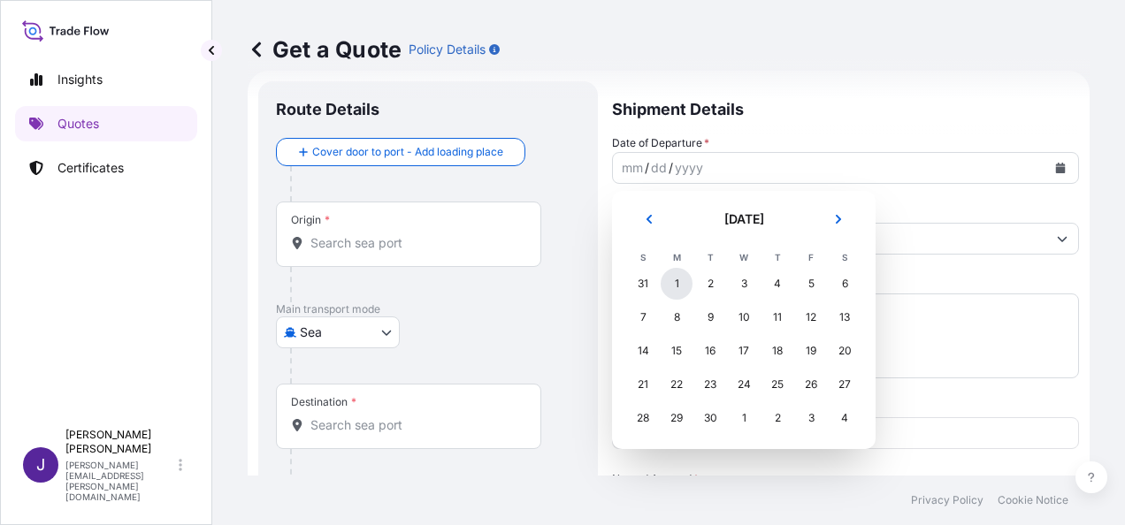
click at [681, 286] on div "1" at bounding box center [676, 284] width 32 height 32
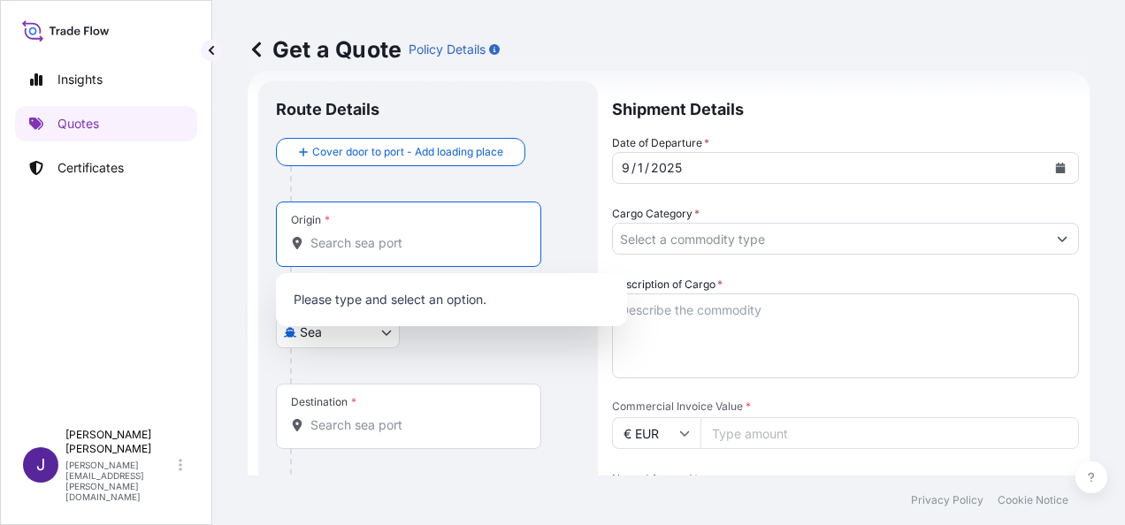
click at [394, 250] on input "Origin *" at bounding box center [414, 243] width 209 height 18
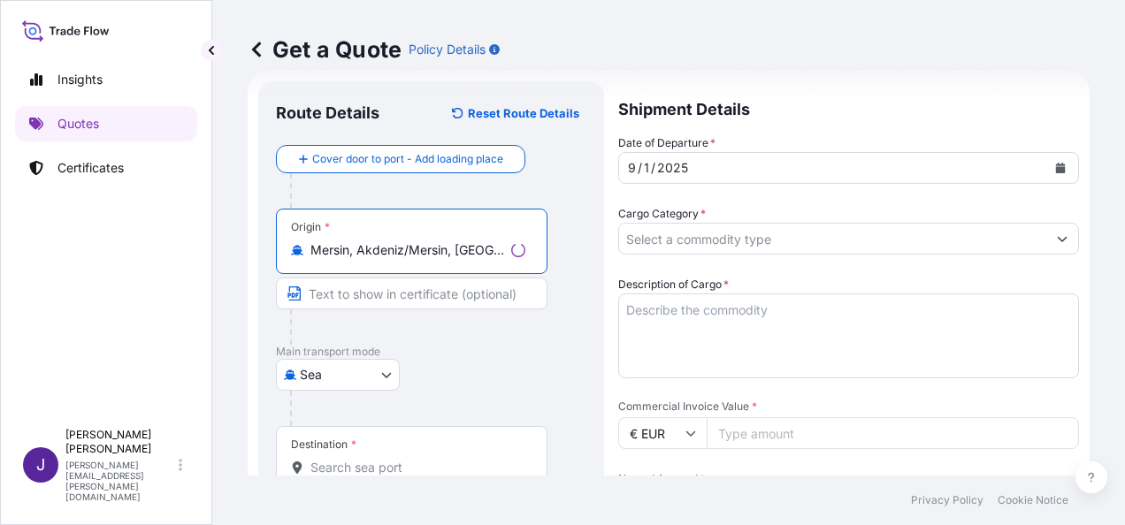
type input "Mersin, Akdeniz/Mersin, [GEOGRAPHIC_DATA]"
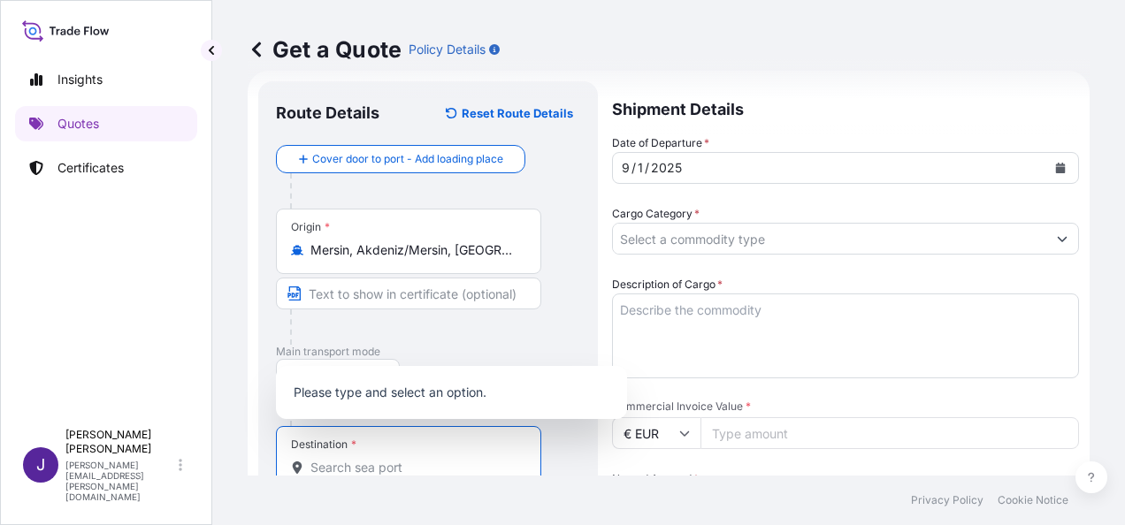
click at [375, 469] on input "Destination *" at bounding box center [414, 468] width 209 height 18
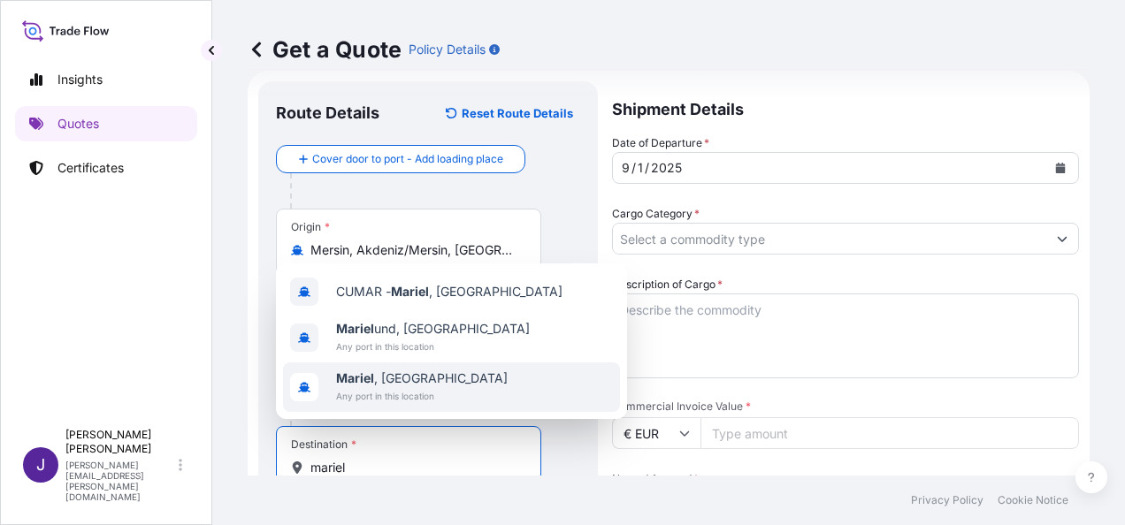
click at [397, 378] on span "Mariel , [GEOGRAPHIC_DATA]" at bounding box center [422, 379] width 172 height 18
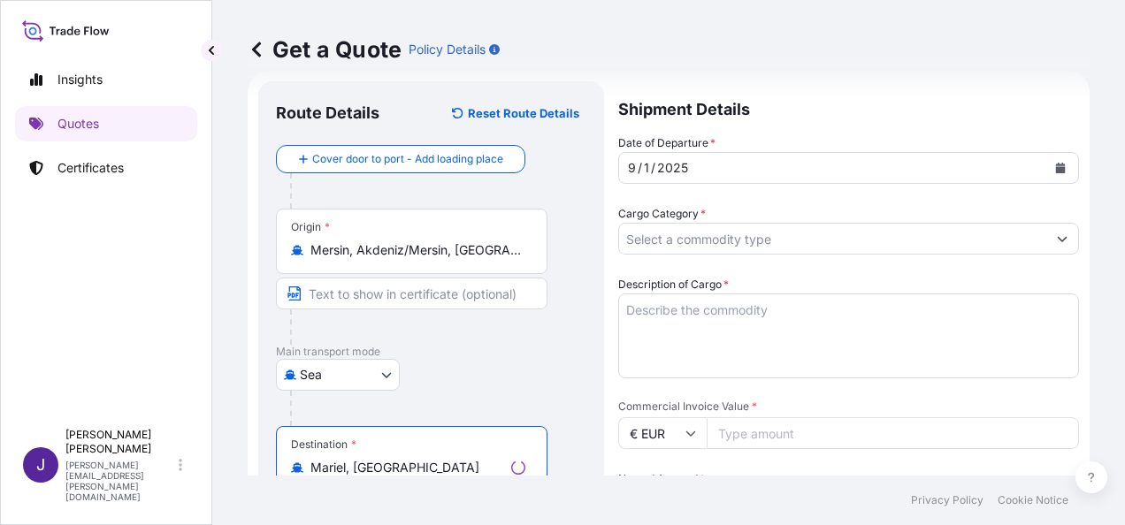
type input "Mariel, [GEOGRAPHIC_DATA]"
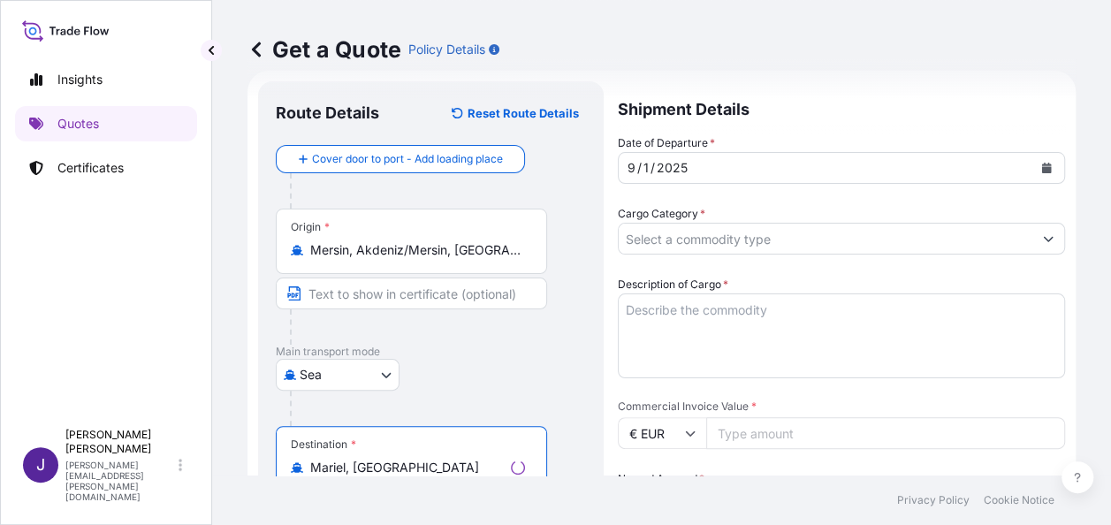
click at [705, 228] on input "Cargo Category *" at bounding box center [826, 239] width 414 height 32
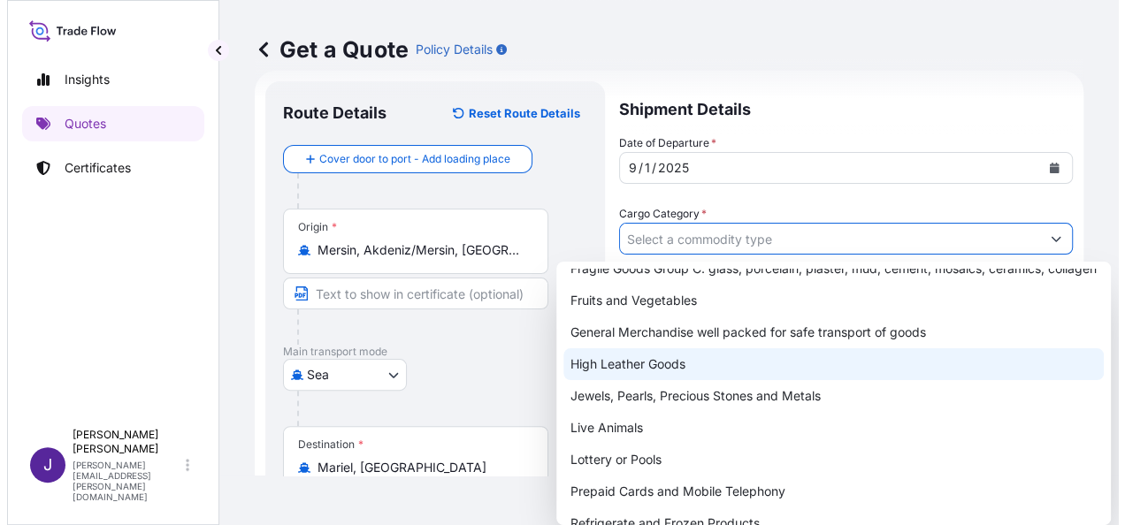
scroll to position [177, 0]
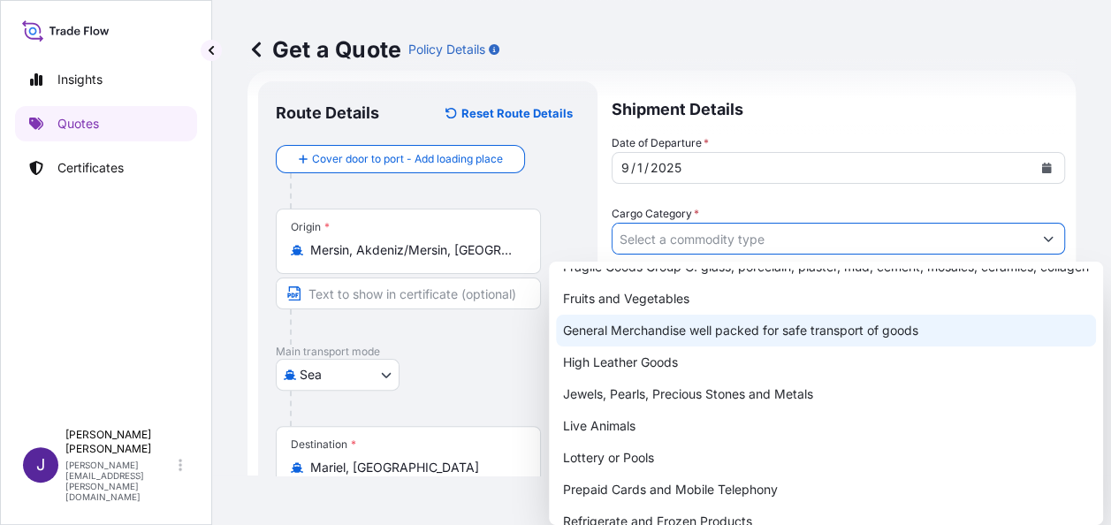
click at [653, 347] on div "General Merchandise well packed for safe transport of goods" at bounding box center [826, 331] width 540 height 32
type input "General Merchandise well packed for safe transport of goods"
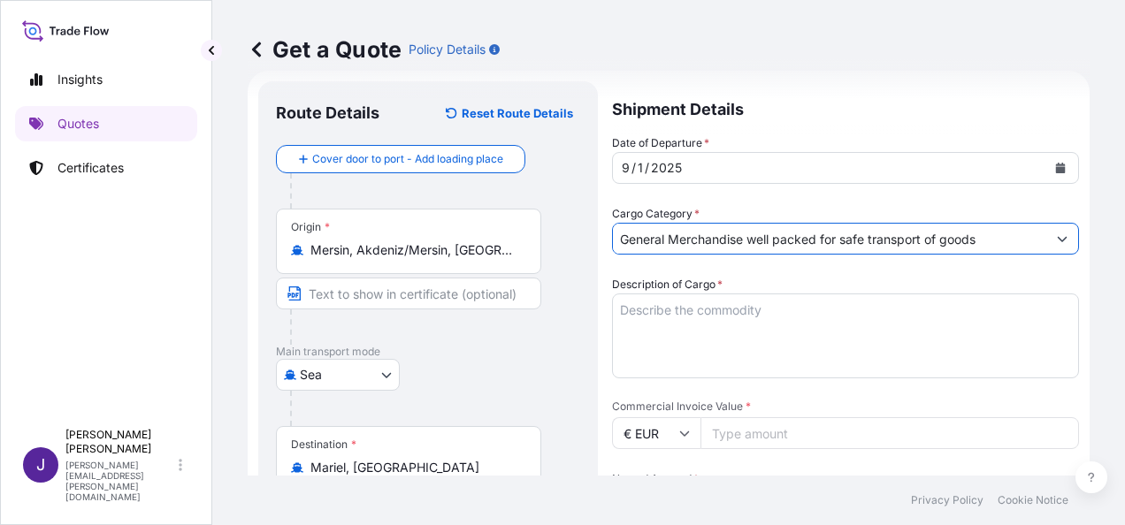
click at [660, 318] on textarea "Description of Cargo *" at bounding box center [845, 336] width 467 height 85
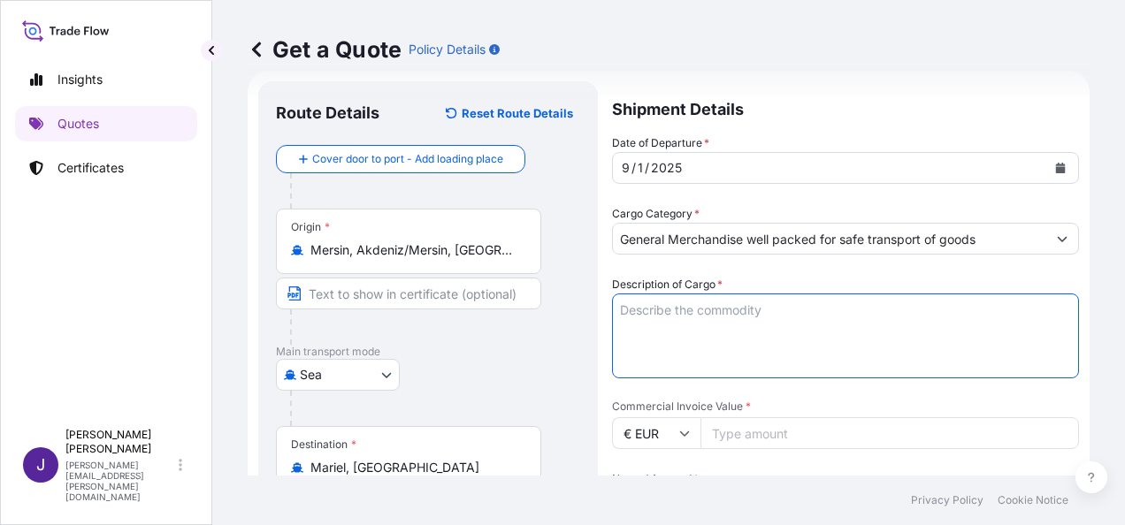
paste textarea "CMAU3832056 40HC Seal nº L6857509; CMAU7197386 40HC Seal nº L6857621; CMAU69390…"
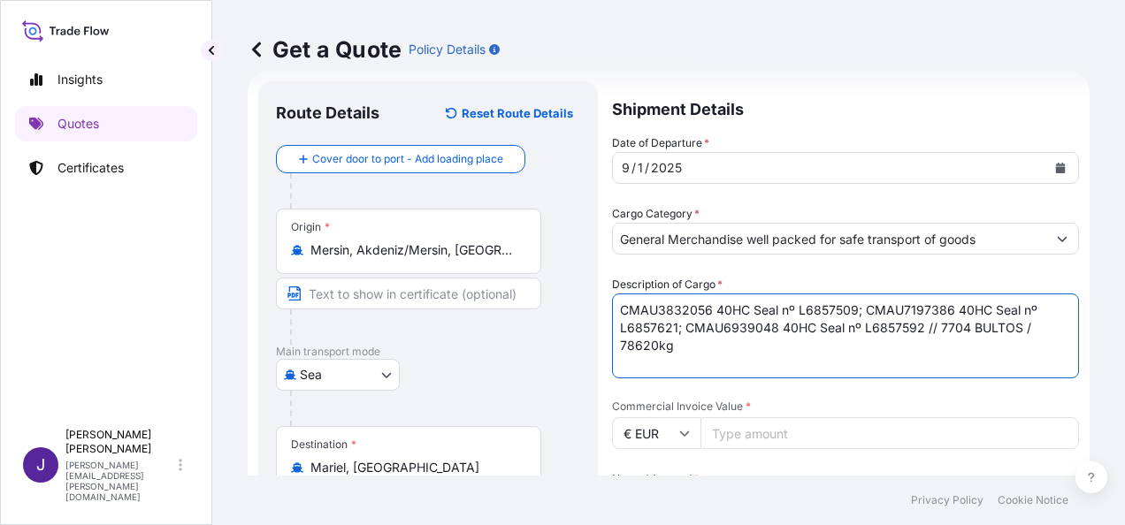
type textarea "CMAU3832056 40HC Seal nº L6857509; CMAU7197386 40HC Seal nº L6857621; CMAU69390…"
click at [794, 431] on input "Commercial Invoice Value *" at bounding box center [889, 433] width 378 height 32
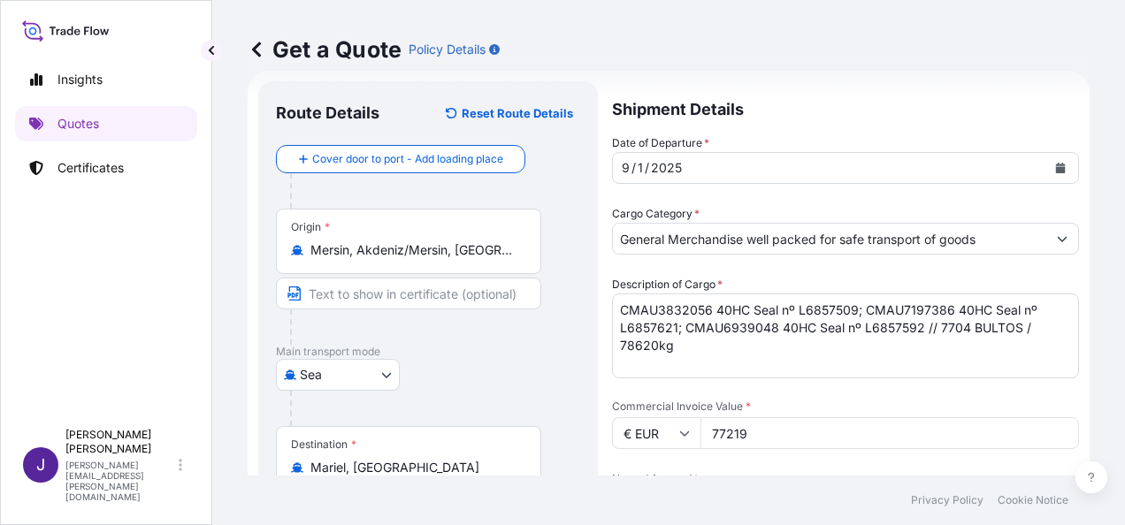
scroll to position [205, 0]
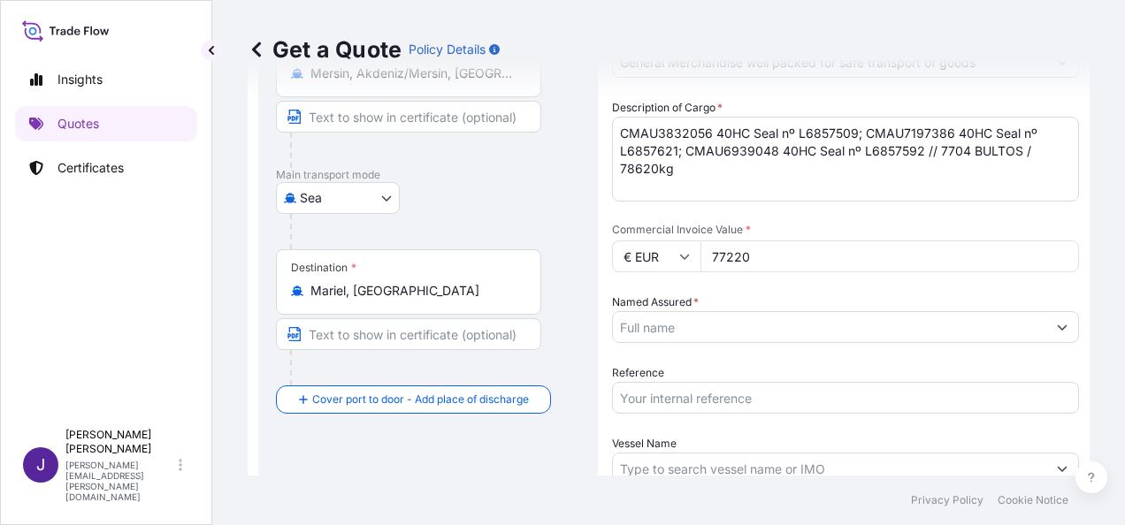
type input "77220"
click at [751, 337] on input "Named Assured *" at bounding box center [829, 327] width 433 height 32
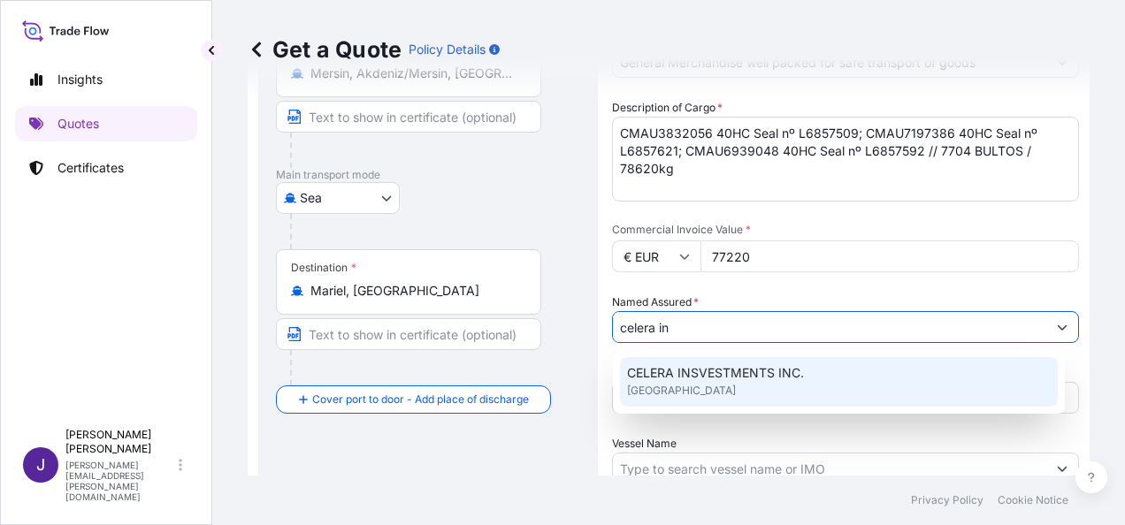
click at [750, 370] on span "CELERA INSVESTMENTS INC." at bounding box center [715, 373] width 177 height 18
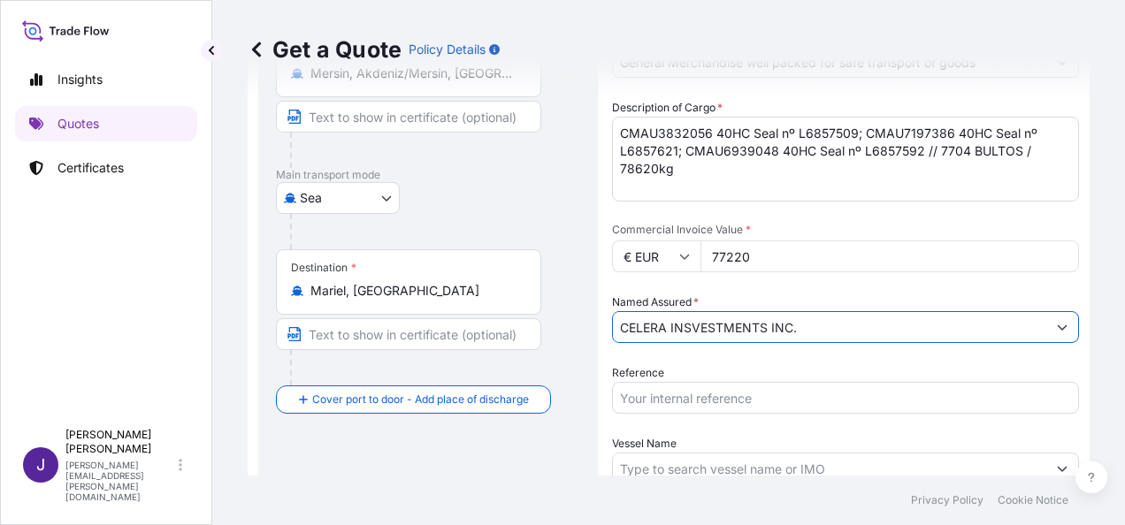
type input "CELERA INSVESTMENTS INC."
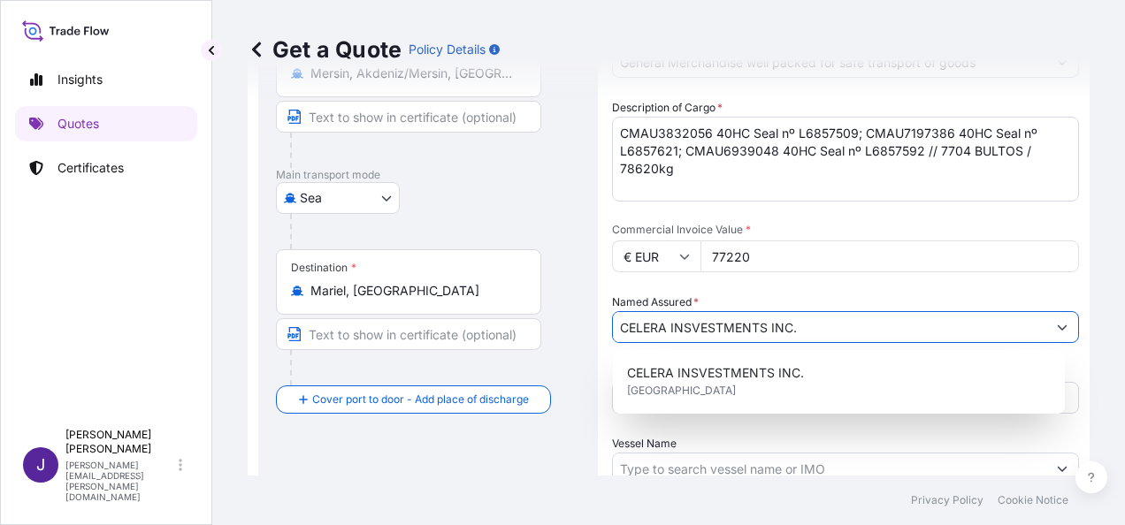
click at [673, 442] on label "Vessel Name" at bounding box center [644, 444] width 65 height 18
click at [673, 453] on input "Vessel Name" at bounding box center [829, 469] width 433 height 32
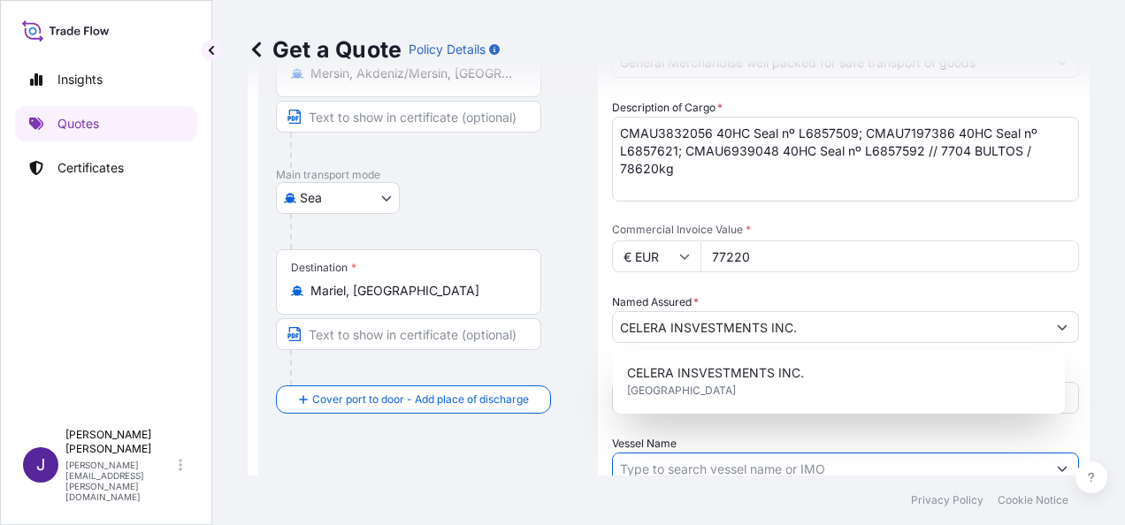
scroll to position [213, 0]
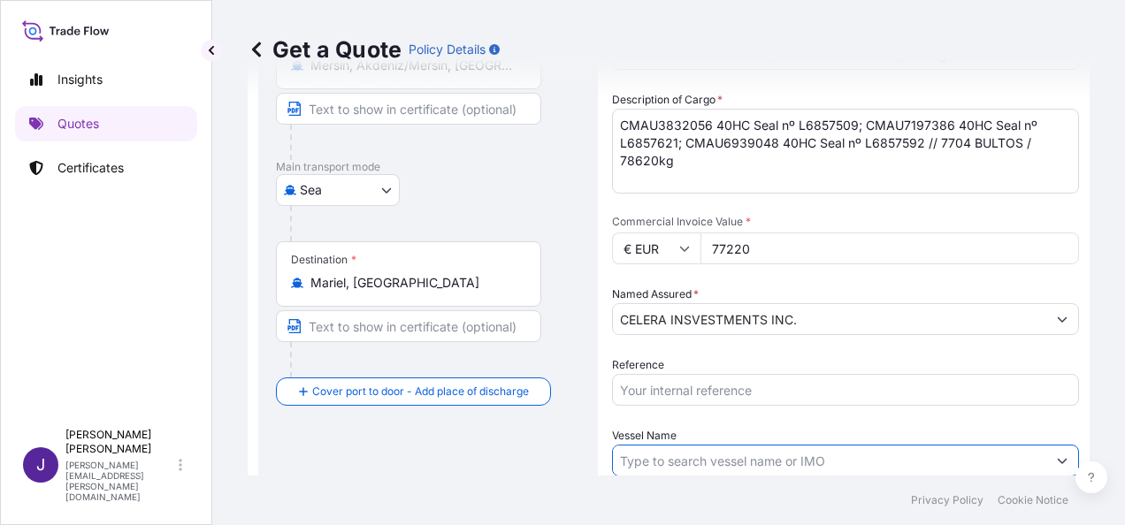
click at [677, 390] on input "Reference" at bounding box center [845, 390] width 467 height 32
type input "54841"
click at [736, 456] on input "Vessel Name" at bounding box center [829, 461] width 433 height 32
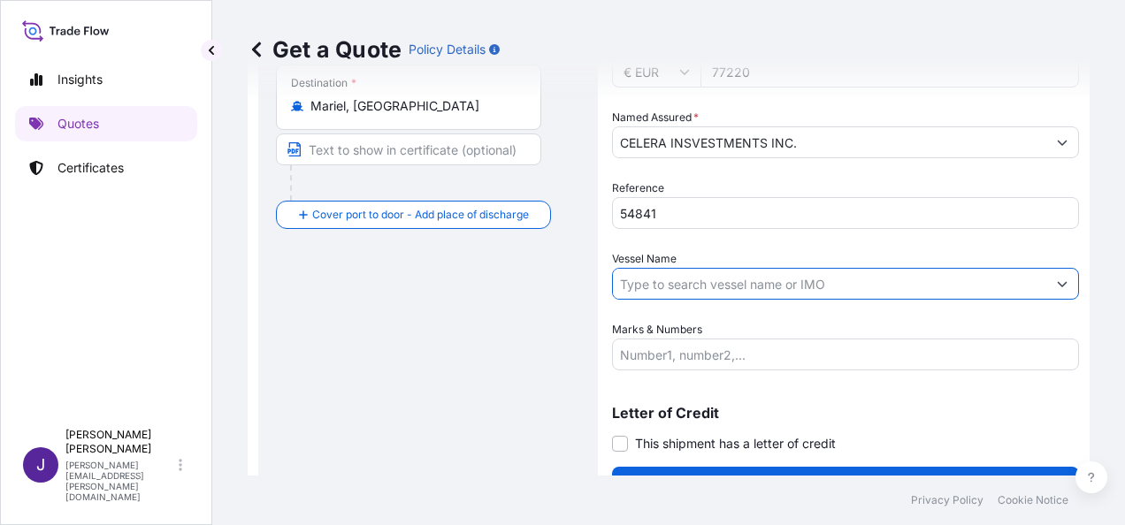
scroll to position [426, 0]
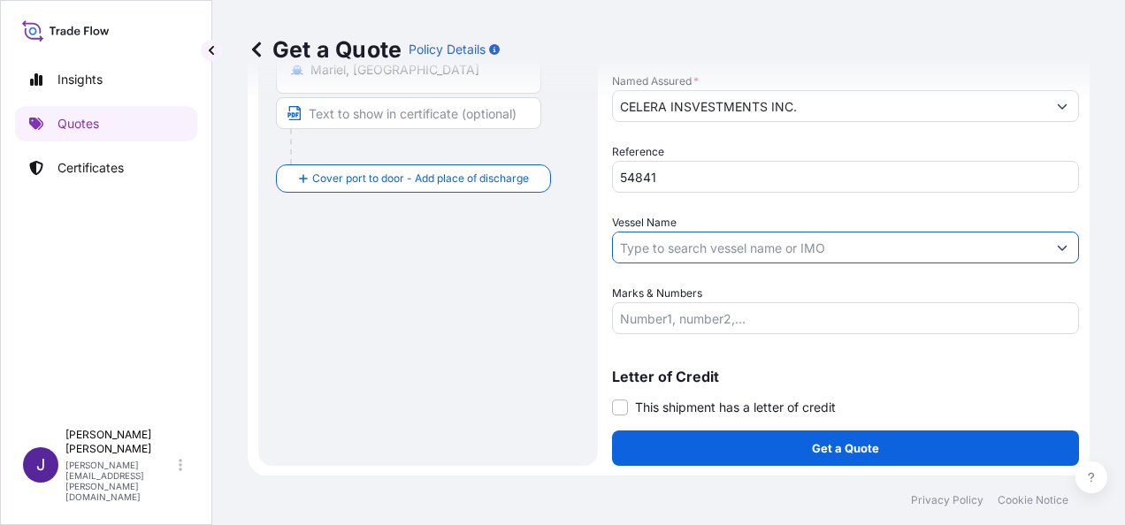
click at [716, 317] on input "Marks & Numbers" at bounding box center [845, 318] width 467 height 32
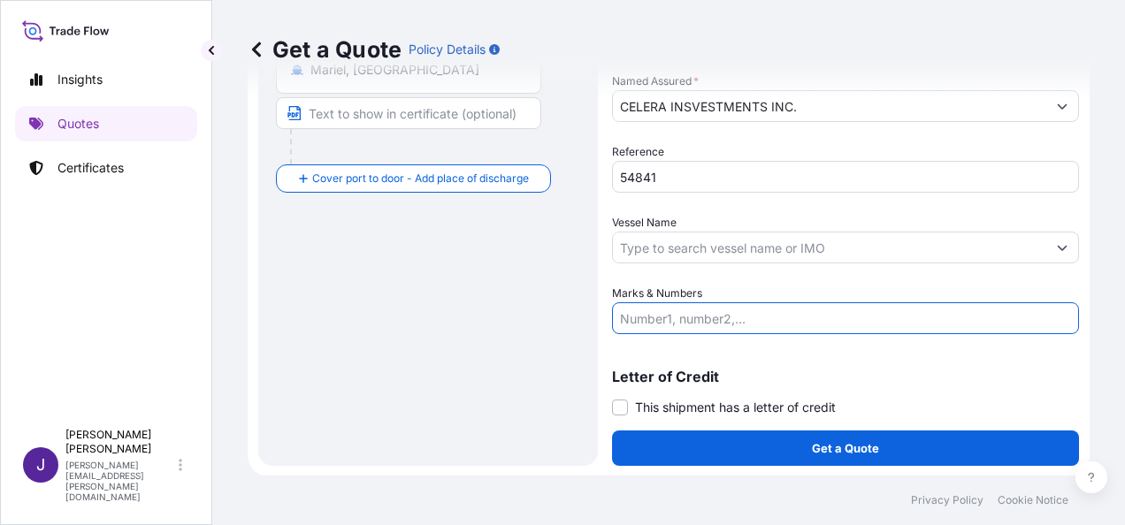
paste input "CMAU3832056 40HC Seal nº L6857509; CMAU7197386 40HC Seal nº L6857621; CMAU69390…"
type input "CMAU3832056 40HC Seal nº L6857509; CMAU7197386 40HC Seal nº L6857621; CMAU69390…"
click at [723, 253] on input "Vessel Name" at bounding box center [829, 248] width 433 height 32
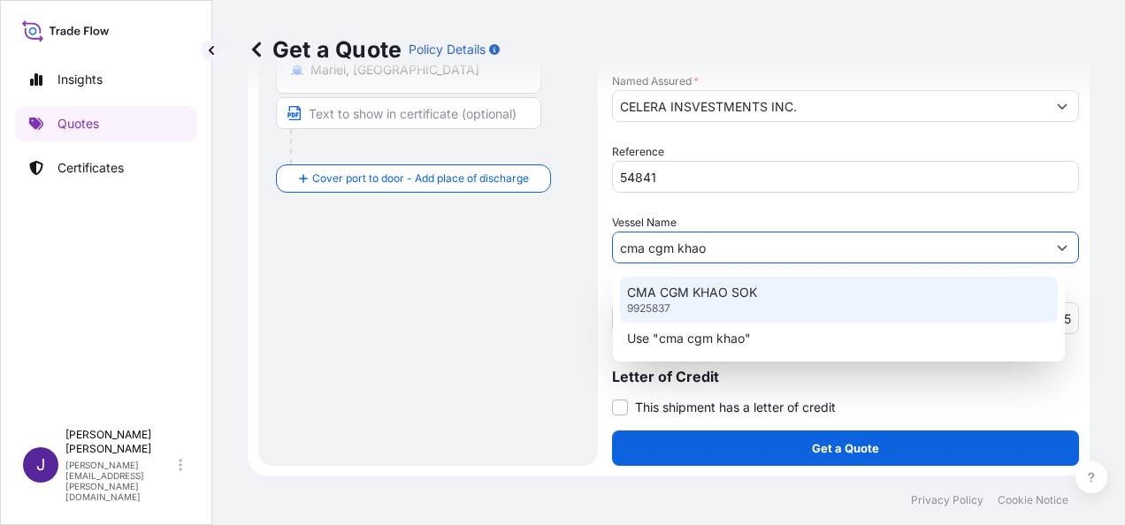
click at [730, 290] on p "CMA CGM KHAO SOK" at bounding box center [692, 293] width 130 height 18
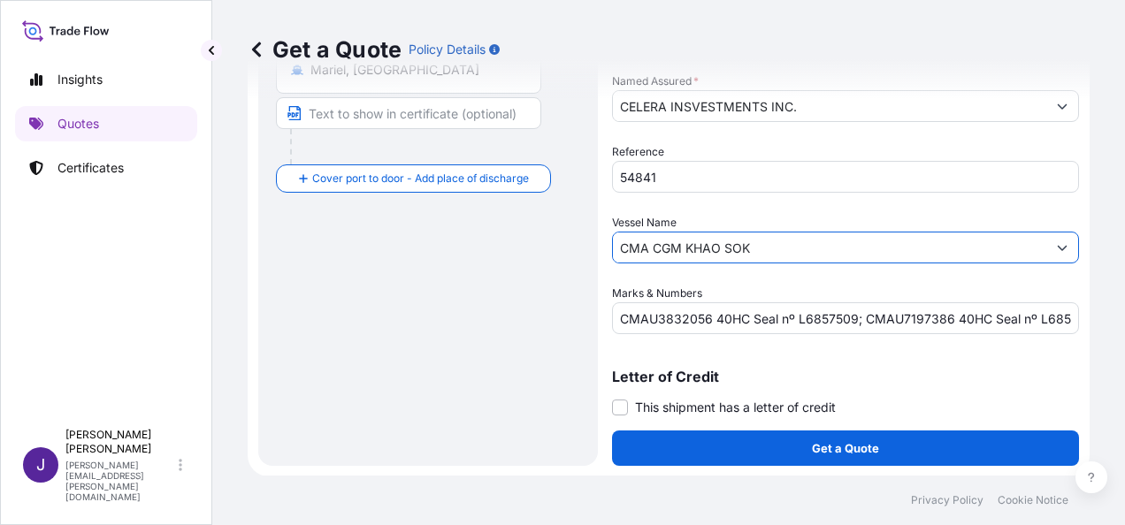
type input "CMA CGM KHAO SOK"
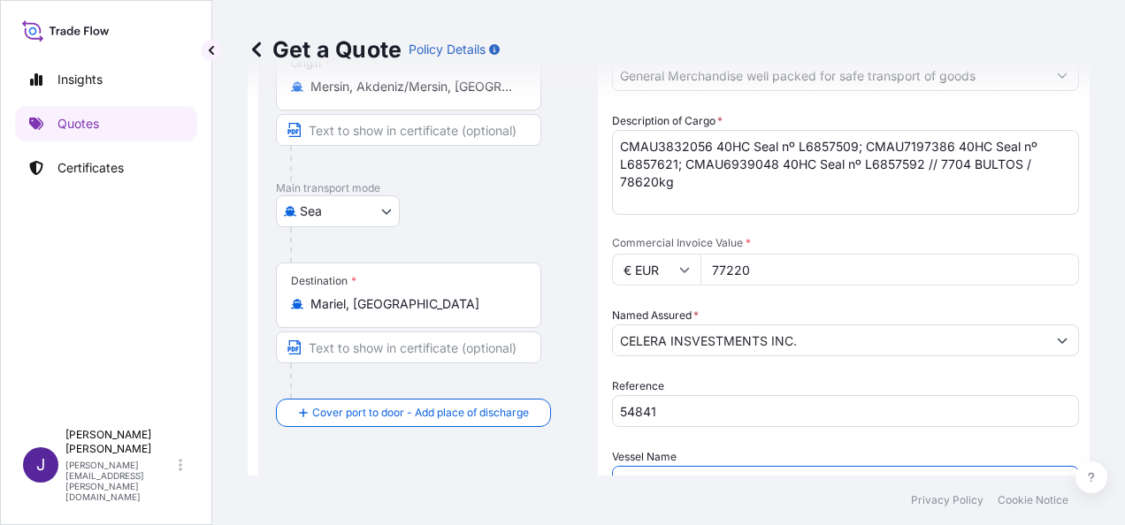
scroll to position [161, 0]
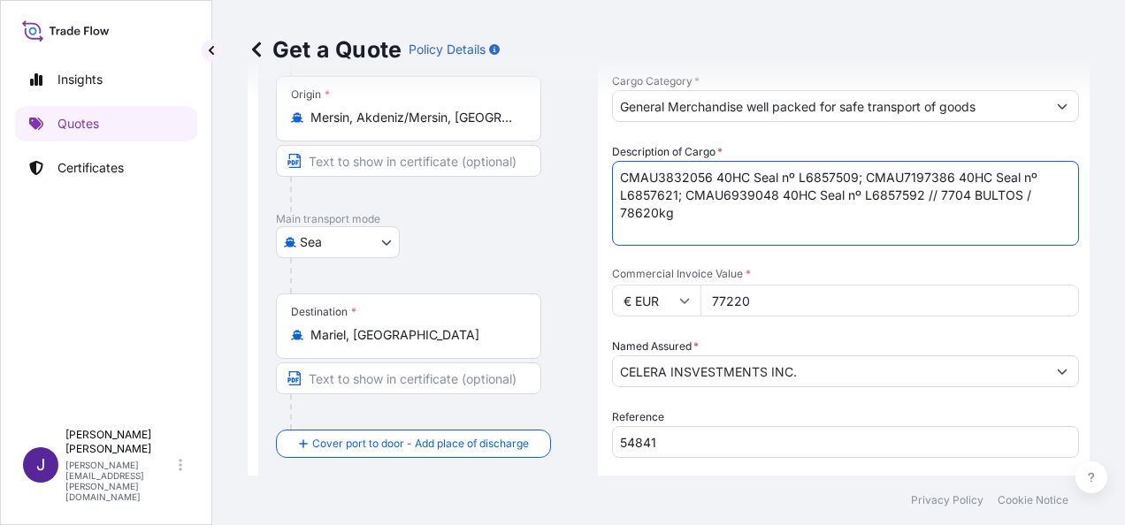
drag, startPoint x: 688, startPoint y: 213, endPoint x: 599, endPoint y: 162, distance: 103.0
click at [599, 162] on form "Route Details Reset Route Details Cover door to port - Add loading place Place …" at bounding box center [669, 340] width 842 height 804
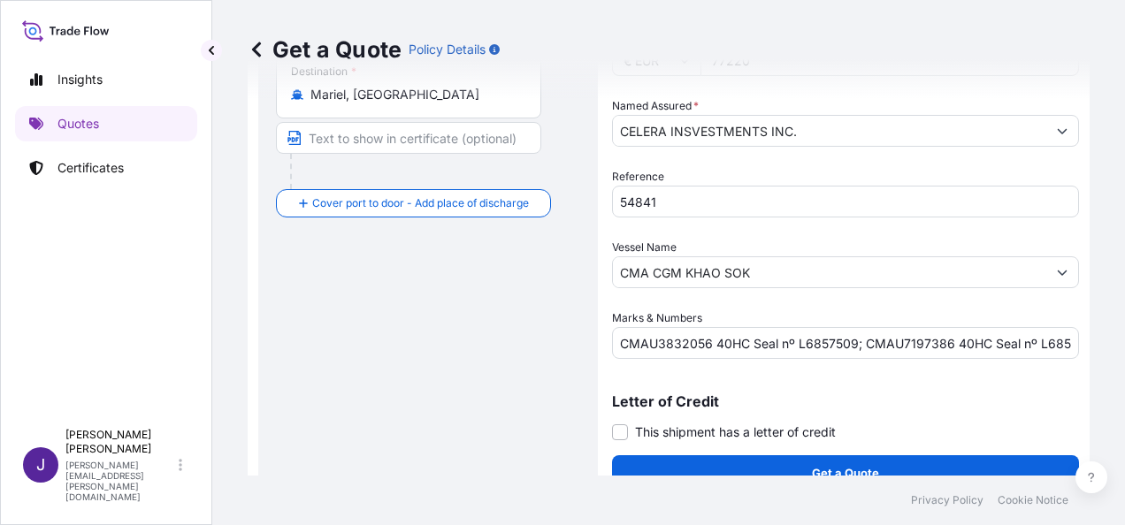
scroll to position [426, 0]
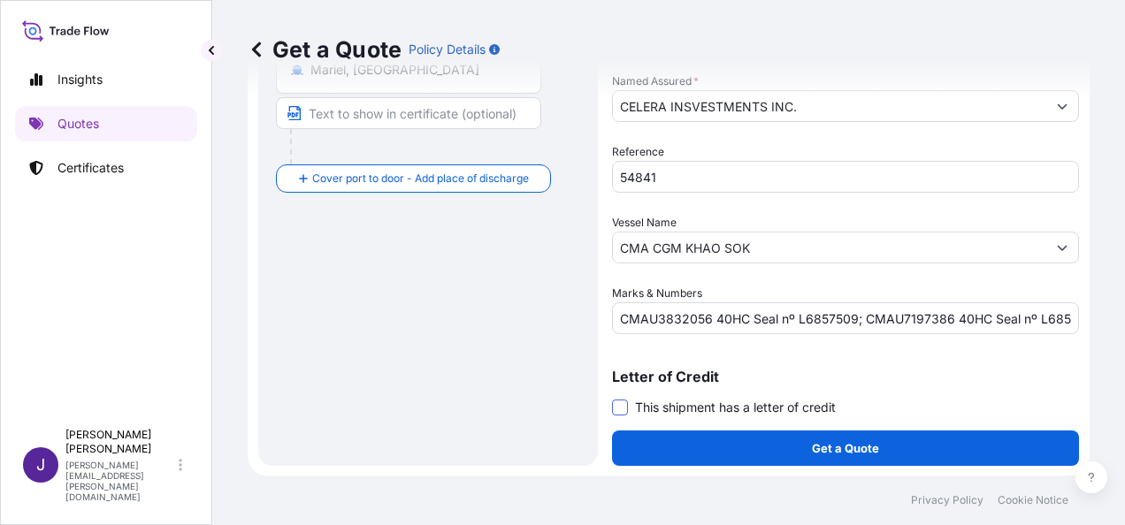
type textarea "PASTA"
click at [624, 407] on span at bounding box center [620, 408] width 16 height 16
click at [612, 398] on input "This shipment has a letter of credit" at bounding box center [612, 398] width 0 height 0
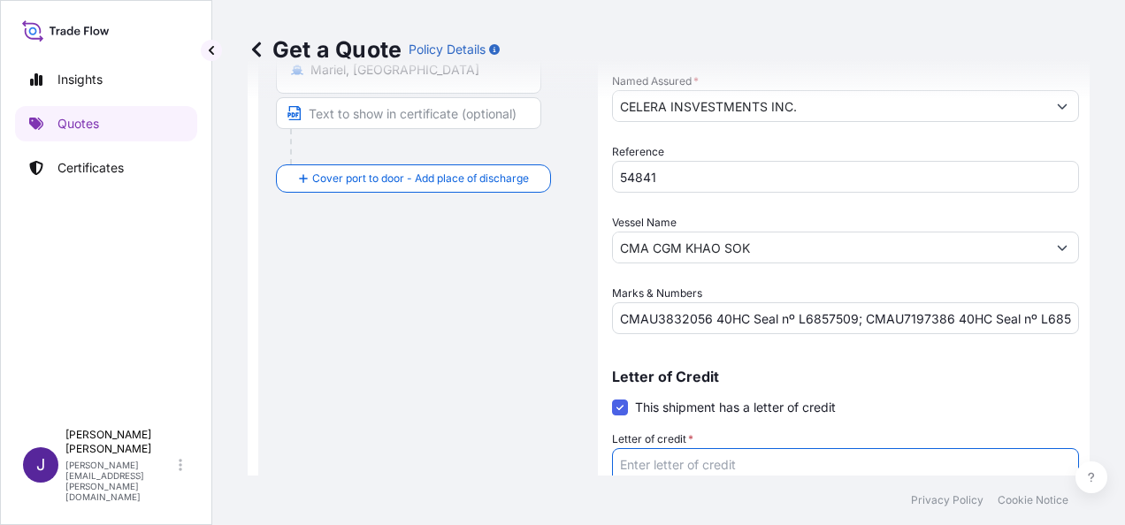
click at [658, 468] on textarea "Letter of credit *" at bounding box center [845, 490] width 467 height 85
paste textarea "CELERA INSVESTMENTS INC. ZONA LIBRE [PERSON_NAME][GEOGRAPHIC_DATA]"
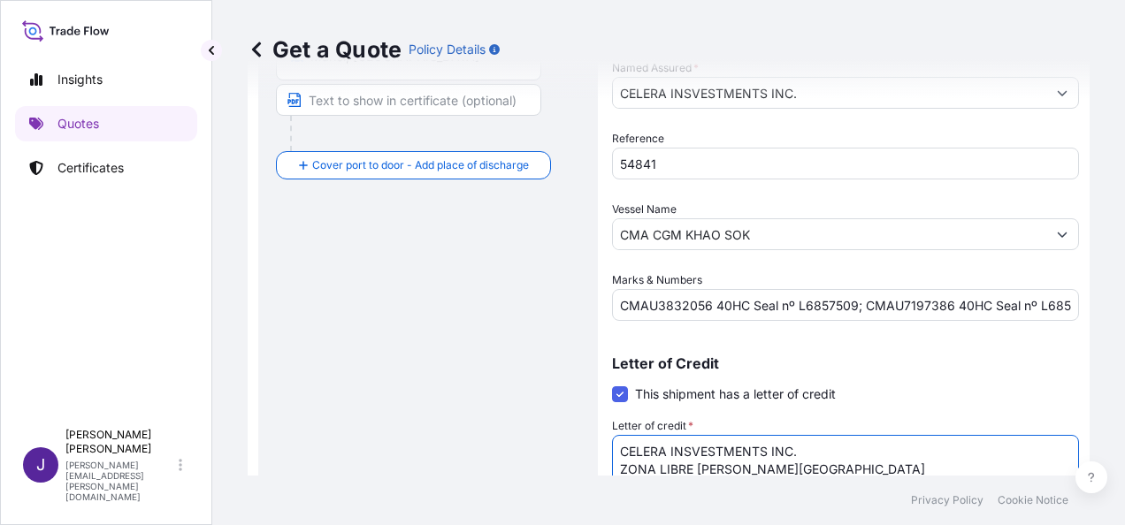
type textarea "CELERA INSVESTMENTS INC. ZONA LIBRE [PERSON_NAME][GEOGRAPHIC_DATA]"
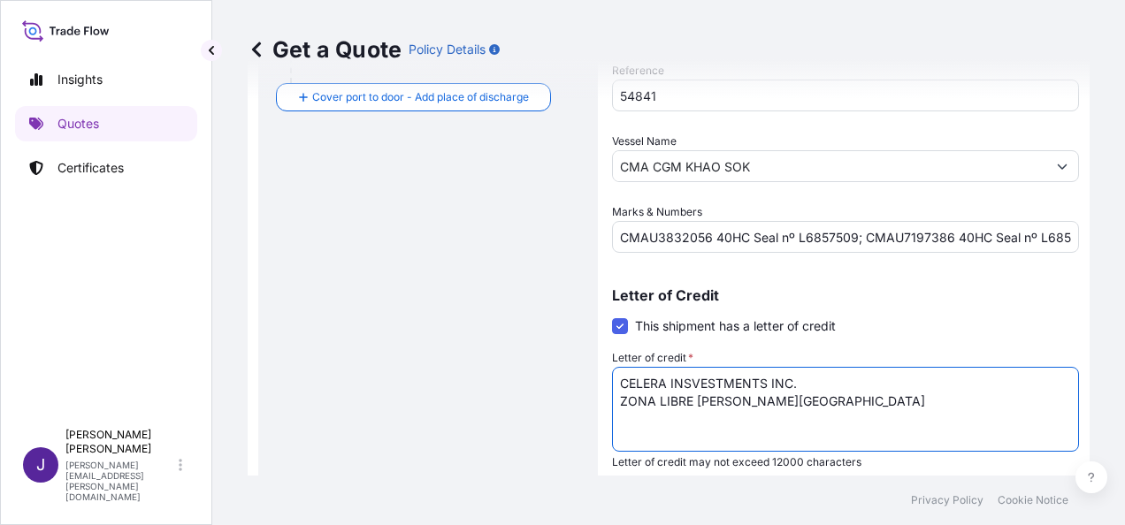
scroll to position [561, 0]
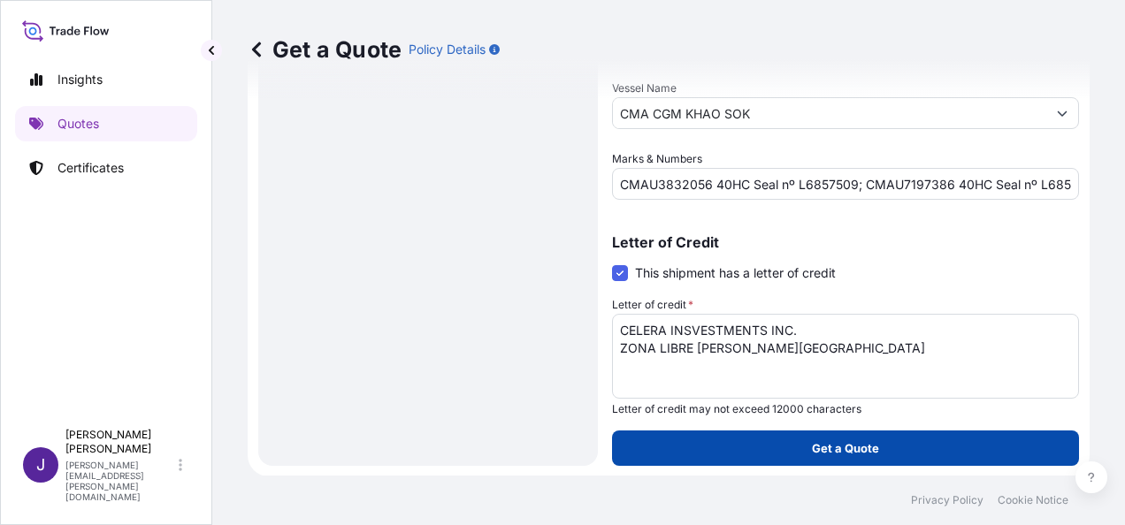
click at [863, 445] on p "Get a Quote" at bounding box center [845, 448] width 67 height 18
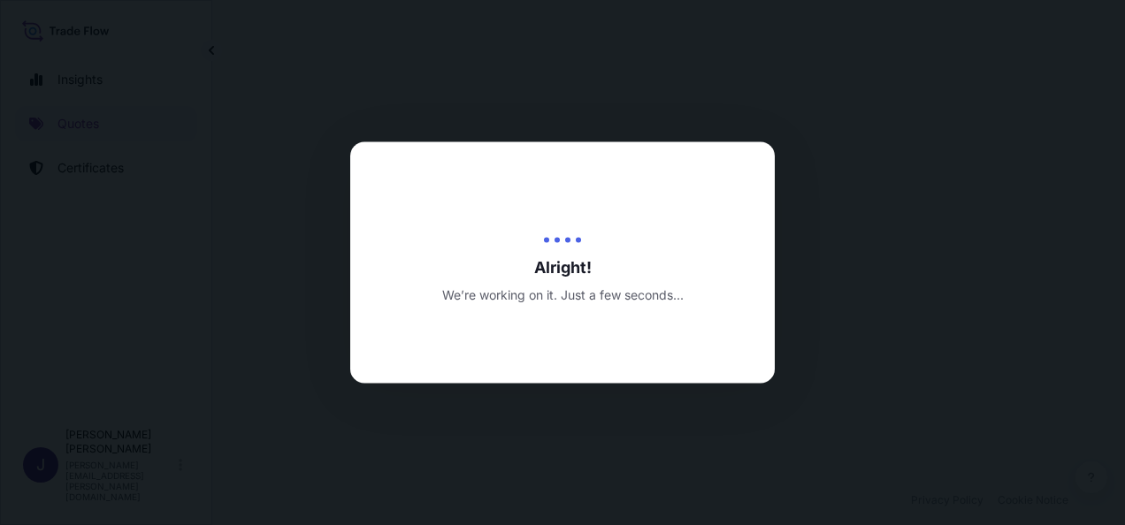
select select "Sea"
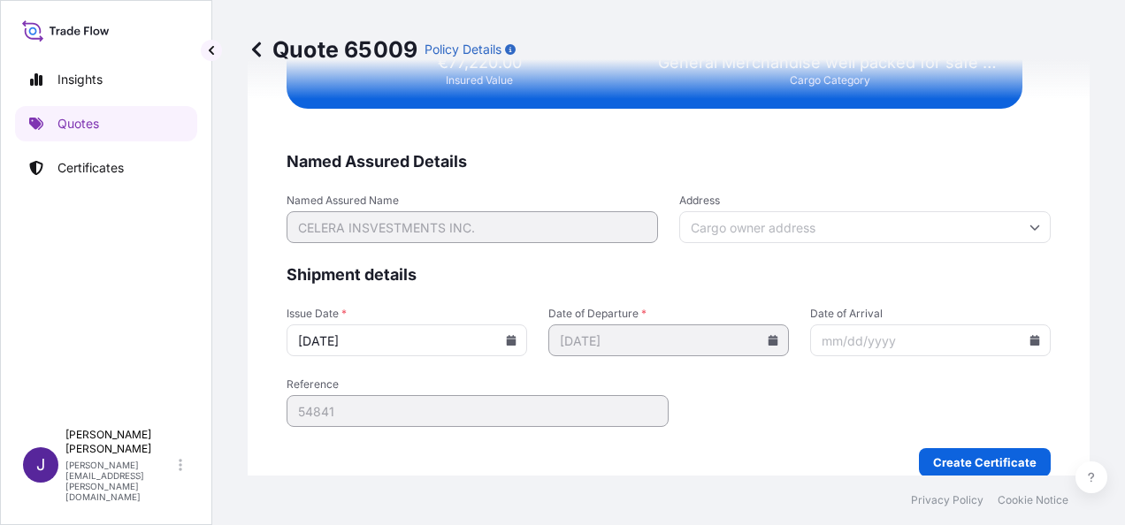
scroll to position [3610, 0]
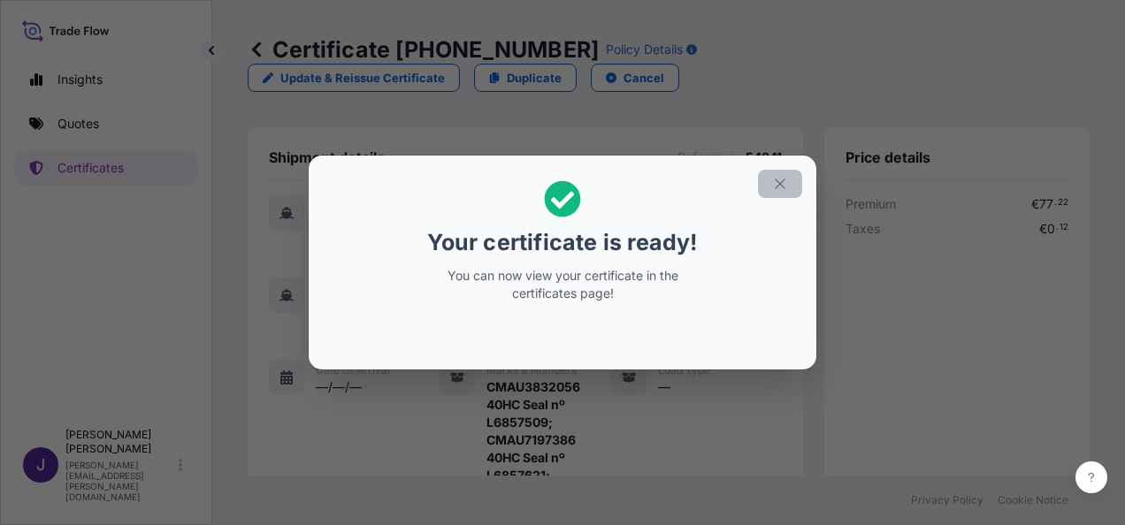
click at [779, 182] on icon "button" at bounding box center [779, 184] width 10 height 10
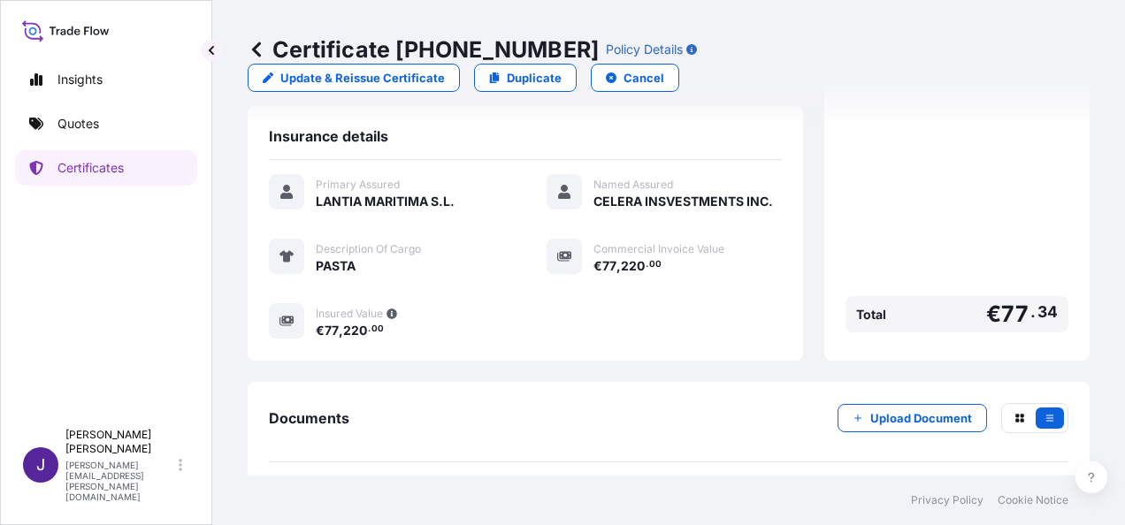
scroll to position [596, 0]
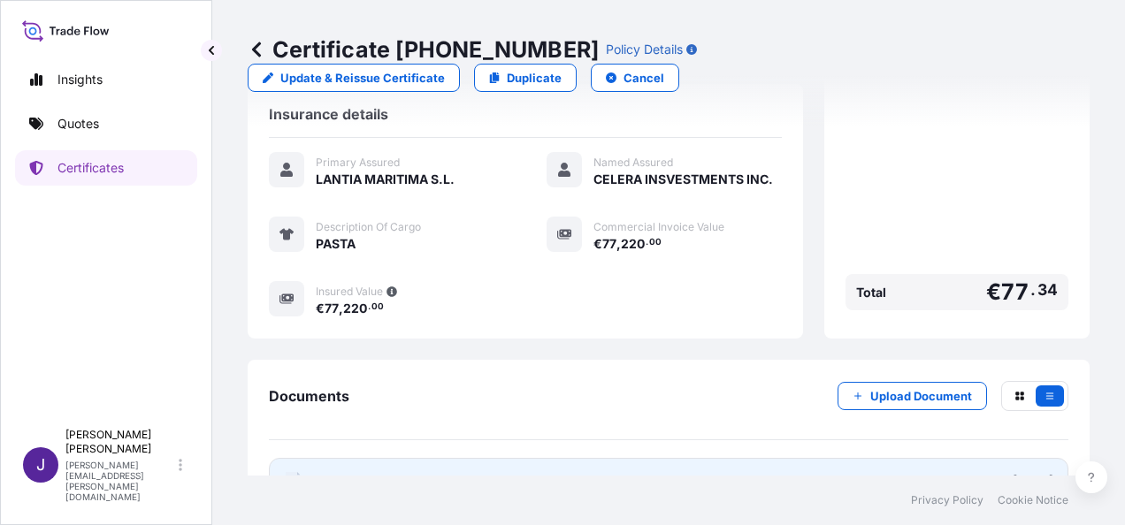
click at [681, 458] on link "PDF Certificate [DATE]" at bounding box center [668, 481] width 799 height 46
